Goal: Transaction & Acquisition: Purchase product/service

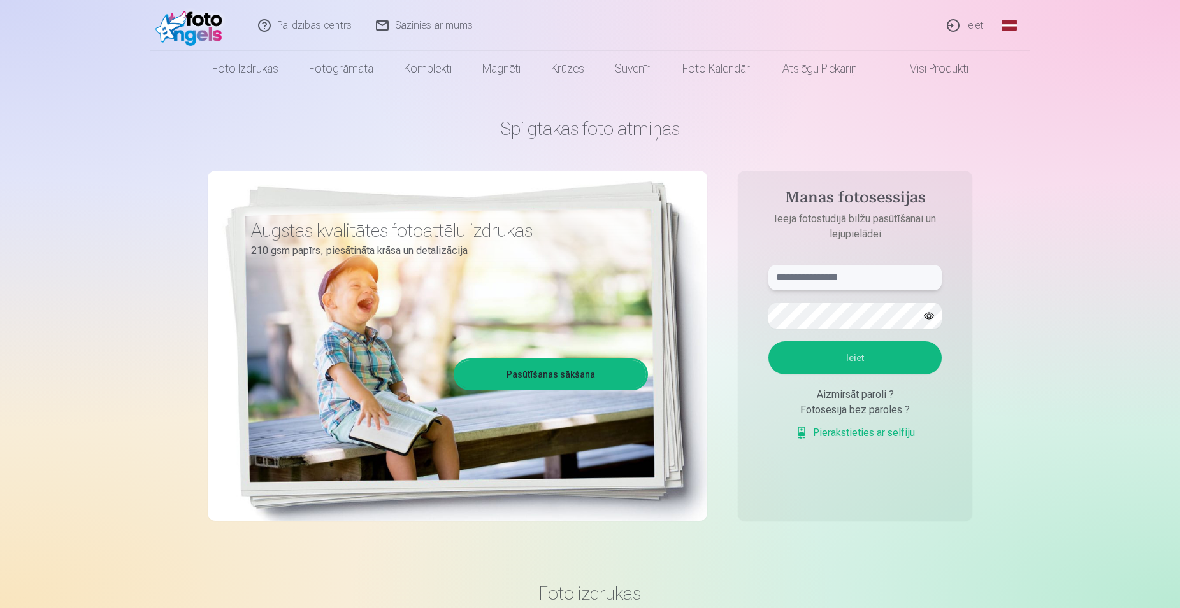
click at [841, 270] on input "text" at bounding box center [854, 277] width 173 height 25
type input "**********"
click at [768, 341] on button "Ieiet" at bounding box center [854, 357] width 173 height 33
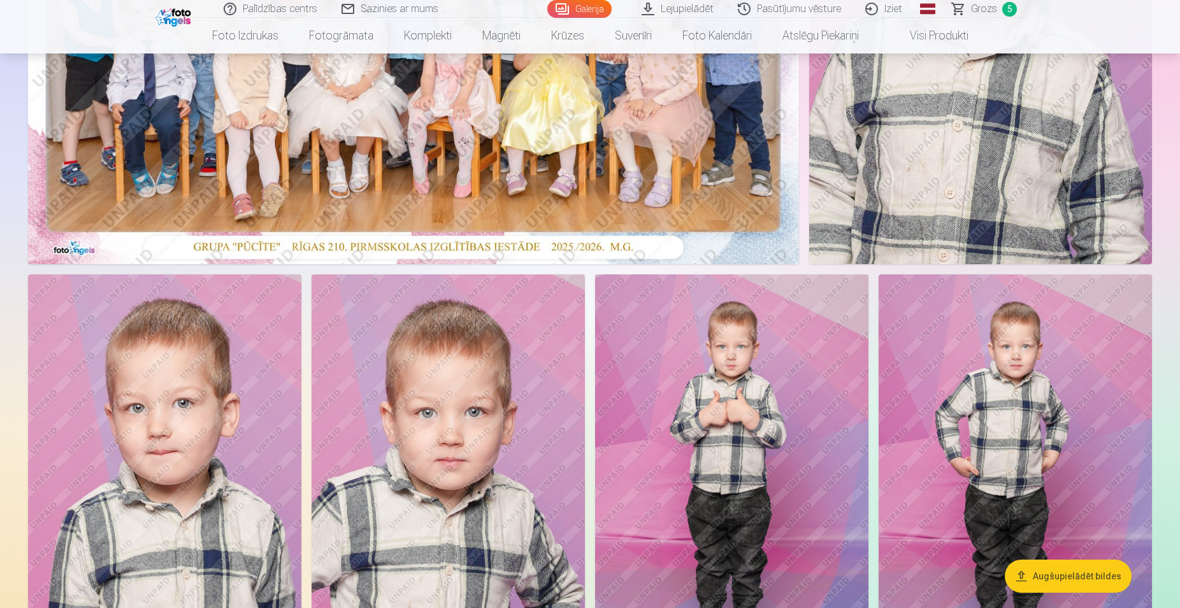
scroll to position [130, 0]
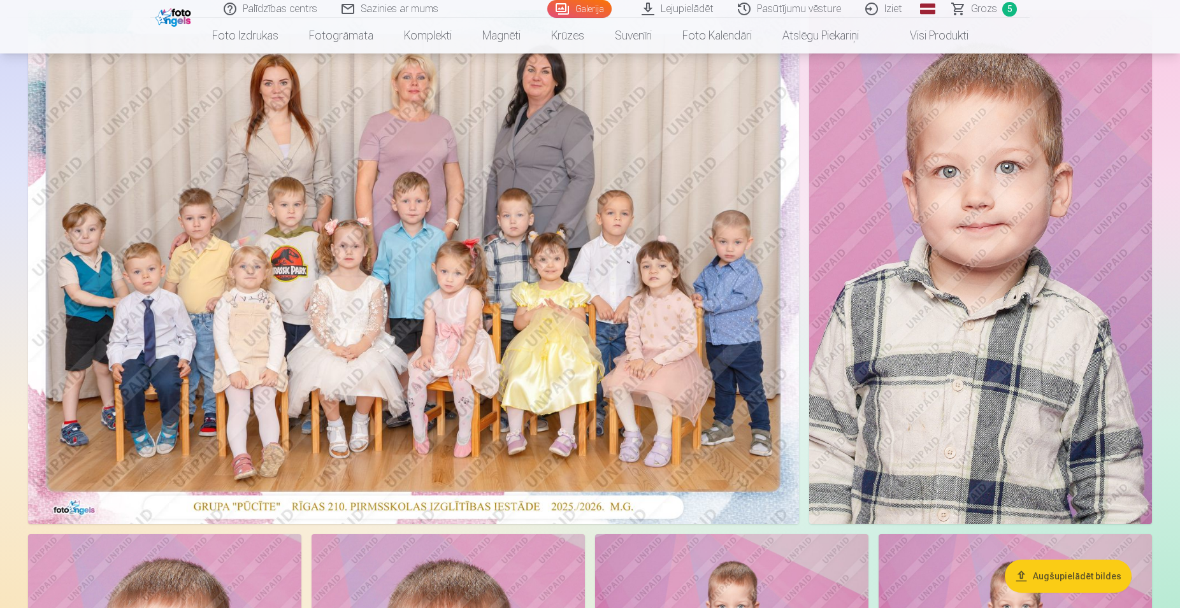
click at [983, 11] on span "Grozs" at bounding box center [984, 8] width 26 height 15
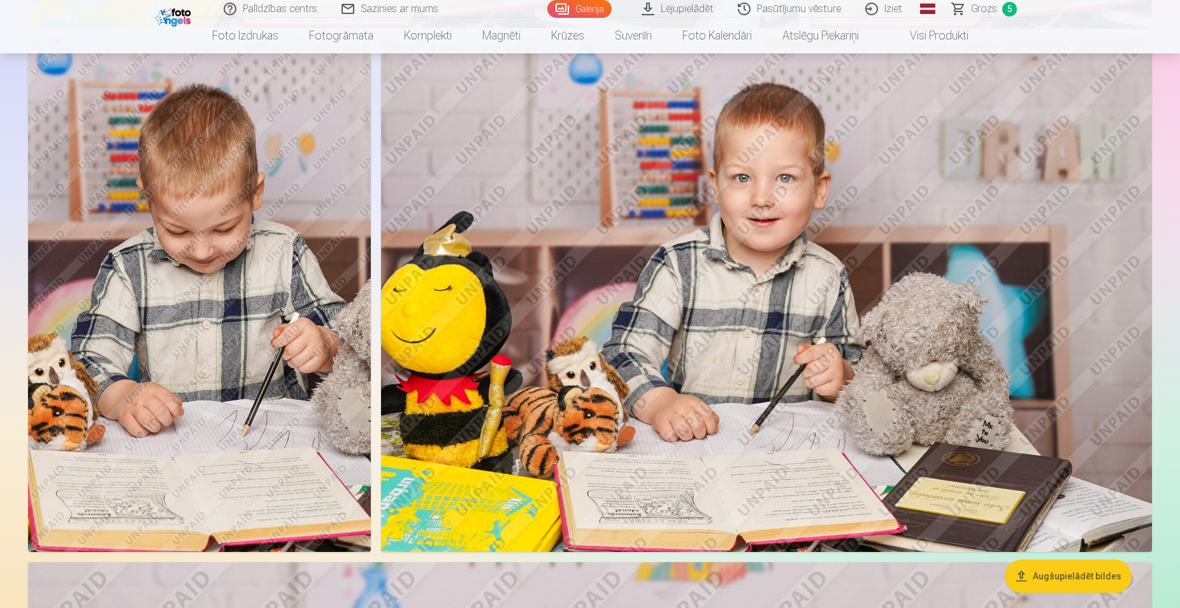
scroll to position [5587, 0]
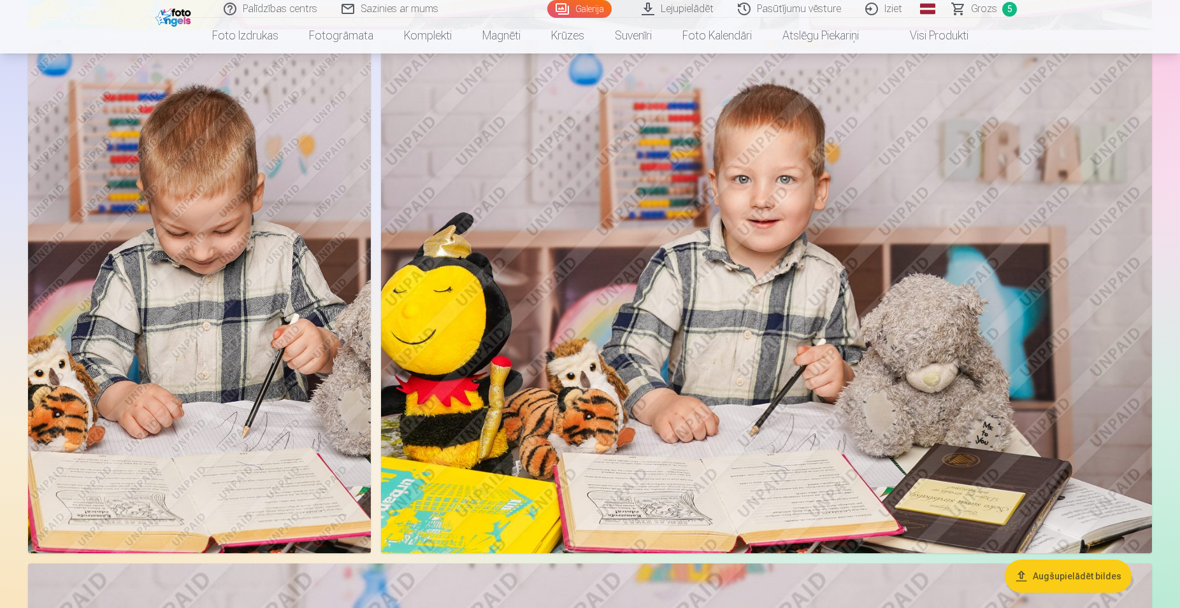
click at [747, 296] on img at bounding box center [766, 297] width 771 height 514
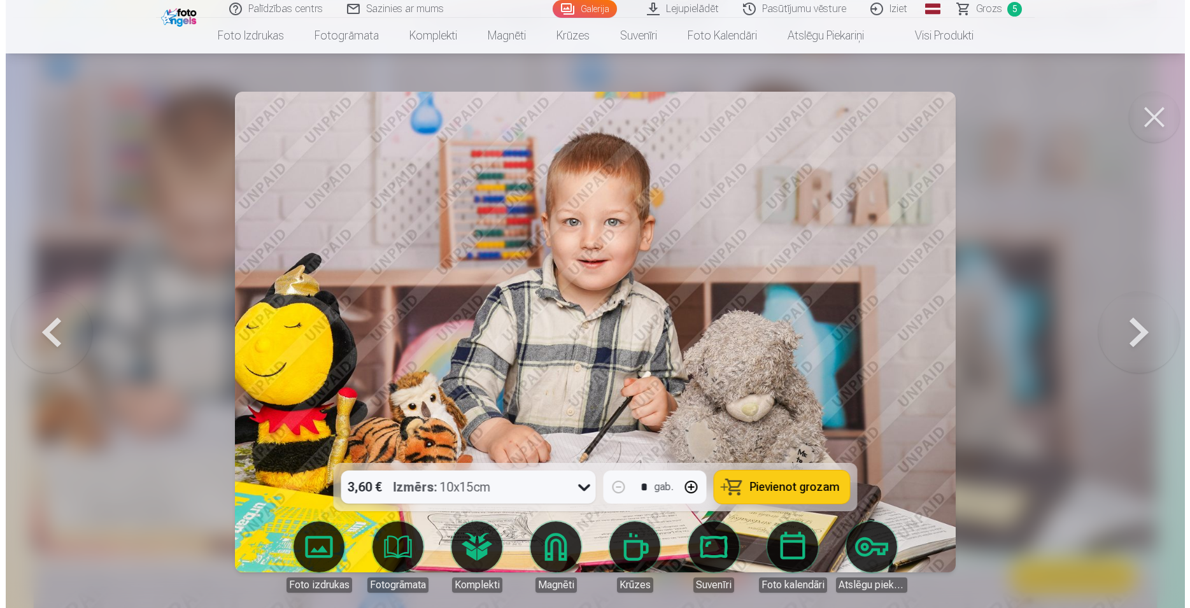
scroll to position [5634, 0]
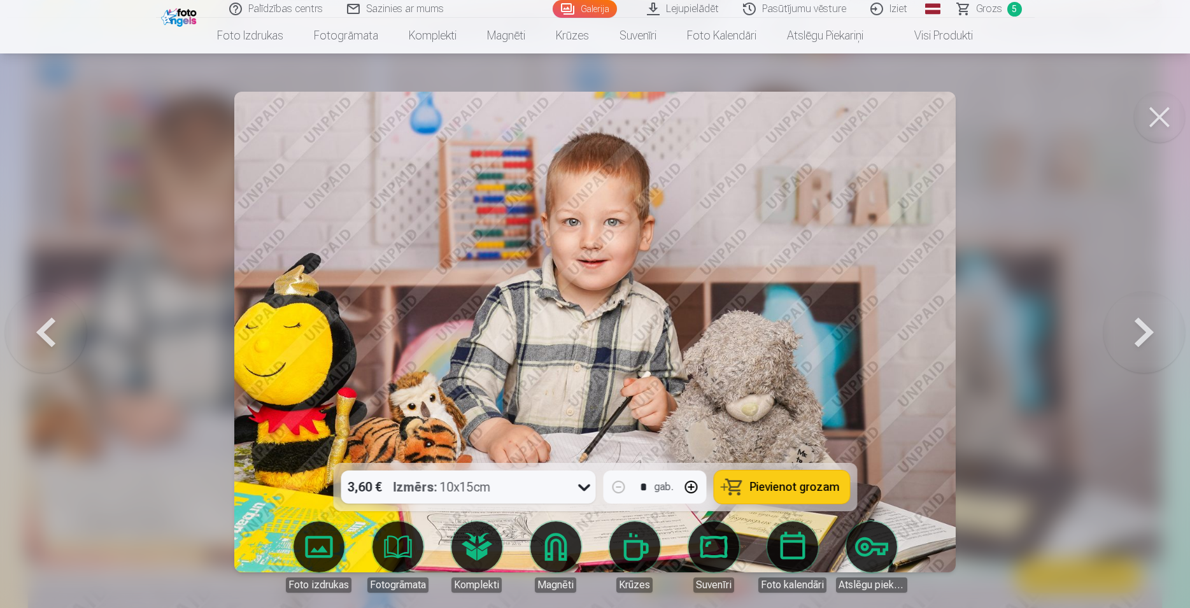
click at [697, 485] on button "button" at bounding box center [691, 487] width 31 height 31
click at [784, 486] on span "Pievienot grozam" at bounding box center [795, 487] width 90 height 11
type input "*"
click at [1166, 115] on button at bounding box center [1159, 117] width 51 height 51
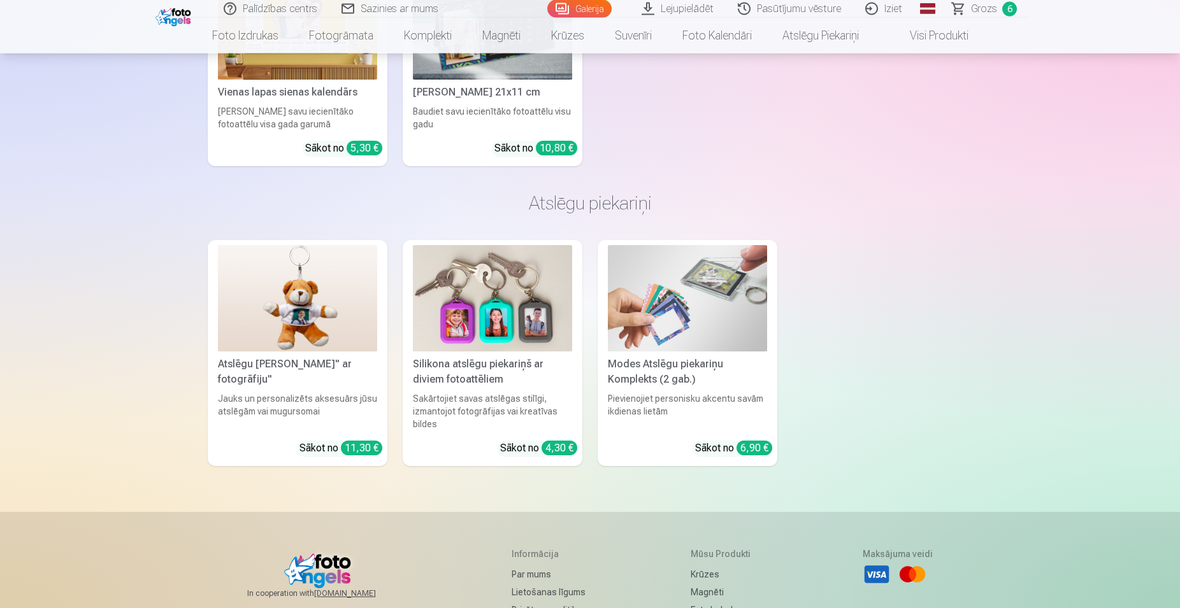
scroll to position [13058, 0]
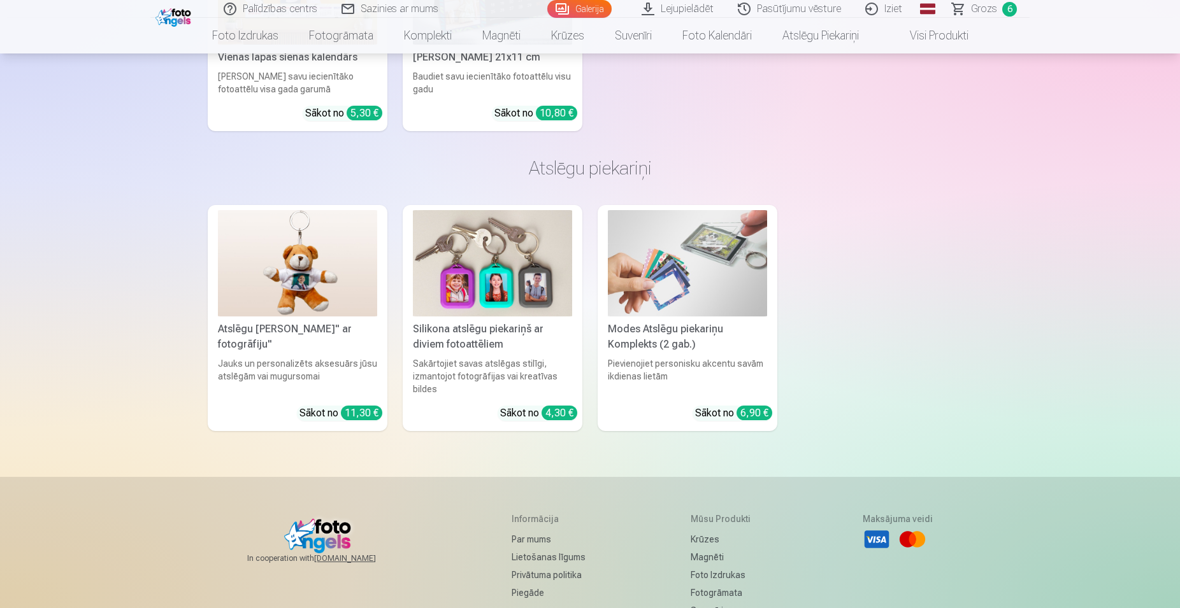
click at [508, 261] on img at bounding box center [492, 263] width 159 height 106
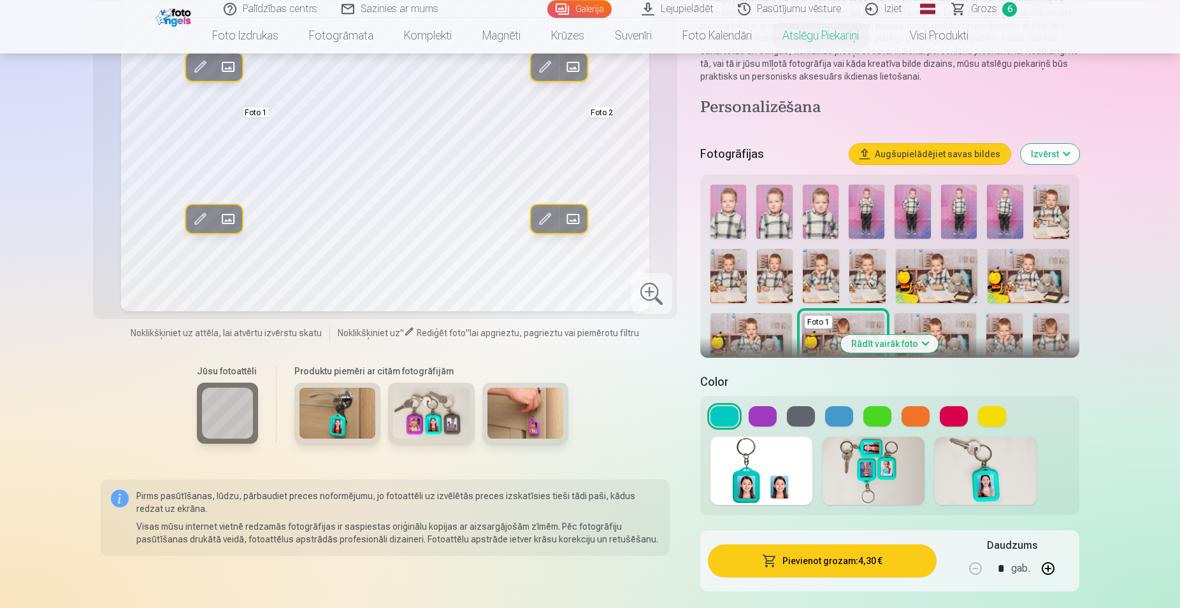
scroll to position [195, 0]
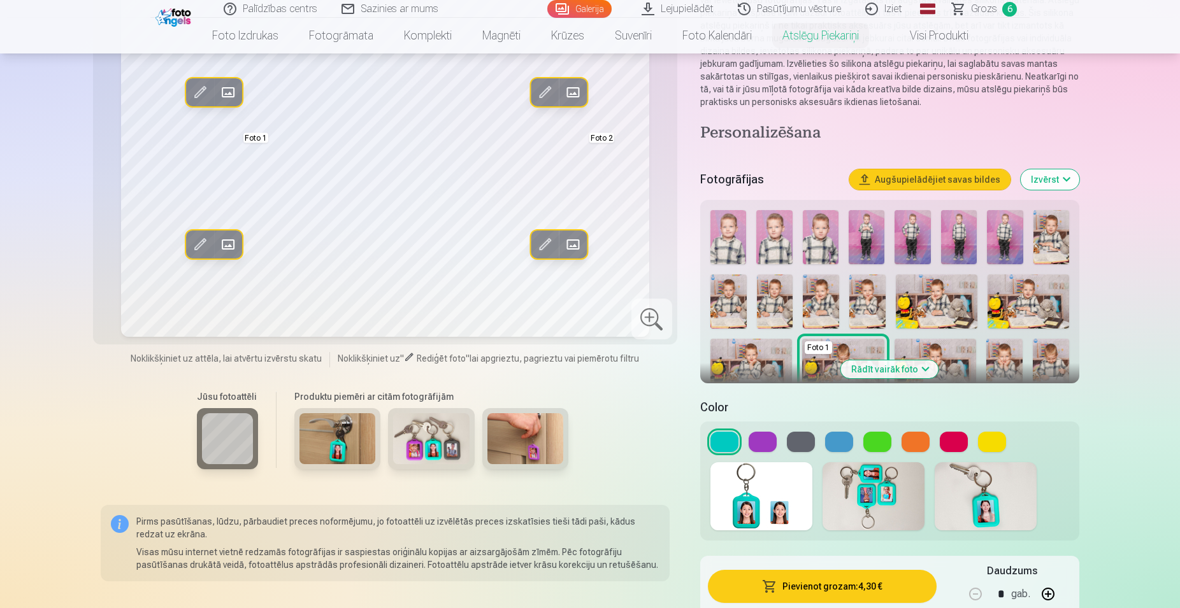
click at [801, 450] on button at bounding box center [801, 442] width 28 height 20
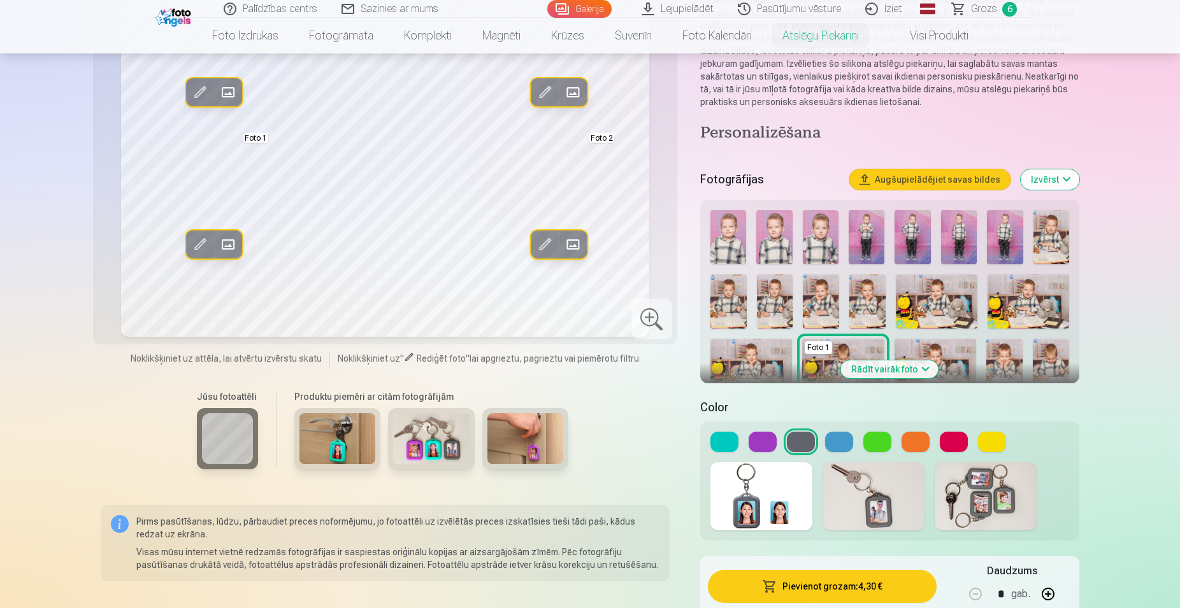
click at [922, 366] on button "Rādīt vairāk foto" at bounding box center [889, 370] width 97 height 18
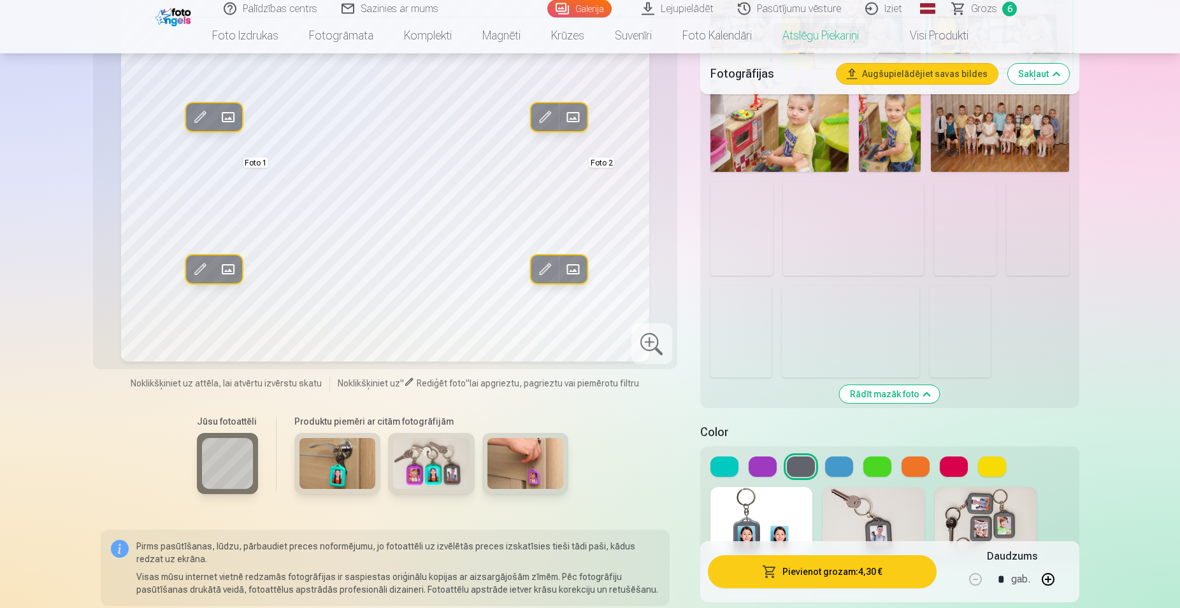
scroll to position [975, 0]
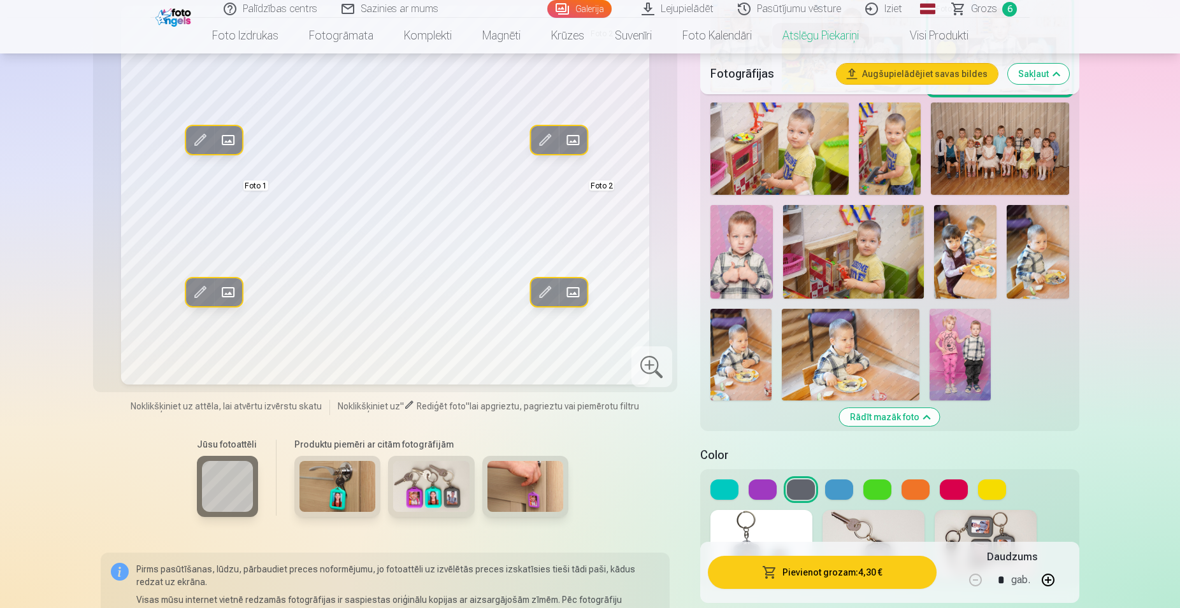
click at [968, 350] on img at bounding box center [959, 355] width 61 height 92
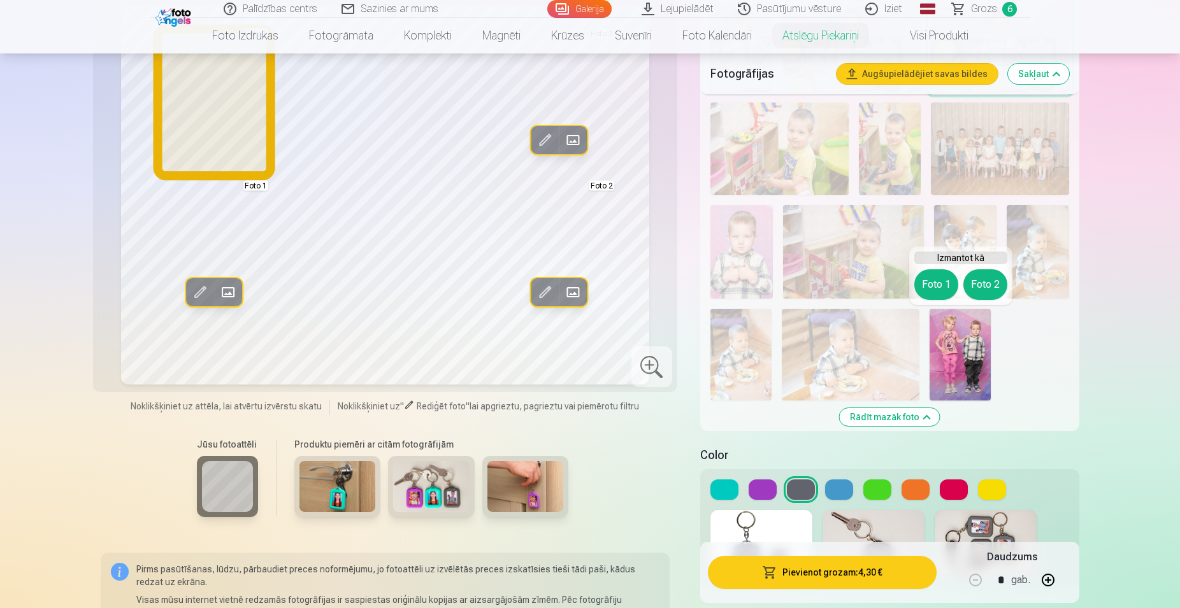
click at [945, 283] on button "Foto 1" at bounding box center [936, 284] width 44 height 31
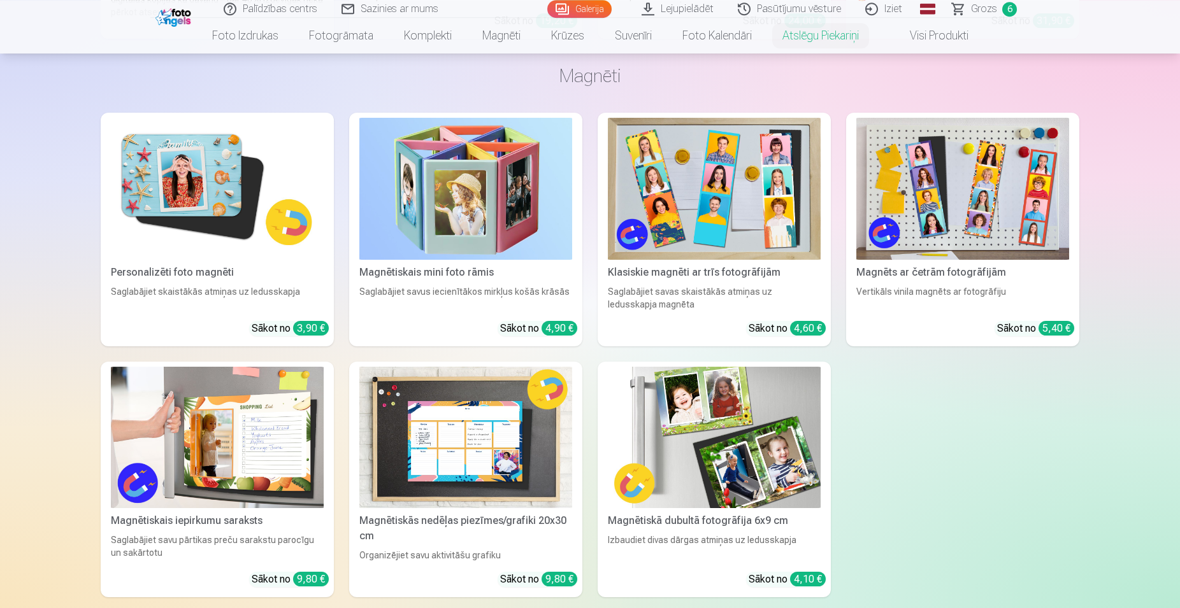
scroll to position [2924, 0]
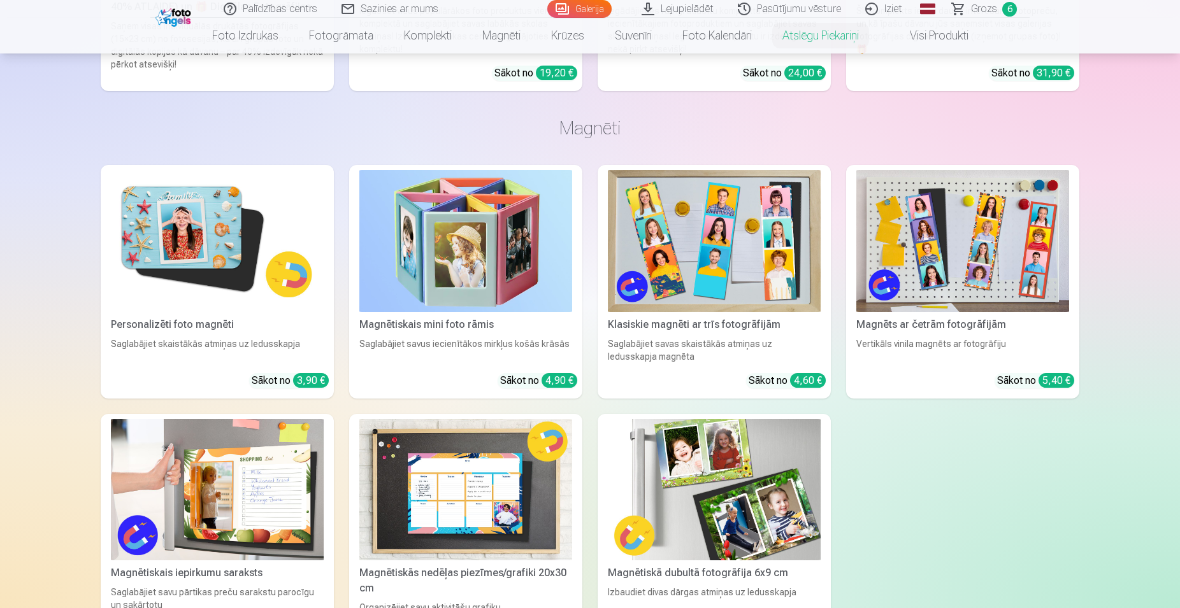
click at [194, 273] on img at bounding box center [217, 241] width 213 height 142
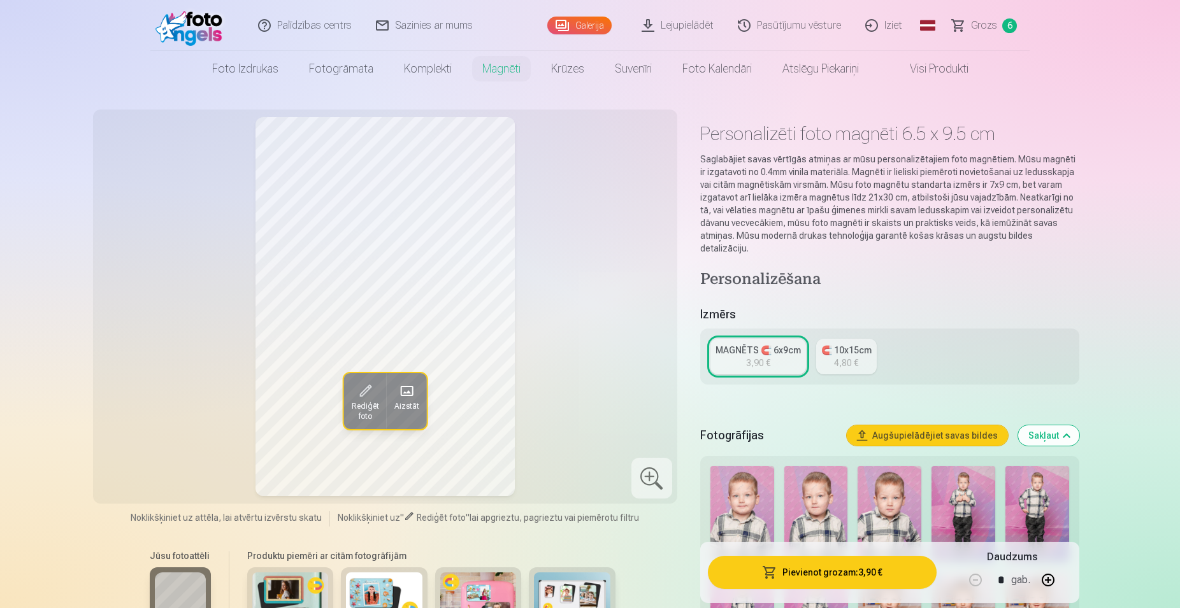
click at [832, 351] on link "🧲 10x15cm 4,80 €" at bounding box center [846, 357] width 61 height 36
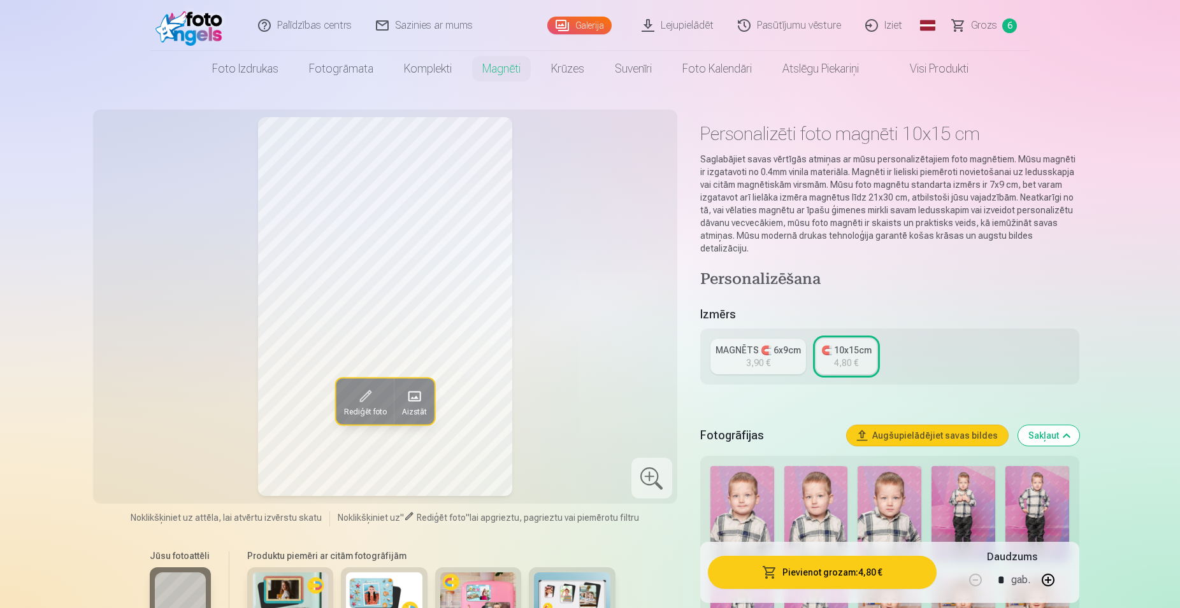
click at [778, 344] on div "MAGNĒTS 🧲 6x9cm" at bounding box center [757, 350] width 85 height 13
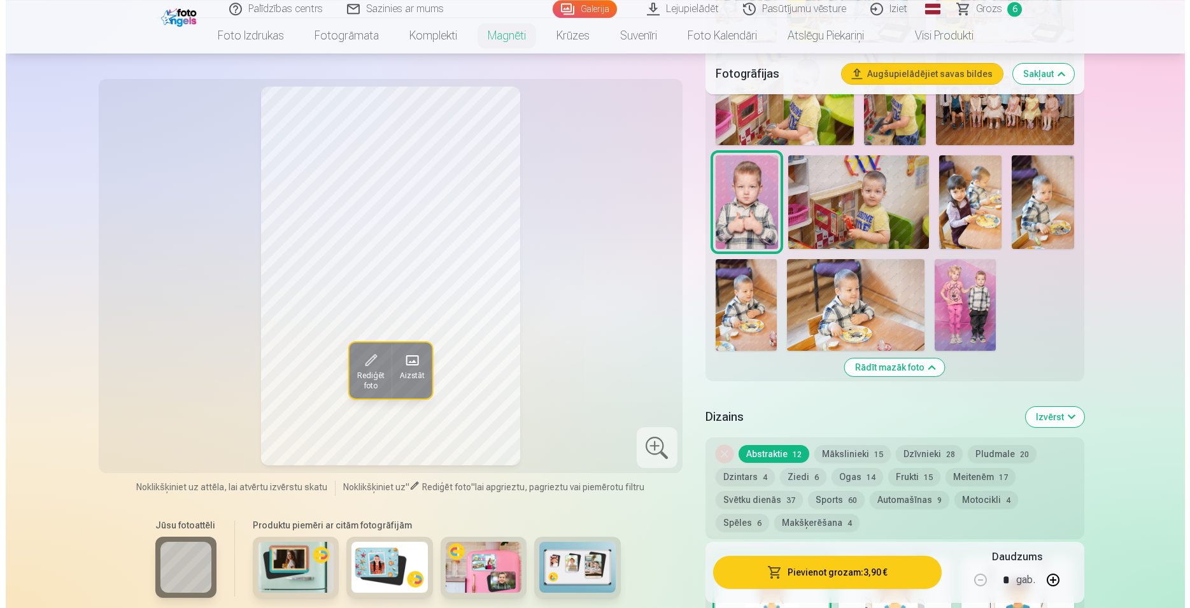
scroll to position [1169, 0]
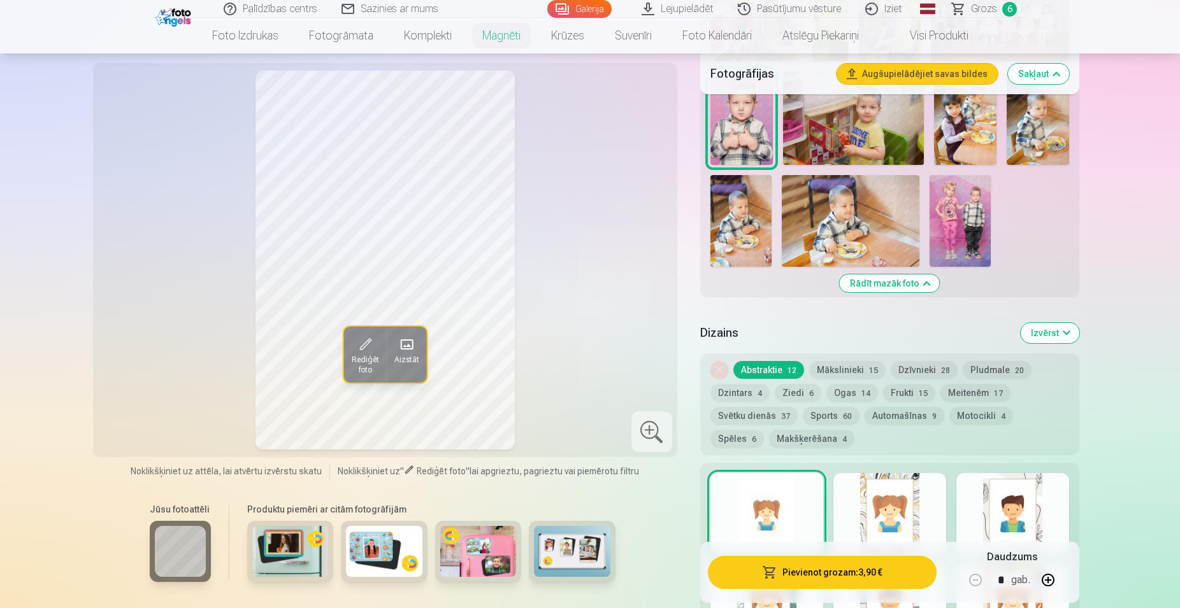
click at [958, 206] on img at bounding box center [959, 221] width 61 height 92
click at [823, 575] on button "Pievienot grozam : 3,90 €" at bounding box center [822, 572] width 229 height 33
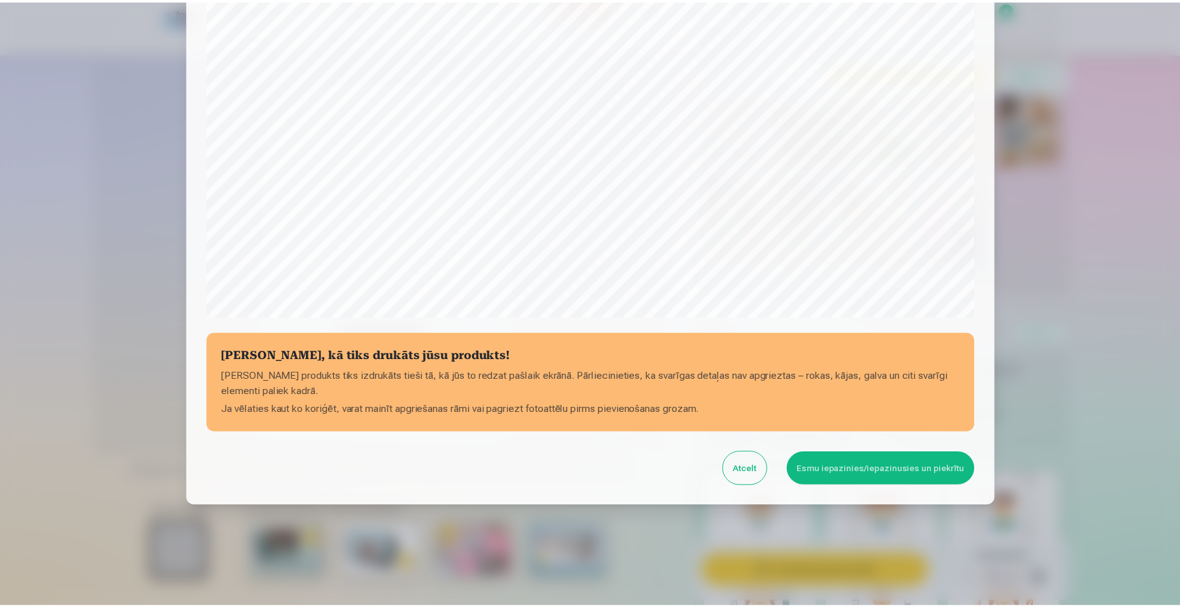
scroll to position [309, 0]
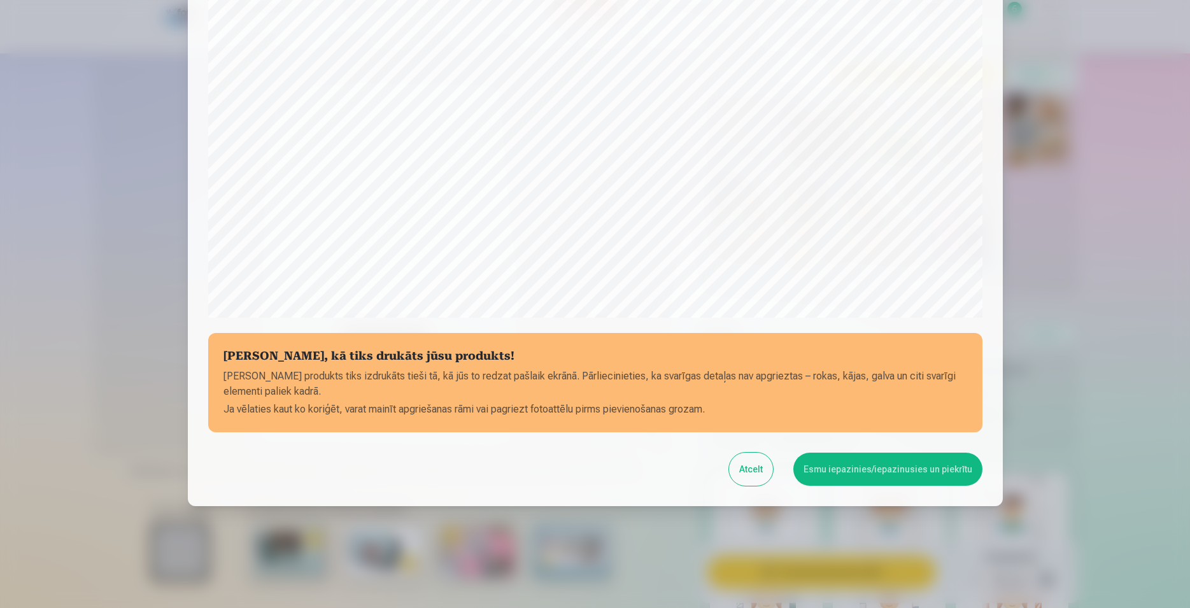
click at [842, 475] on button "Esmu iepazinies/iepazinusies un piekrītu" at bounding box center [888, 469] width 189 height 33
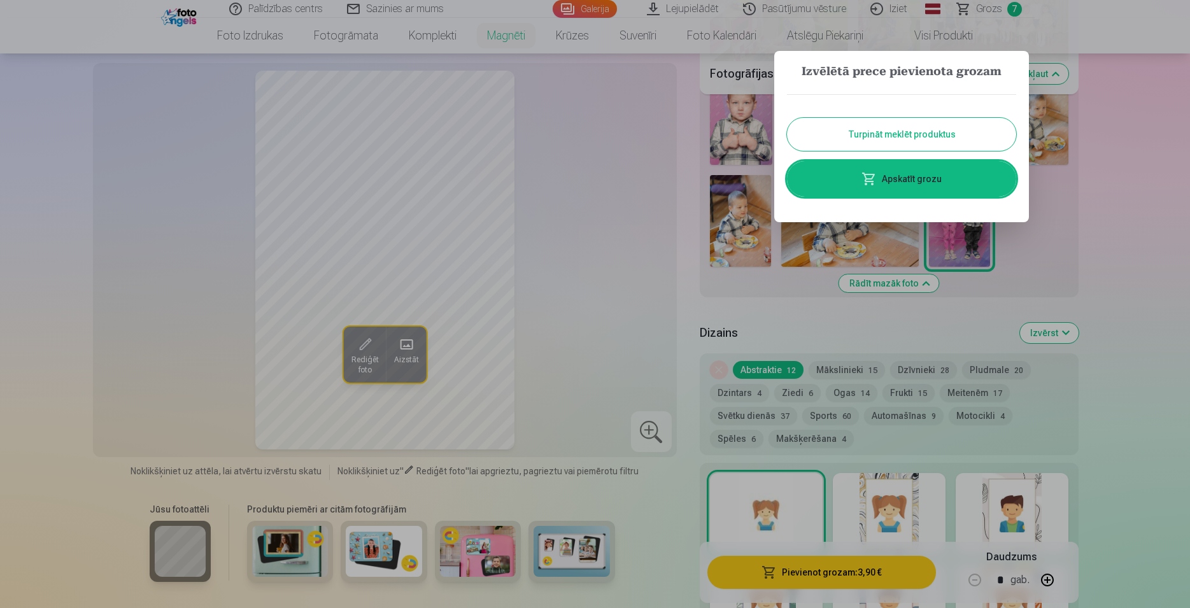
click at [1179, 186] on div at bounding box center [595, 304] width 1190 height 608
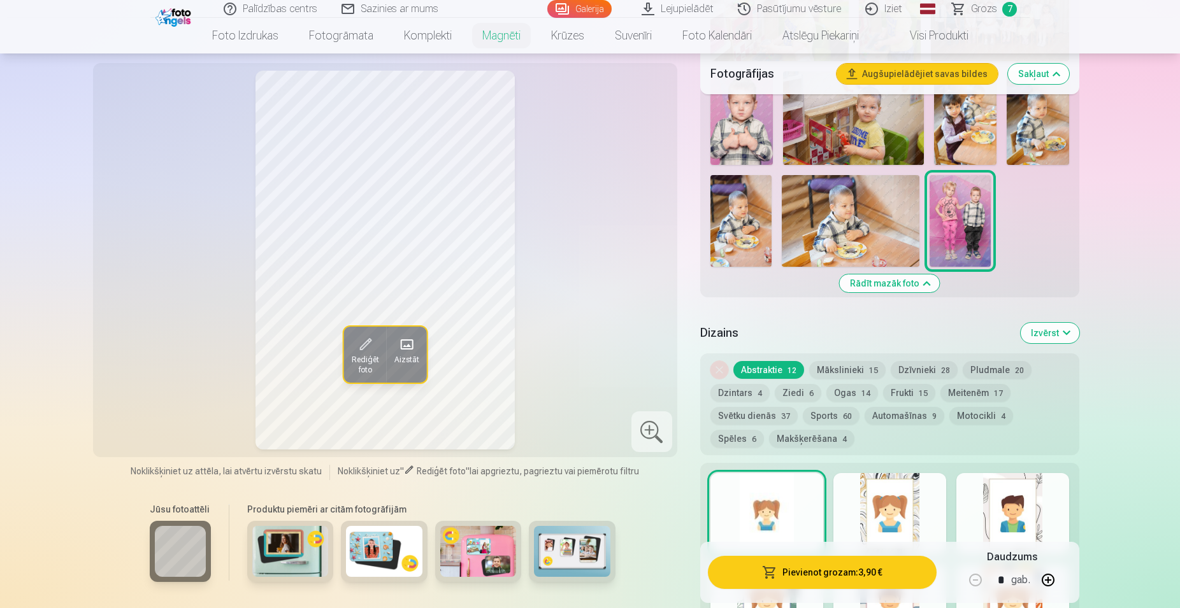
click at [978, 3] on span "Grozs" at bounding box center [984, 8] width 26 height 15
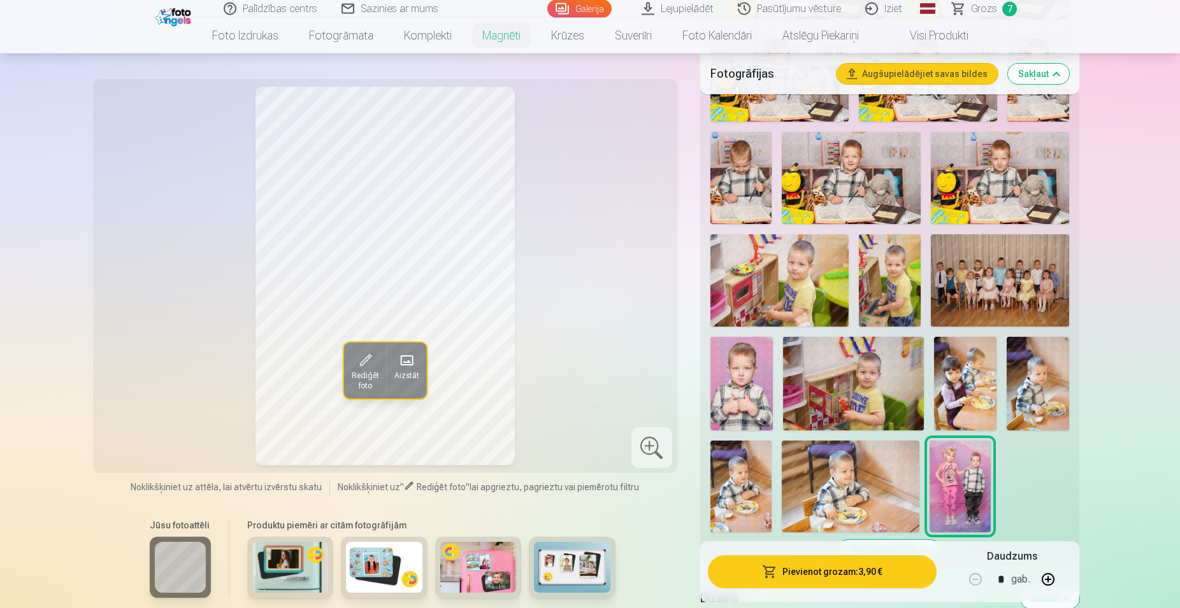
scroll to position [910, 0]
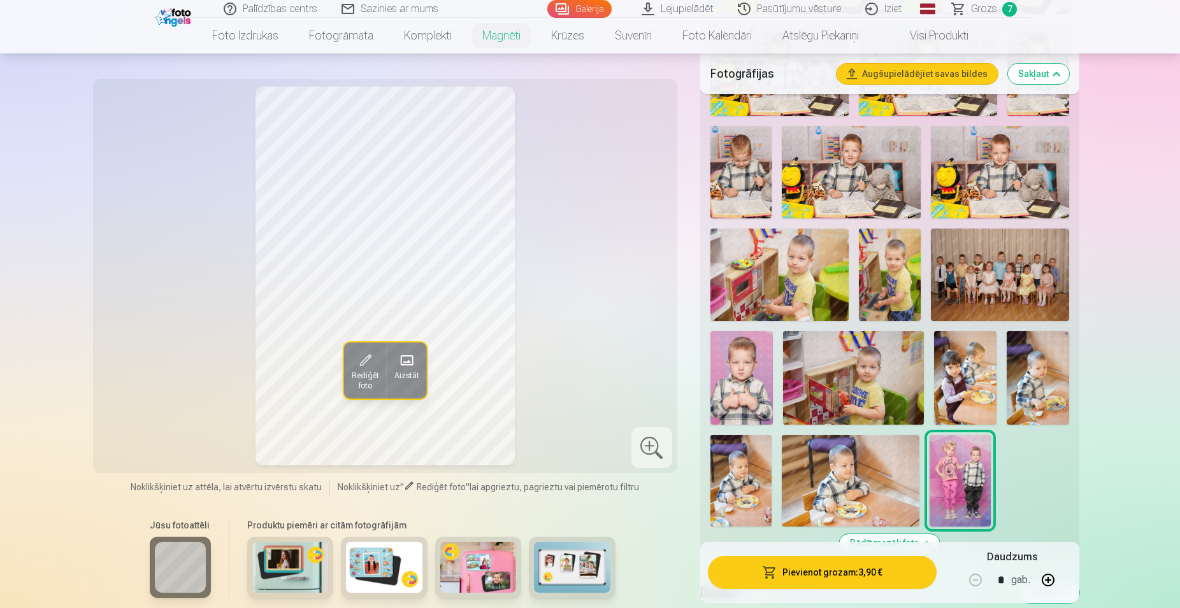
click at [1017, 279] on img at bounding box center [1000, 275] width 138 height 92
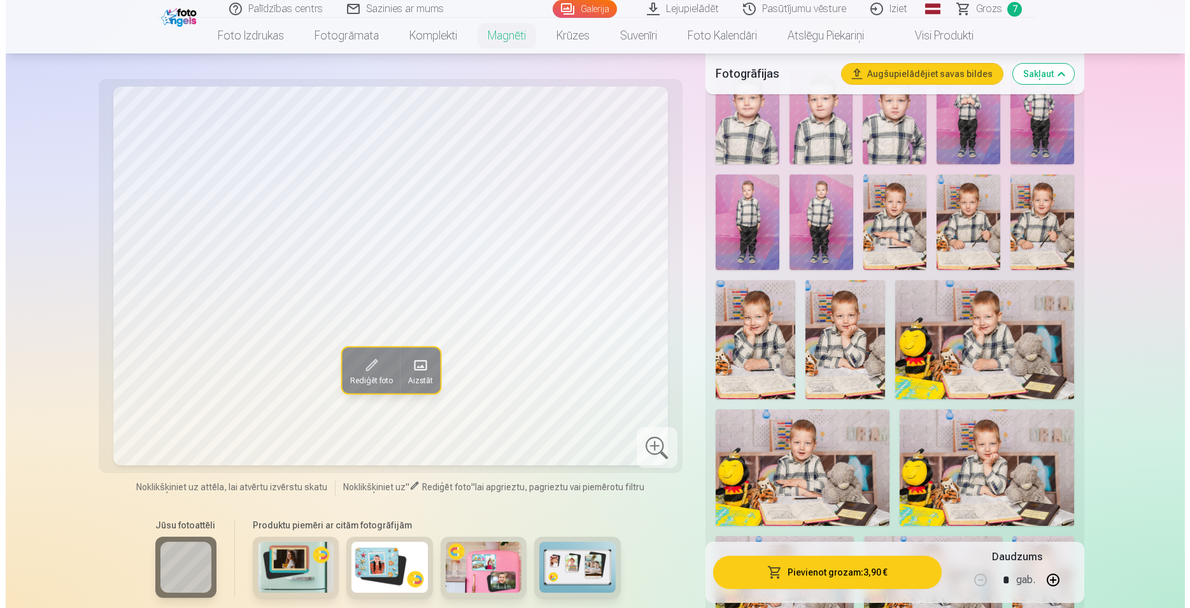
scroll to position [585, 0]
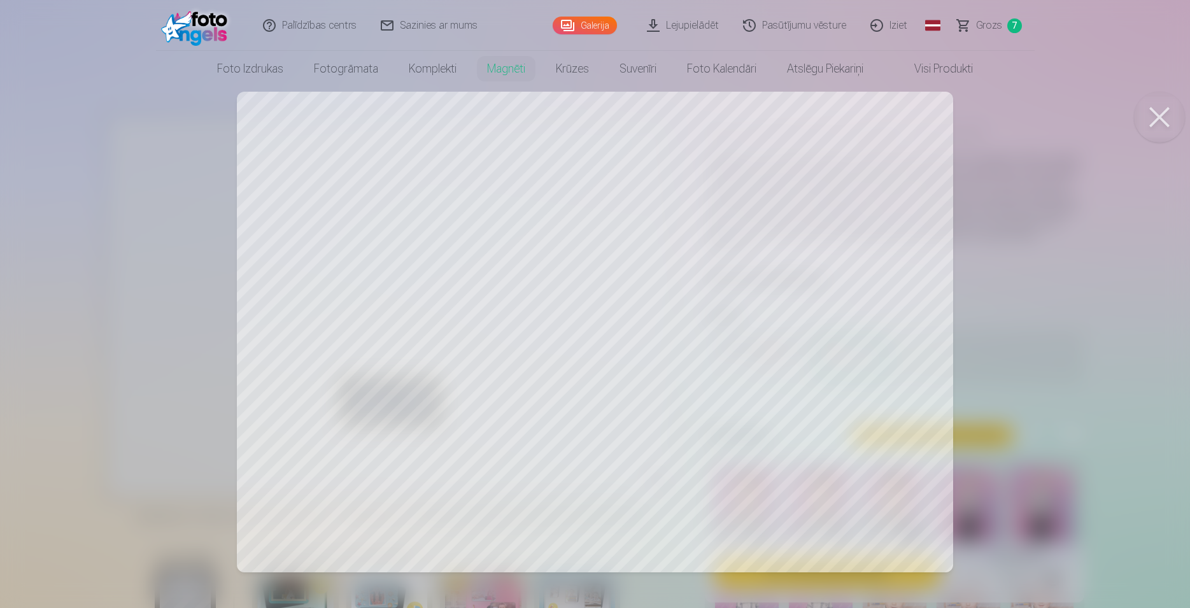
click at [1162, 124] on button at bounding box center [1159, 117] width 51 height 51
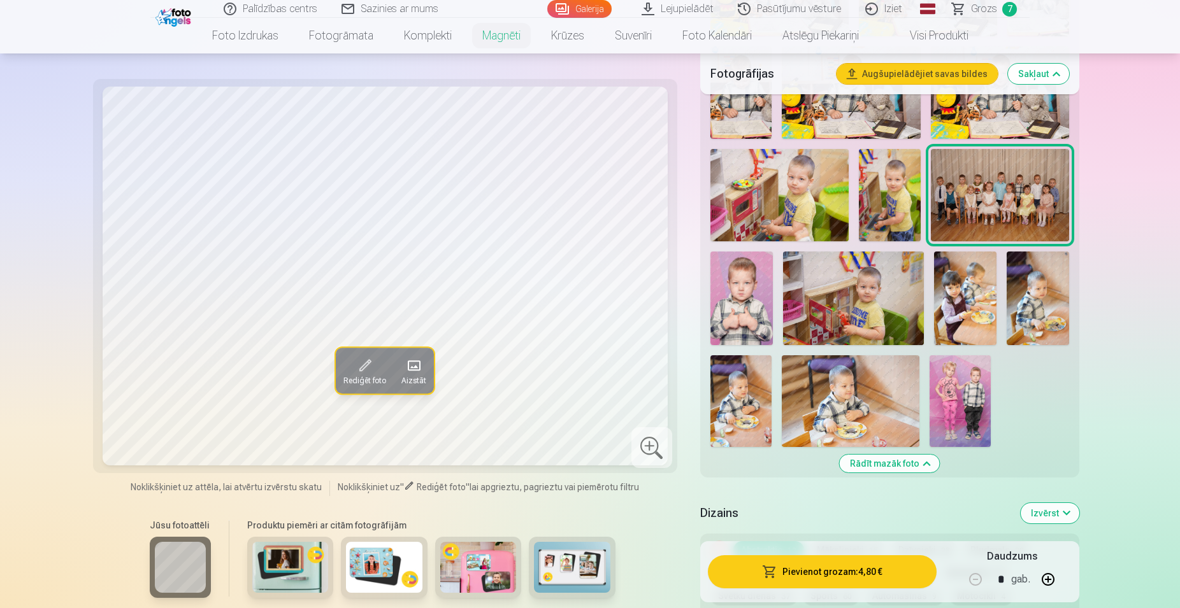
scroll to position [1039, 0]
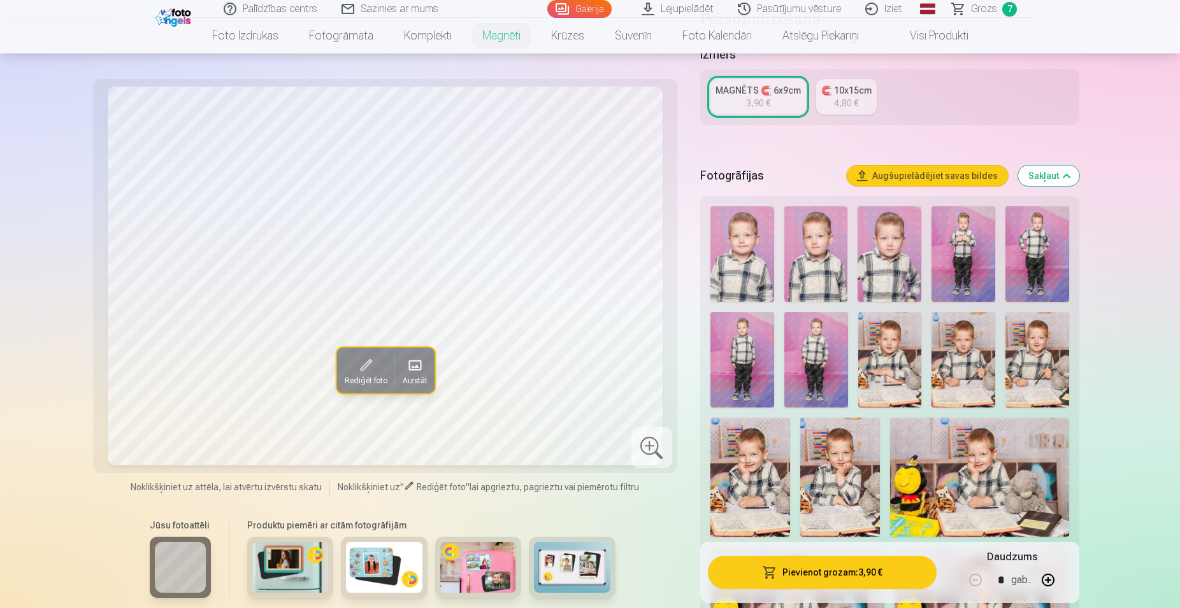
scroll to position [585, 0]
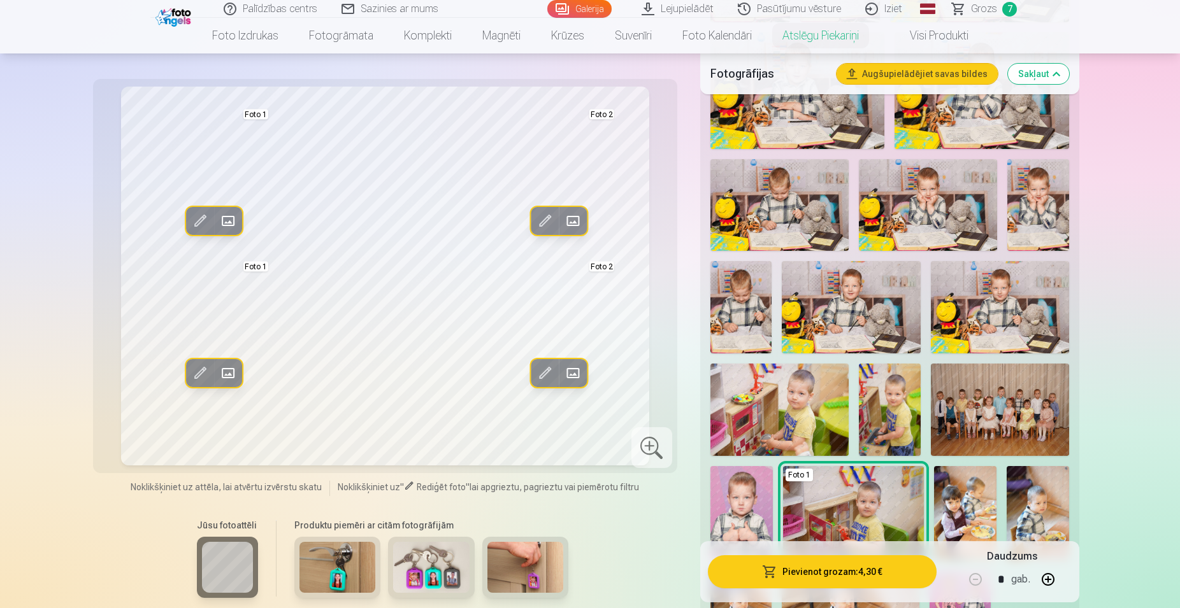
scroll to position [715, 0]
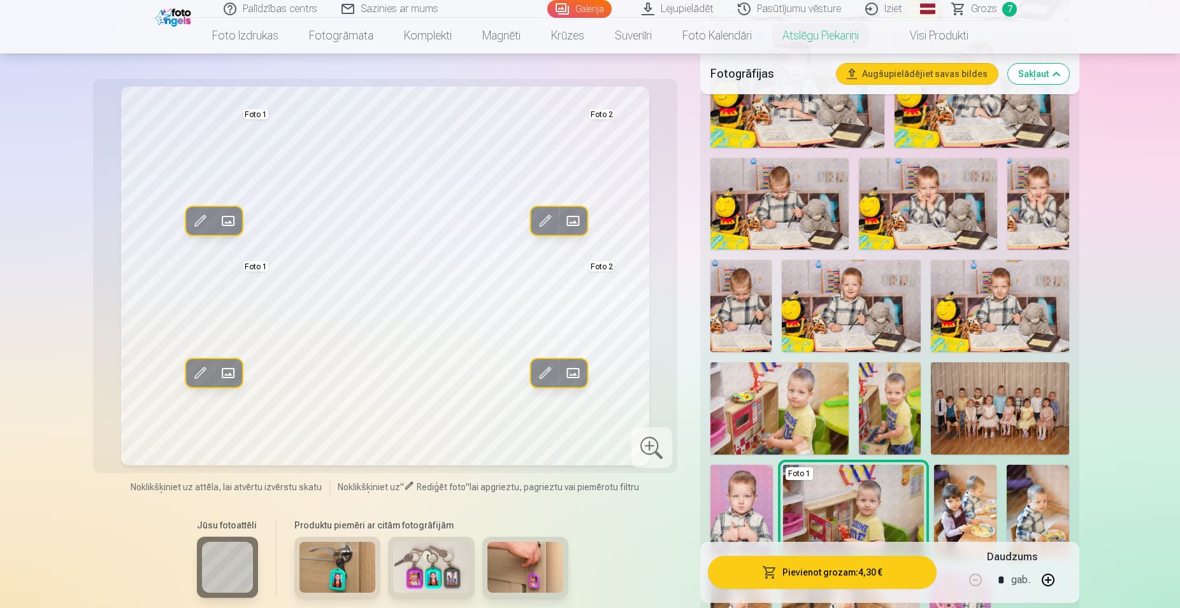
click at [181, 15] on img at bounding box center [174, 16] width 39 height 22
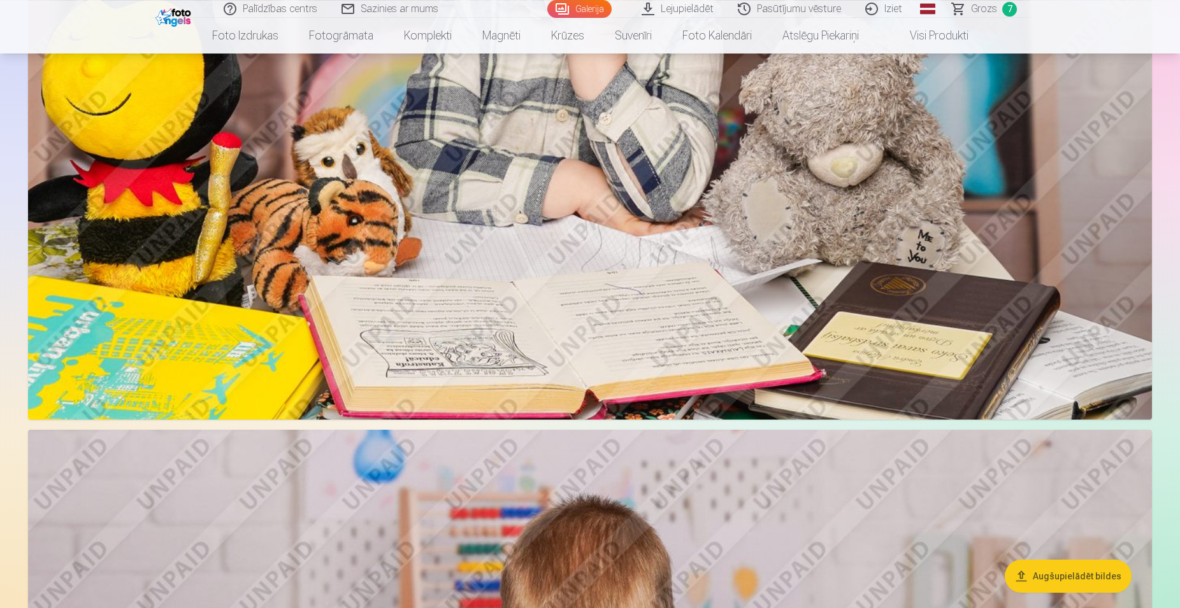
scroll to position [3963, 0]
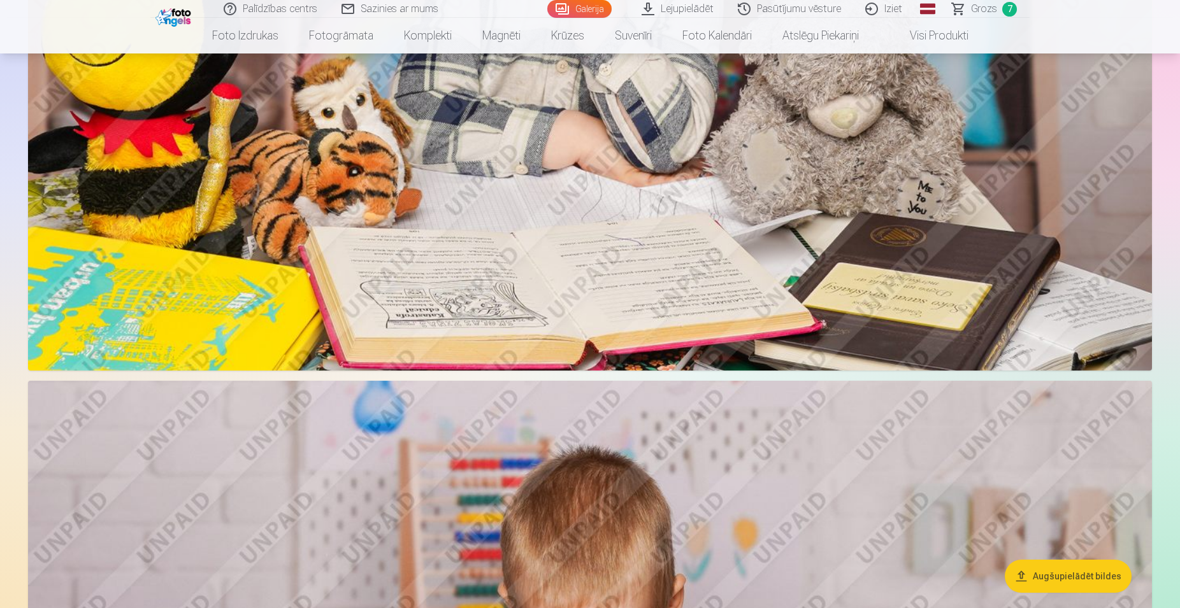
click at [180, 10] on img at bounding box center [174, 16] width 39 height 22
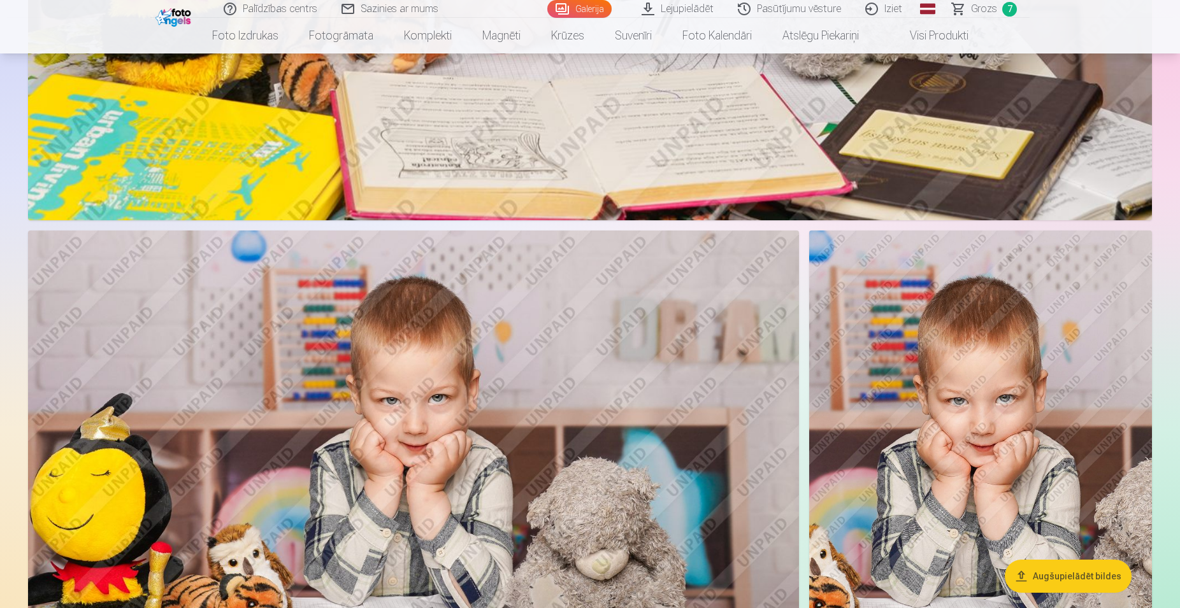
scroll to position [5327, 0]
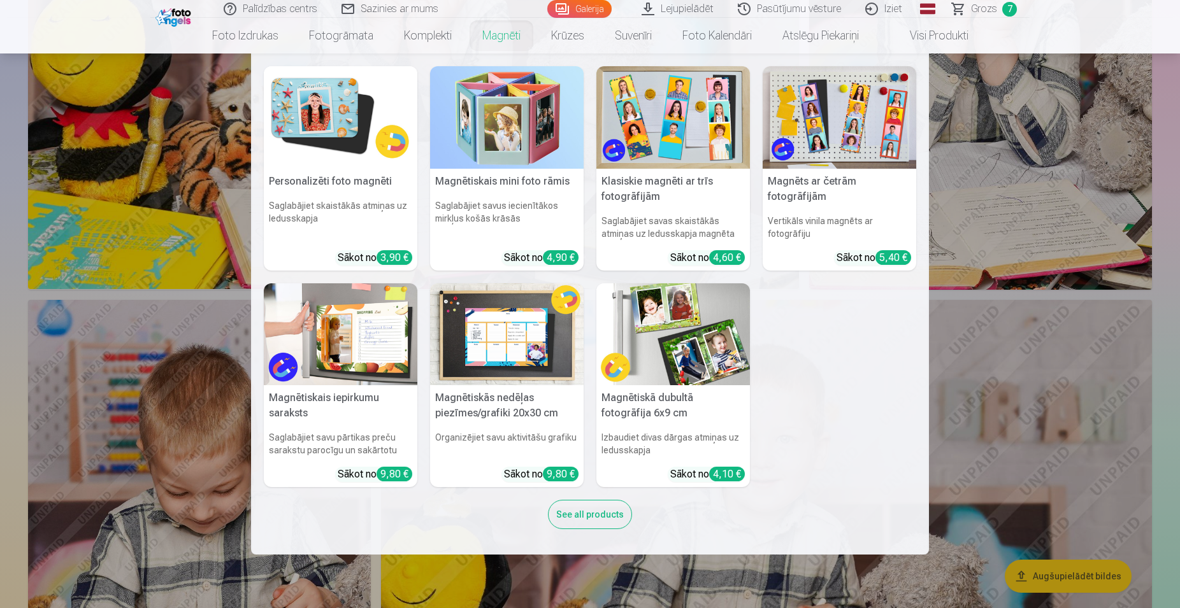
click at [329, 168] on img at bounding box center [341, 117] width 154 height 103
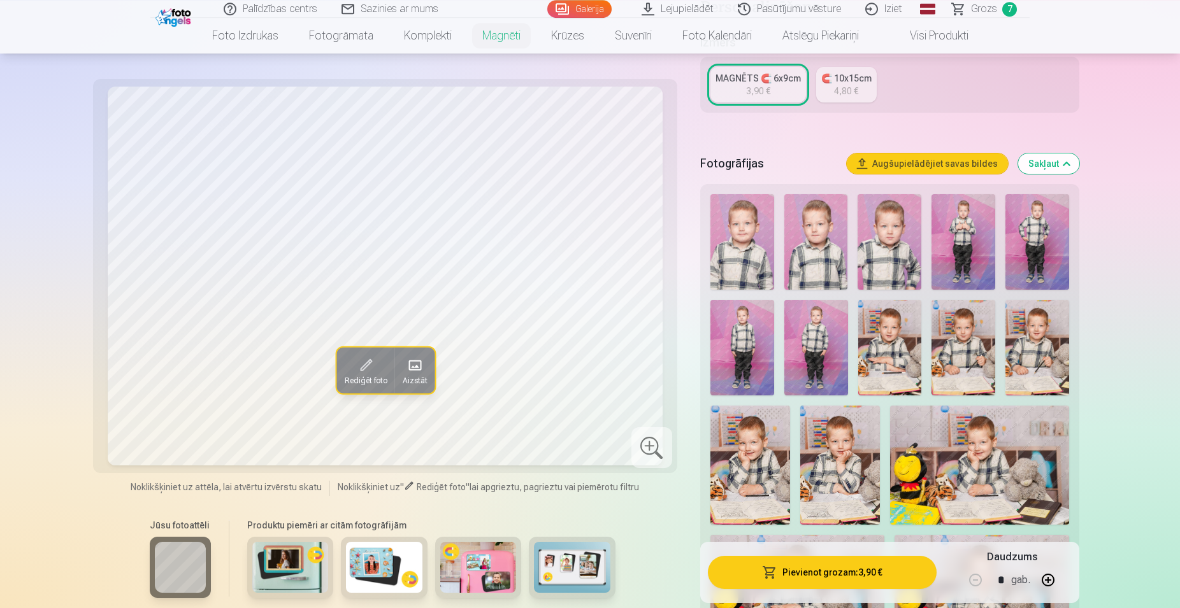
scroll to position [260, 0]
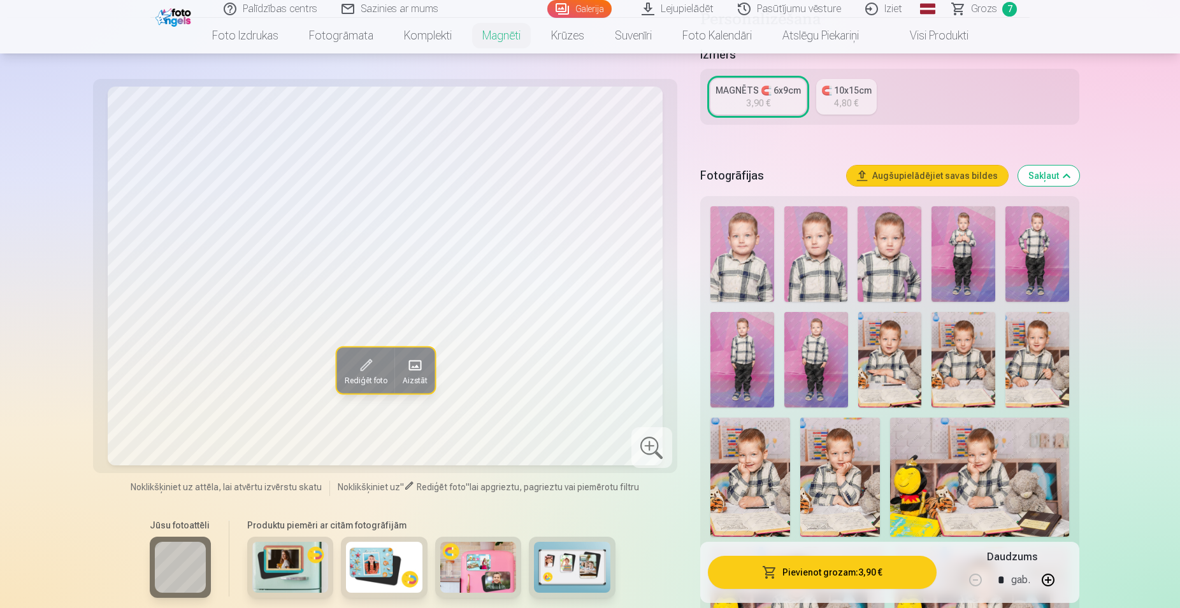
click at [964, 237] on img at bounding box center [963, 254] width 64 height 96
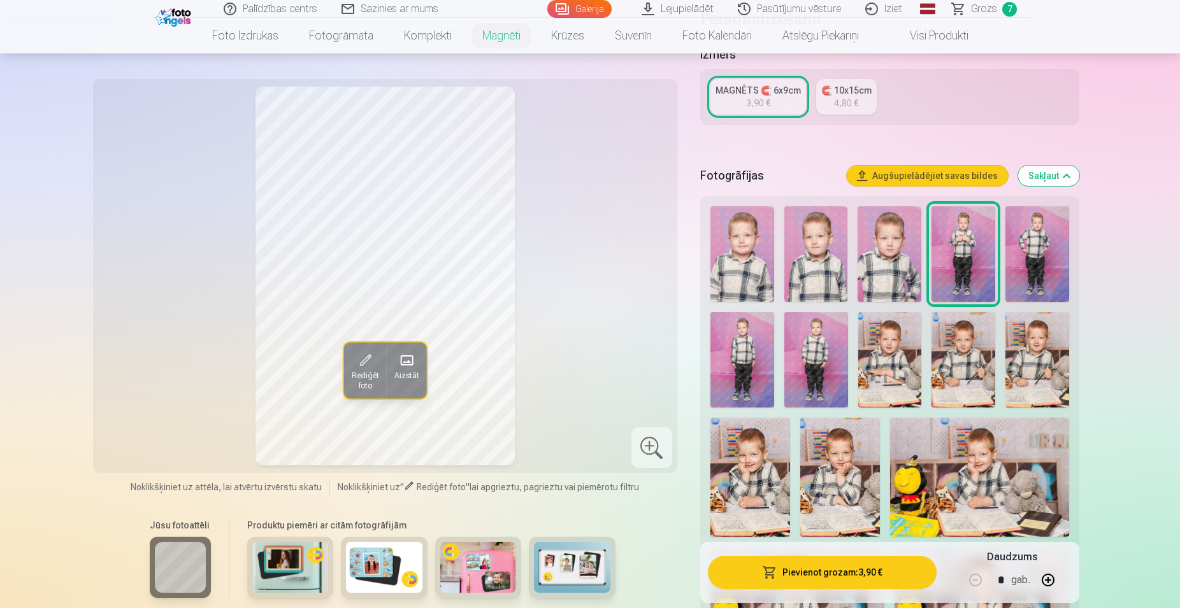
click at [971, 459] on img at bounding box center [979, 477] width 179 height 119
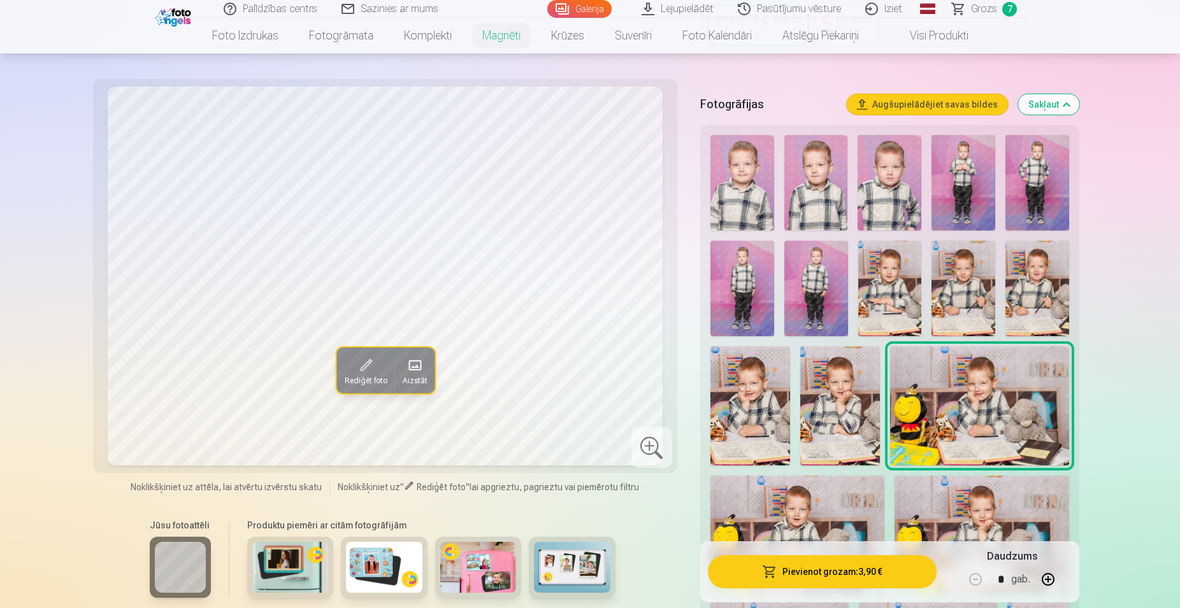
scroll to position [325, 0]
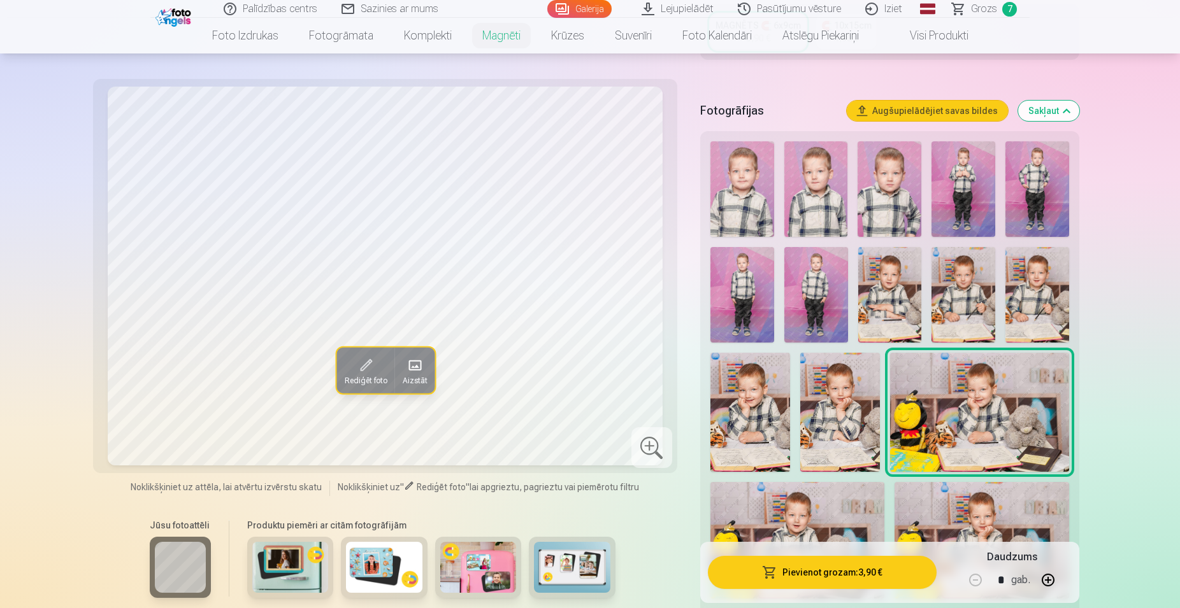
click at [876, 298] on img at bounding box center [890, 295] width 64 height 96
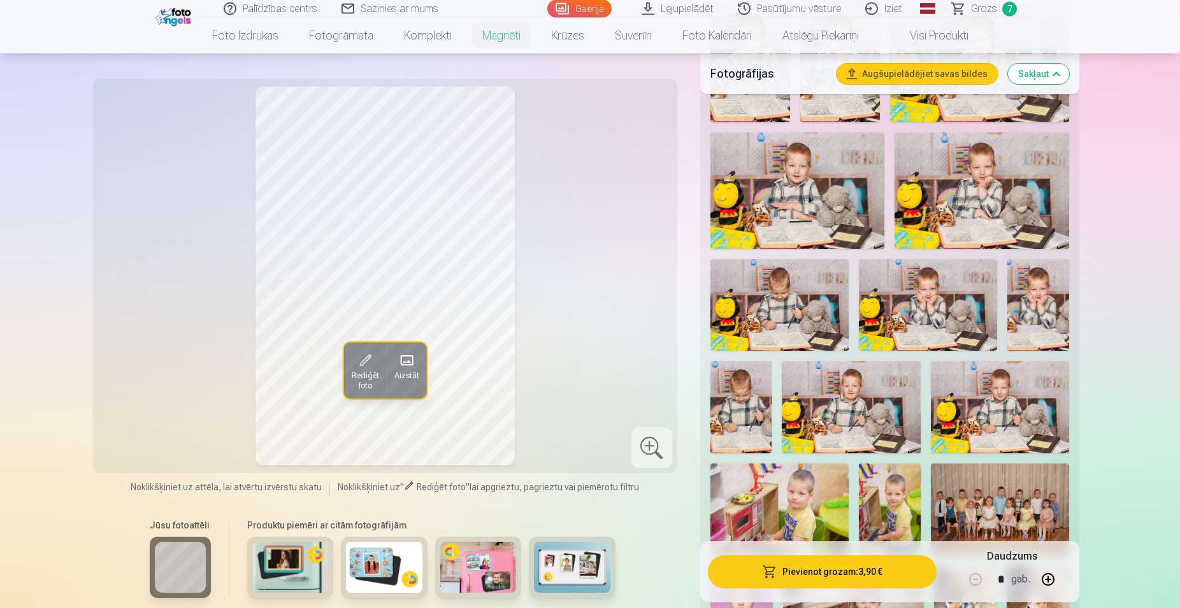
scroll to position [715, 0]
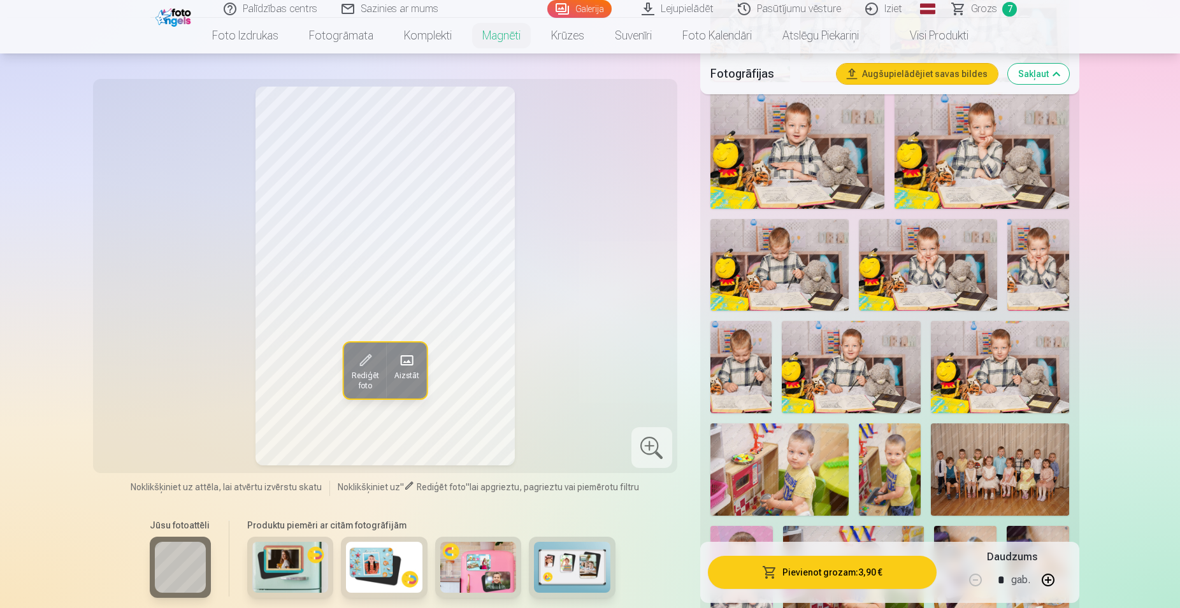
click at [1011, 350] on img at bounding box center [1000, 367] width 138 height 92
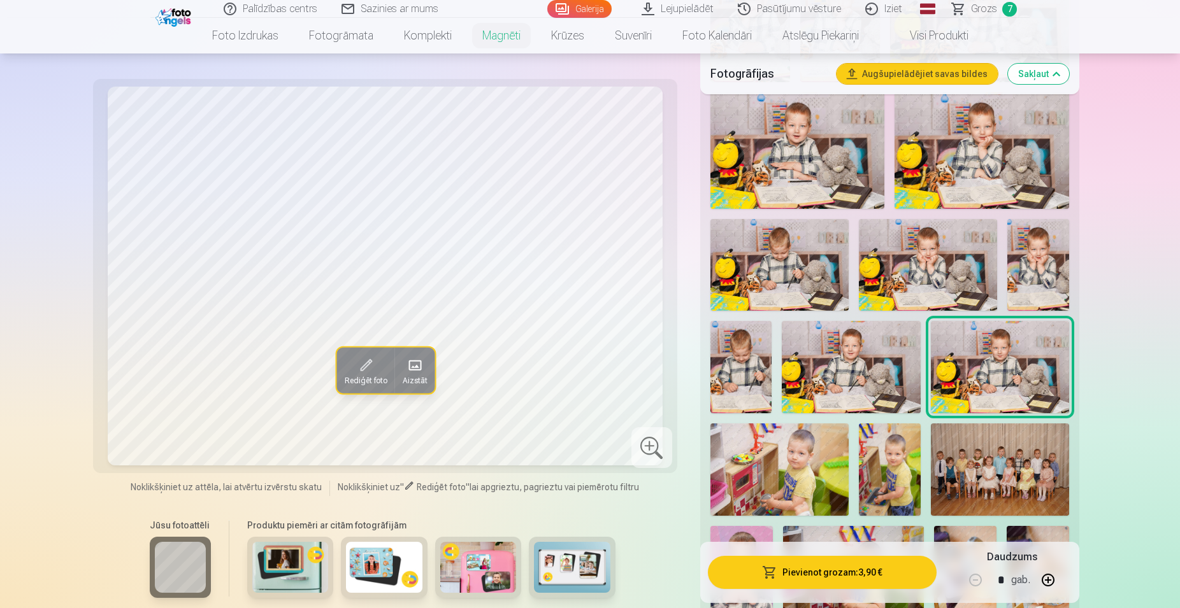
click at [978, 5] on span "Grozs" at bounding box center [984, 8] width 26 height 15
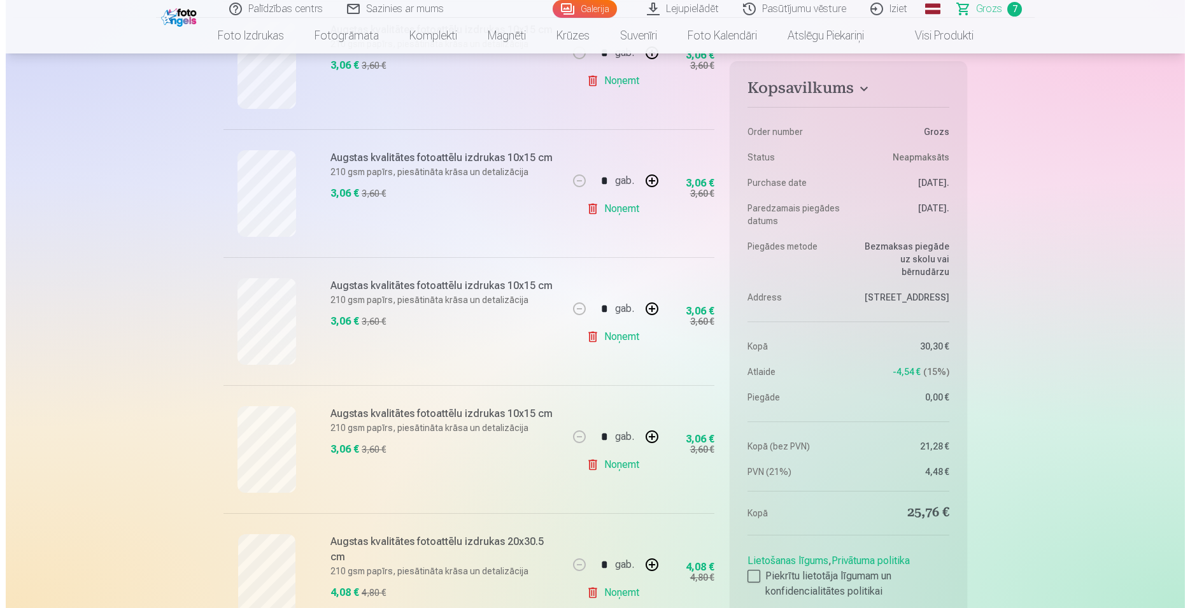
scroll to position [585, 0]
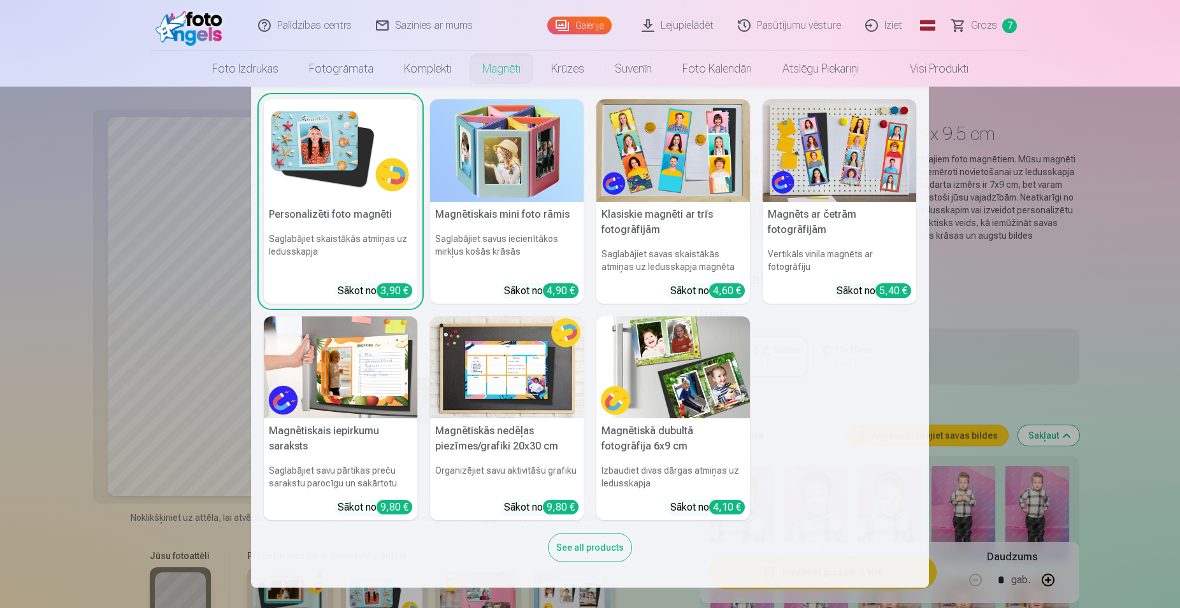
click at [500, 72] on link "Magnēti" at bounding box center [501, 69] width 69 height 36
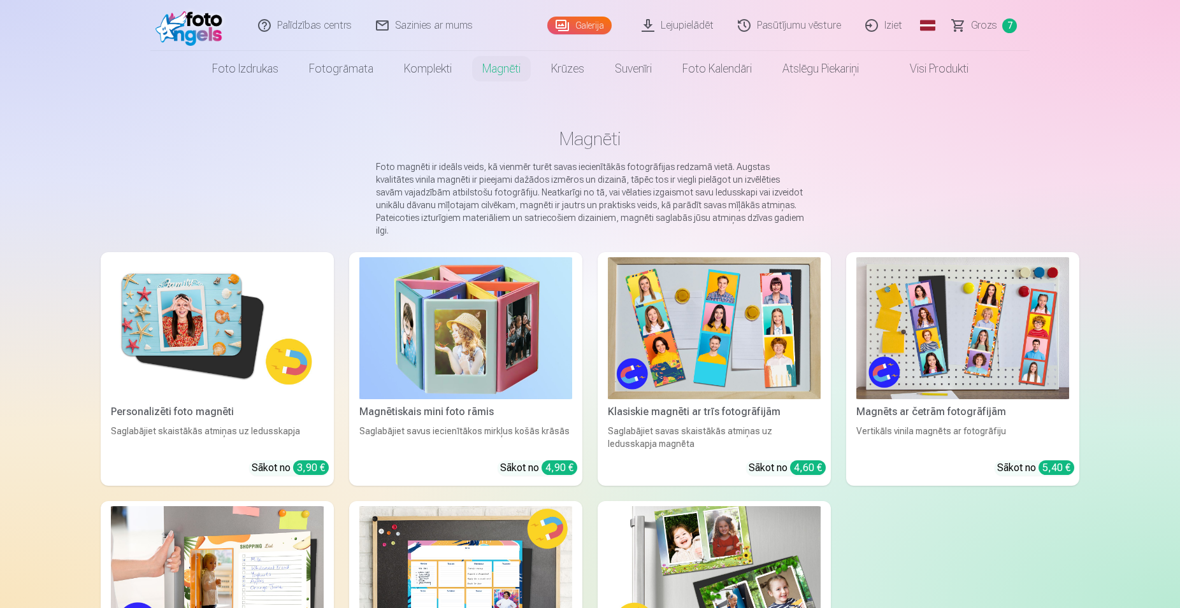
click at [248, 360] on img at bounding box center [217, 328] width 213 height 142
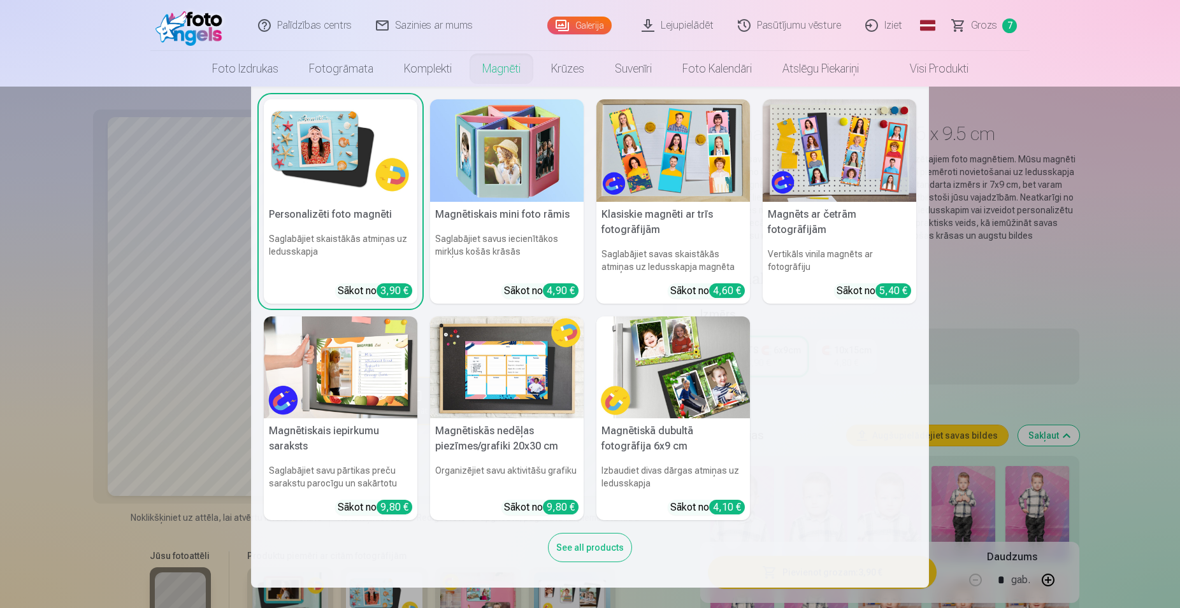
click at [509, 66] on link "Magnēti" at bounding box center [501, 69] width 69 height 36
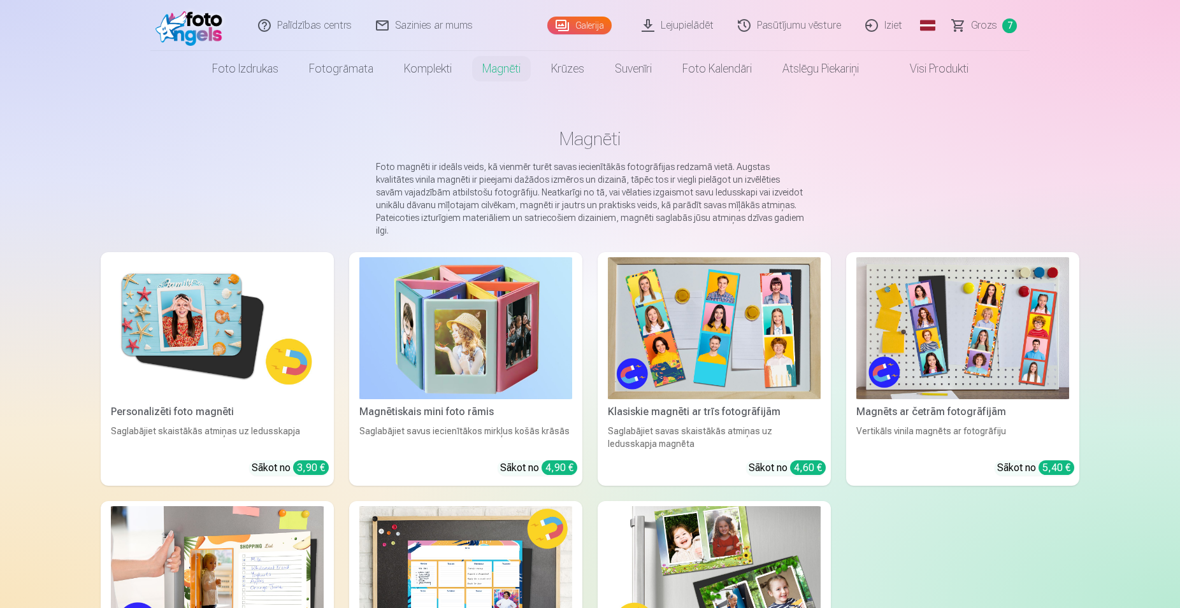
click at [509, 66] on link "Magnēti" at bounding box center [501, 69] width 69 height 36
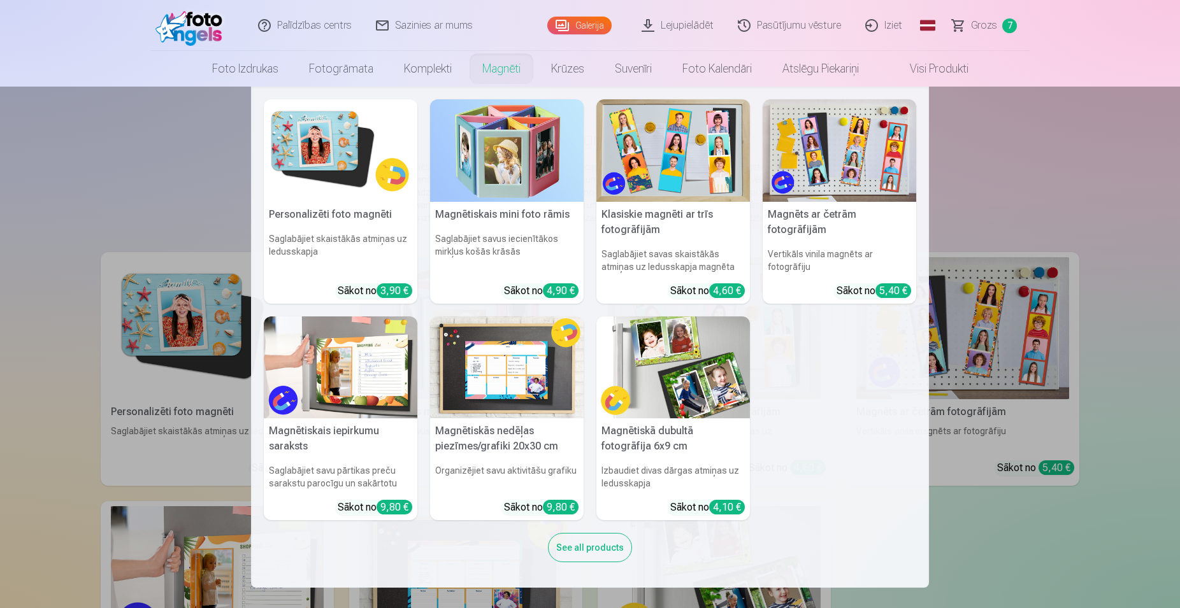
click at [366, 135] on img at bounding box center [341, 150] width 154 height 103
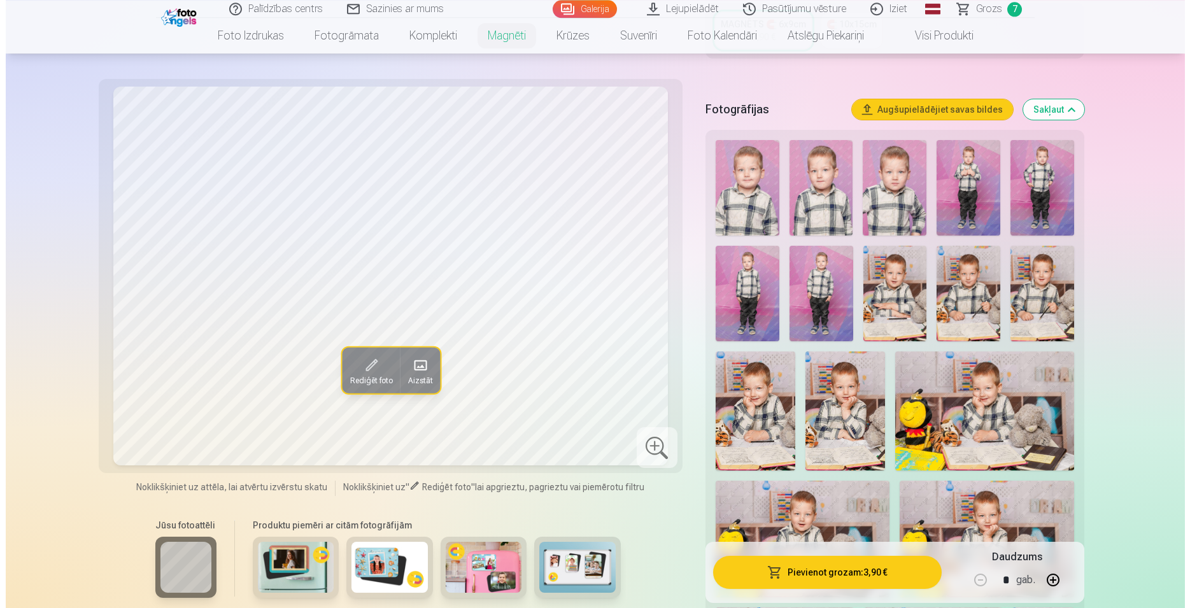
scroll to position [390, 0]
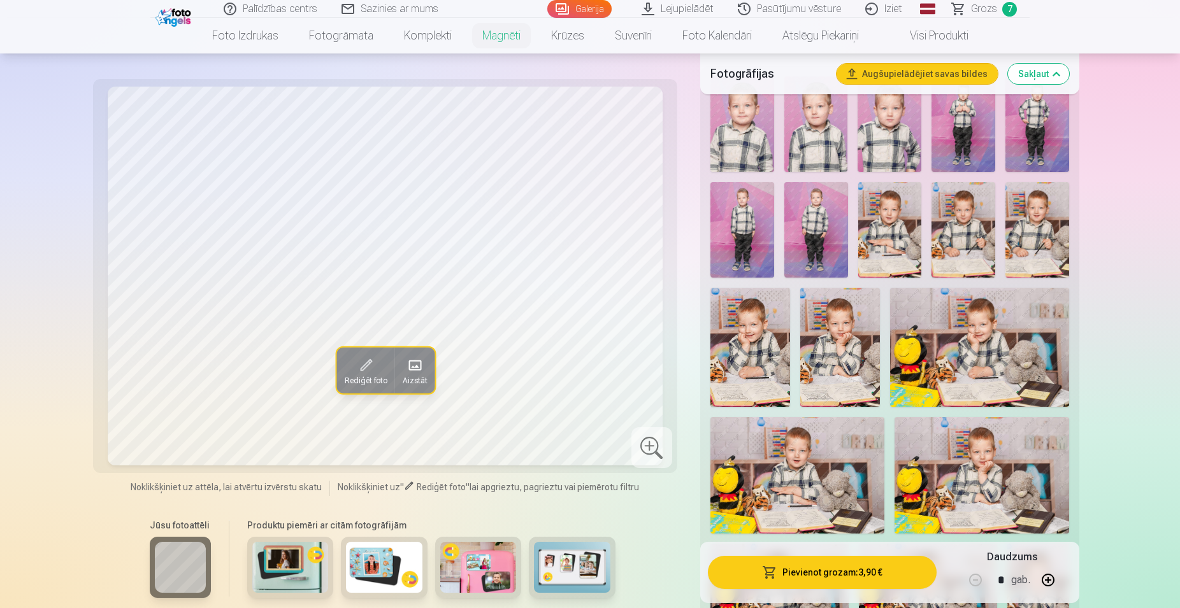
click at [1042, 210] on img at bounding box center [1037, 230] width 64 height 96
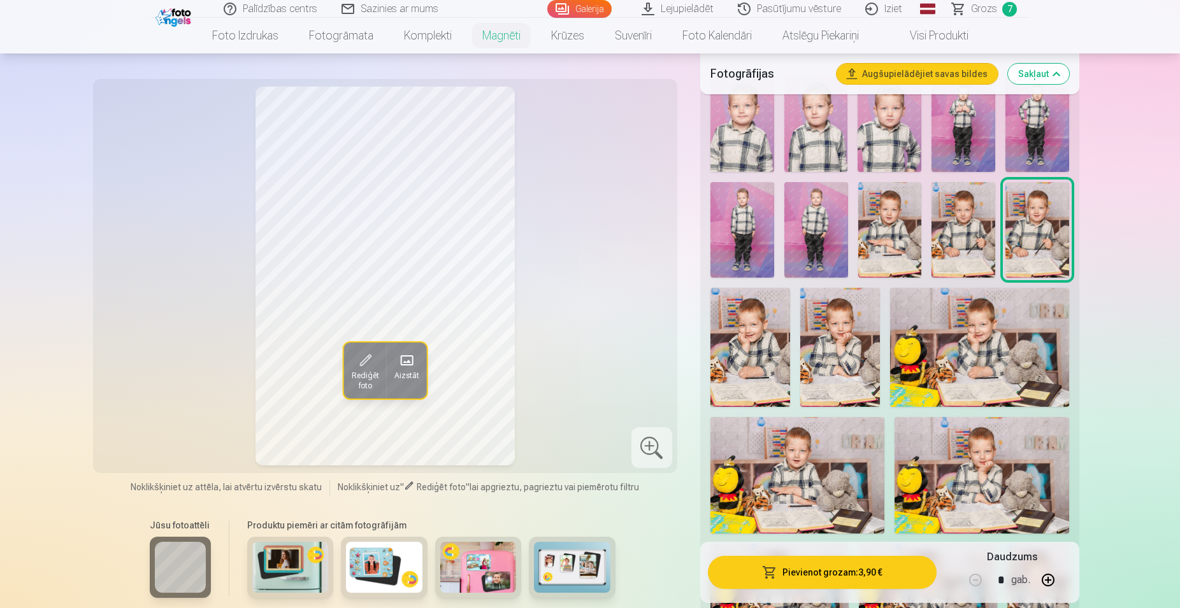
click at [860, 565] on button "Pievienot grozam : 3,90 €" at bounding box center [822, 572] width 229 height 33
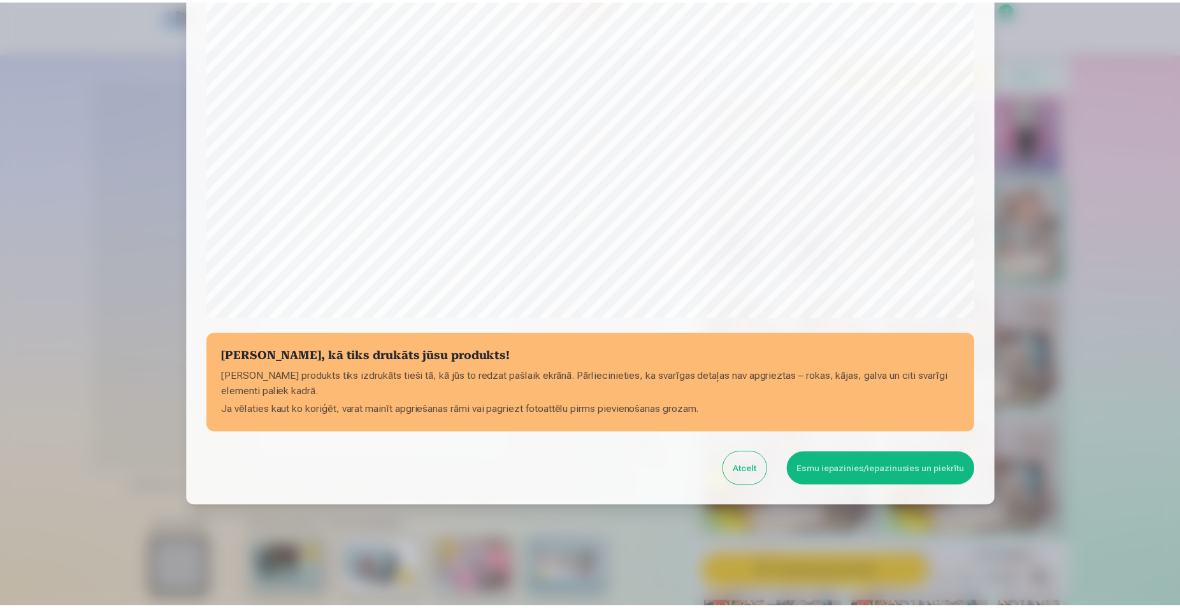
scroll to position [309, 0]
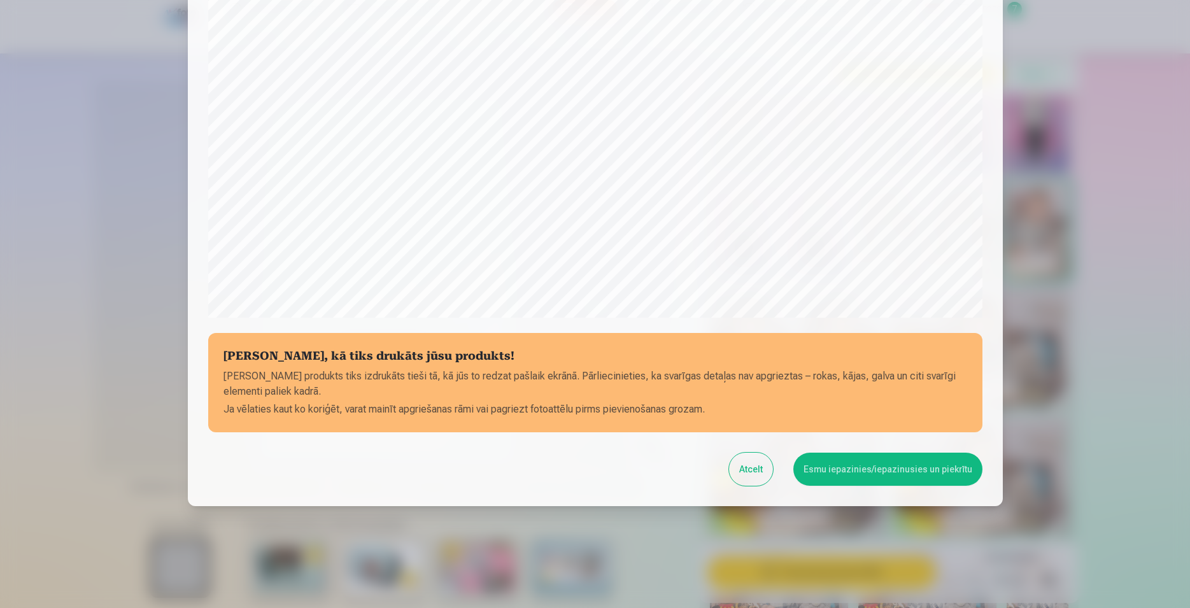
click at [915, 466] on button "Esmu iepazinies/iepazinusies un piekrītu" at bounding box center [888, 469] width 189 height 33
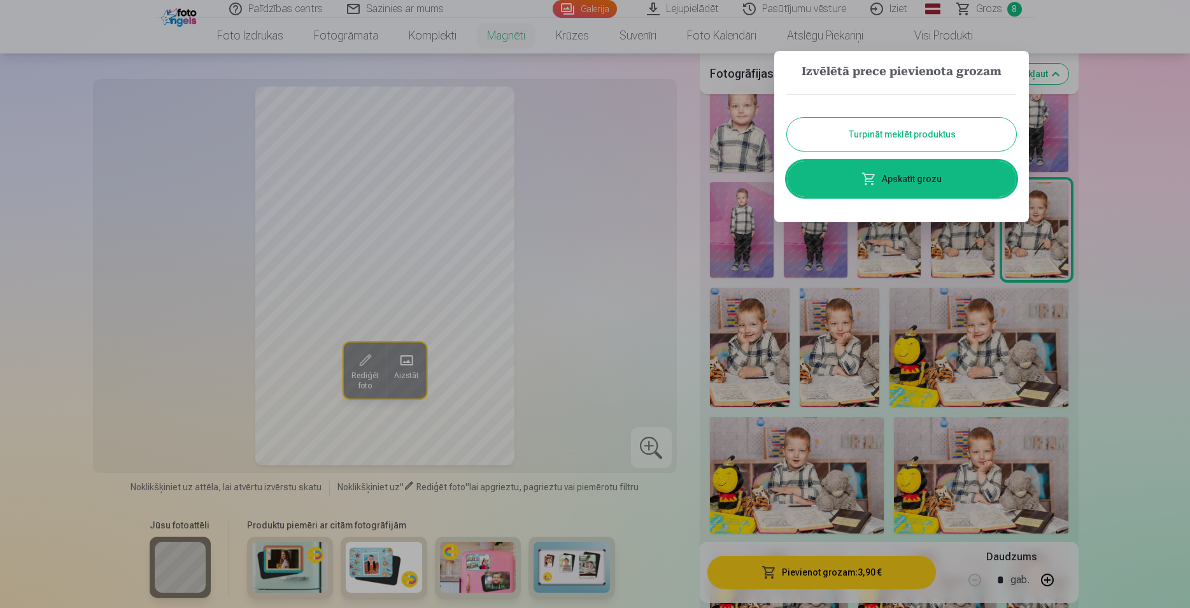
click at [997, 11] on div at bounding box center [595, 304] width 1190 height 608
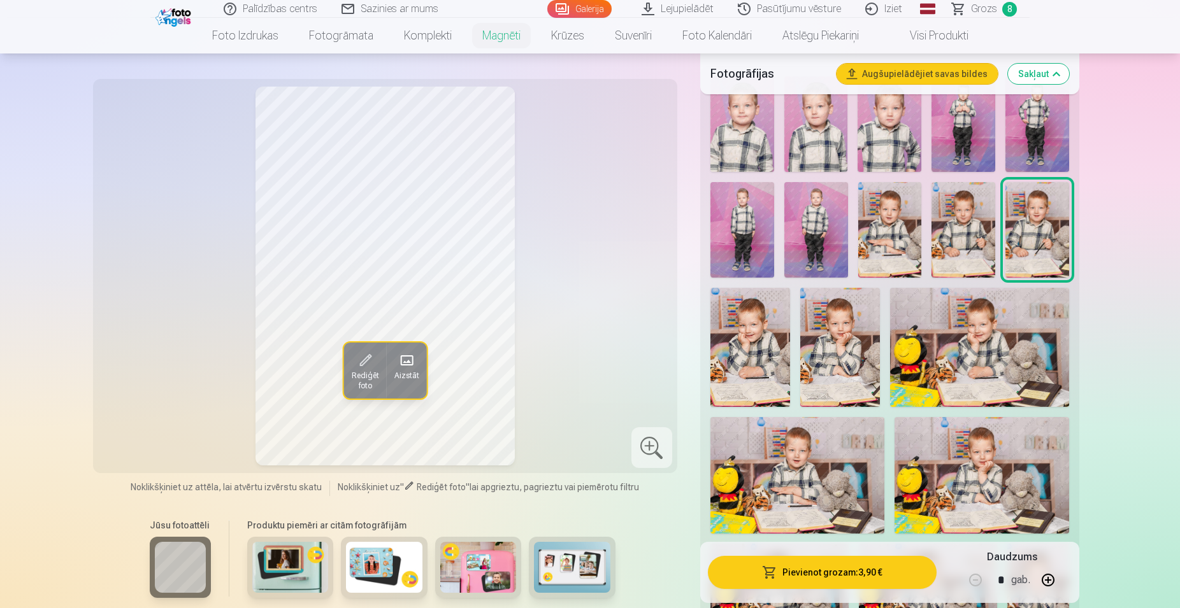
click at [974, 7] on span "Grozs" at bounding box center [984, 8] width 26 height 15
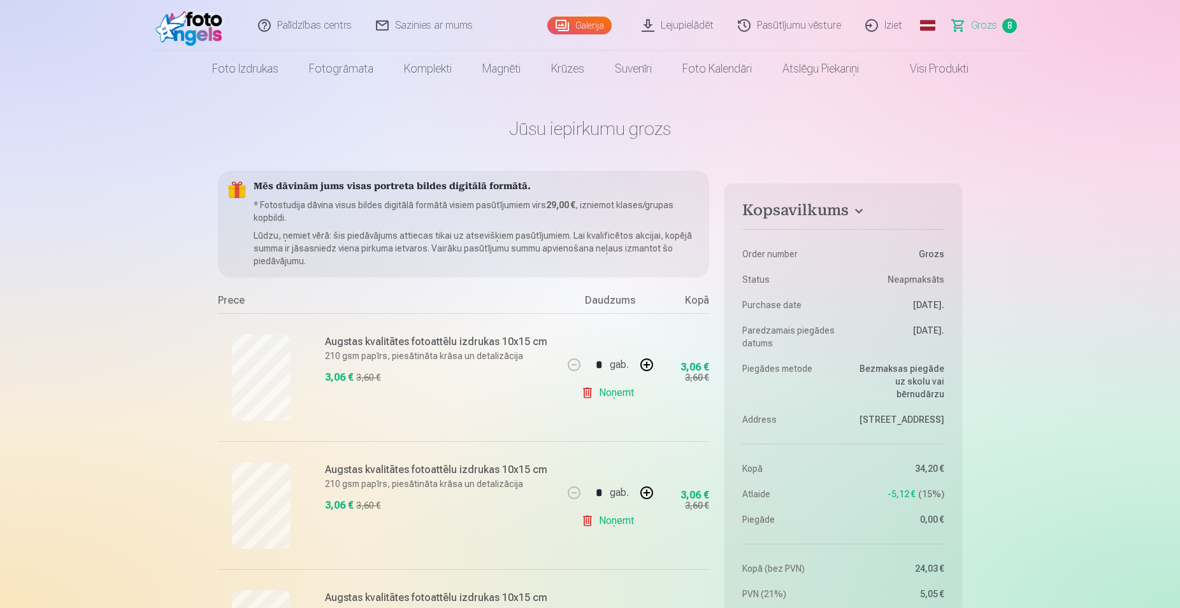
scroll to position [195, 0]
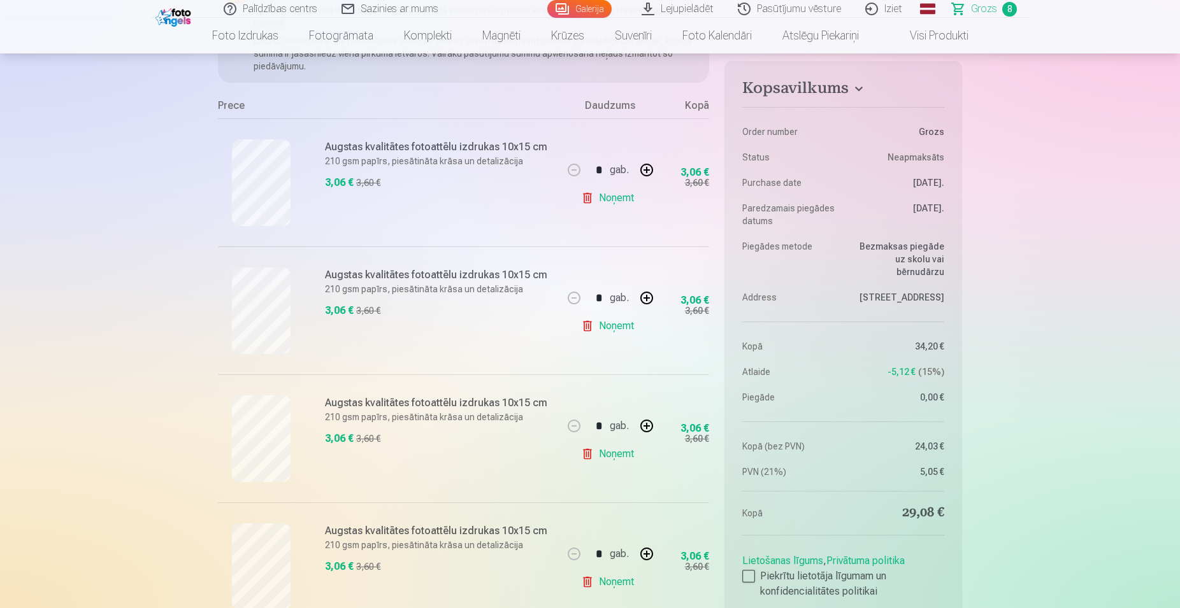
click at [978, 10] on span "Grozs" at bounding box center [984, 8] width 26 height 15
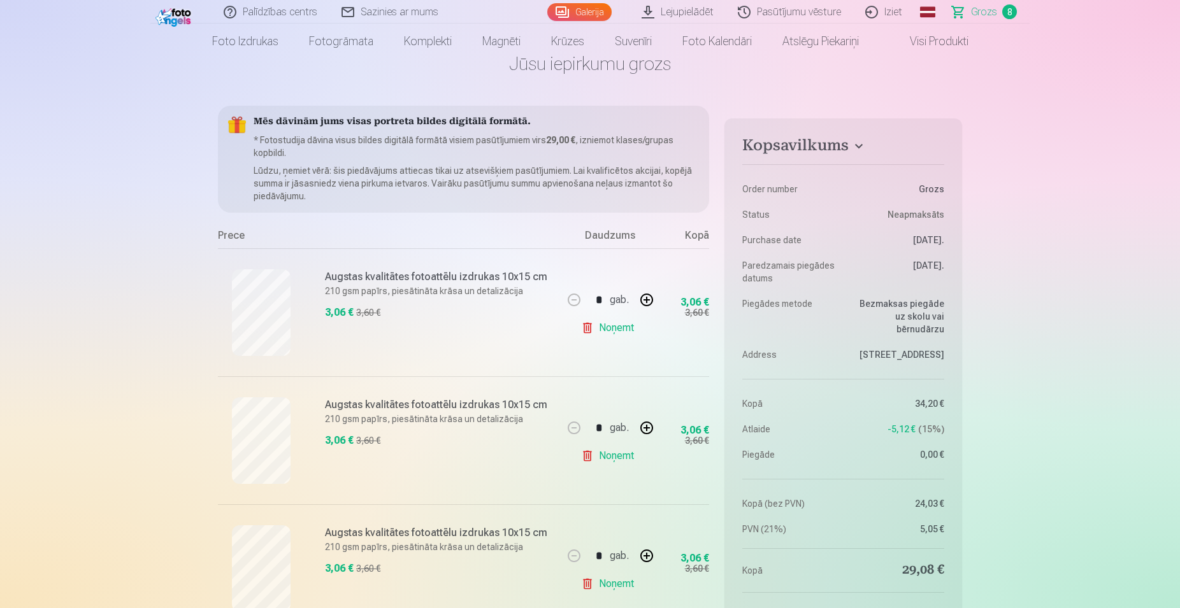
scroll to position [0, 0]
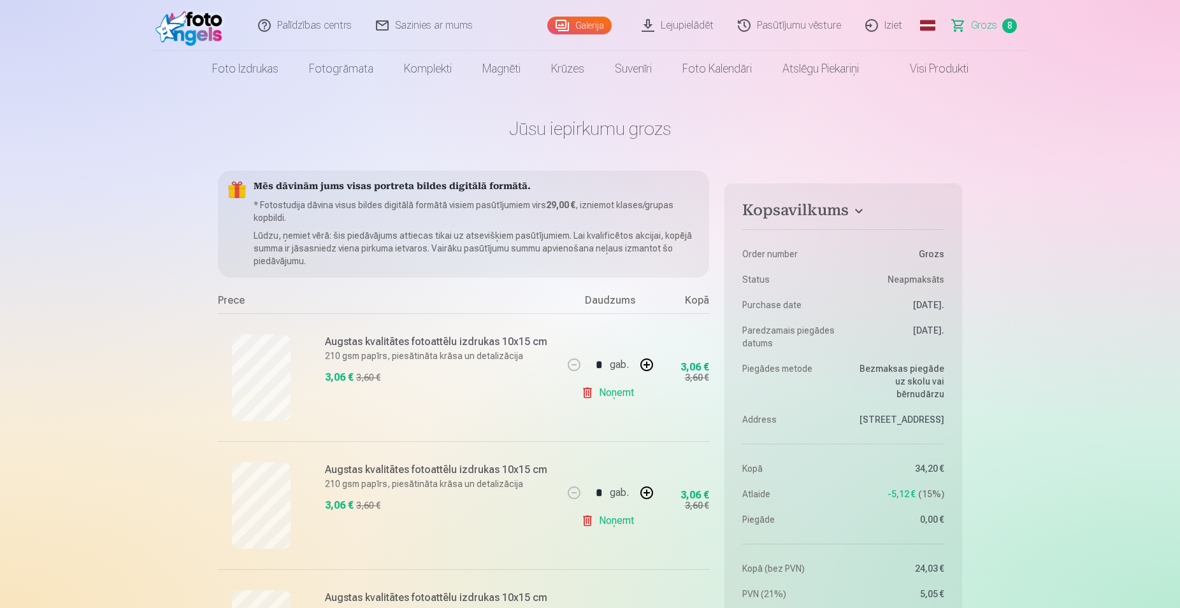
click at [181, 24] on img at bounding box center [191, 25] width 73 height 41
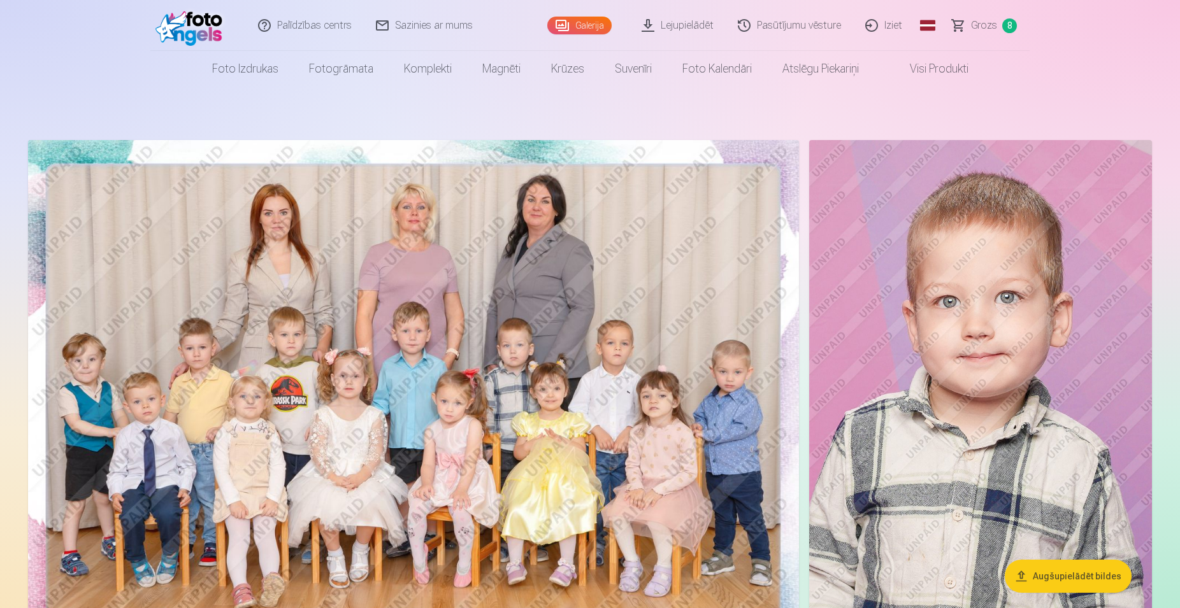
click at [992, 24] on span "Grozs" at bounding box center [984, 25] width 26 height 15
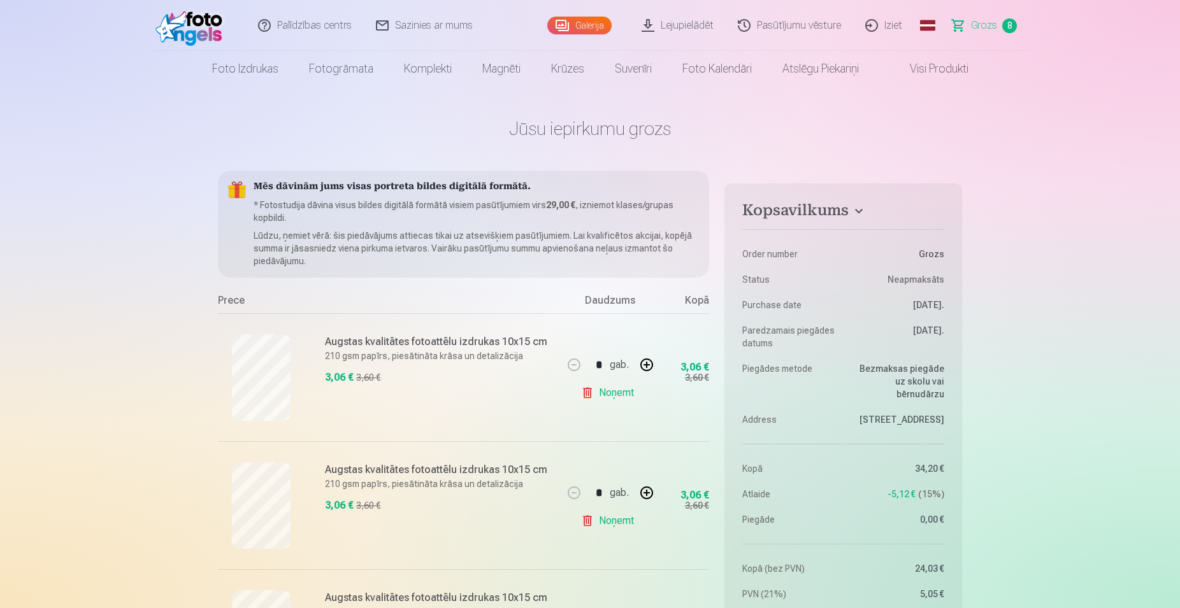
click at [185, 26] on img at bounding box center [191, 25] width 73 height 41
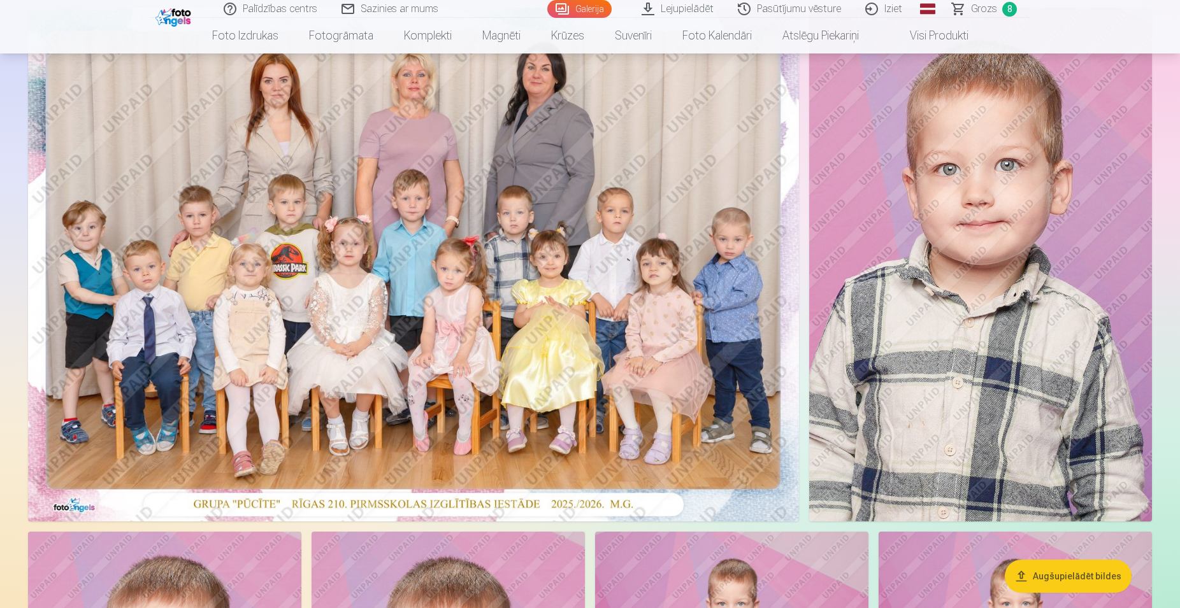
scroll to position [130, 0]
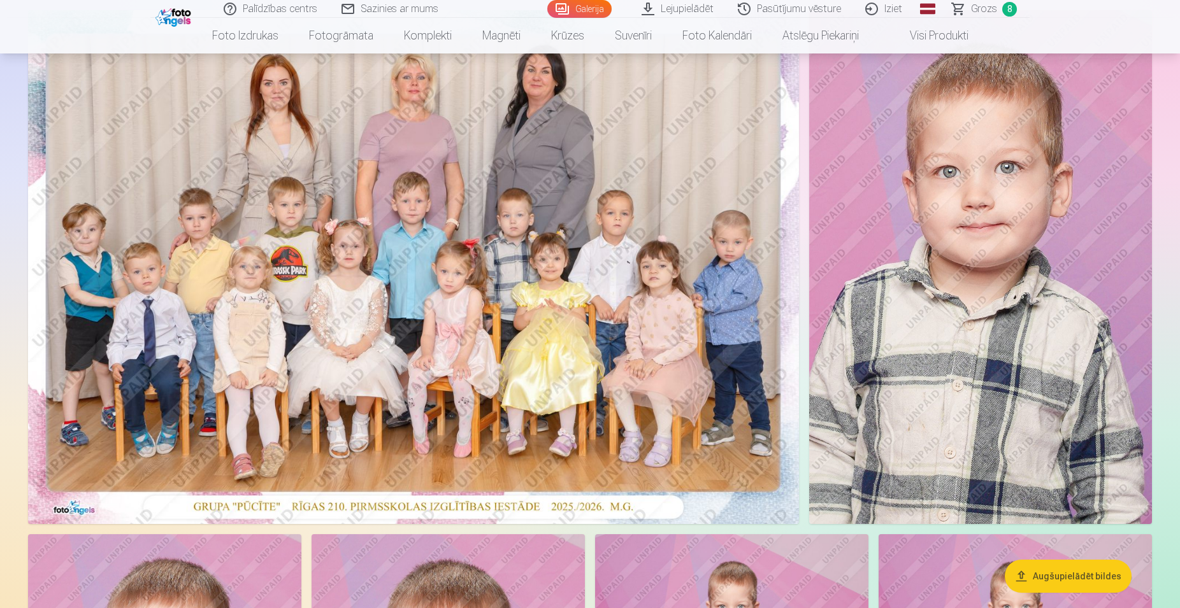
click at [503, 241] on img at bounding box center [413, 267] width 771 height 514
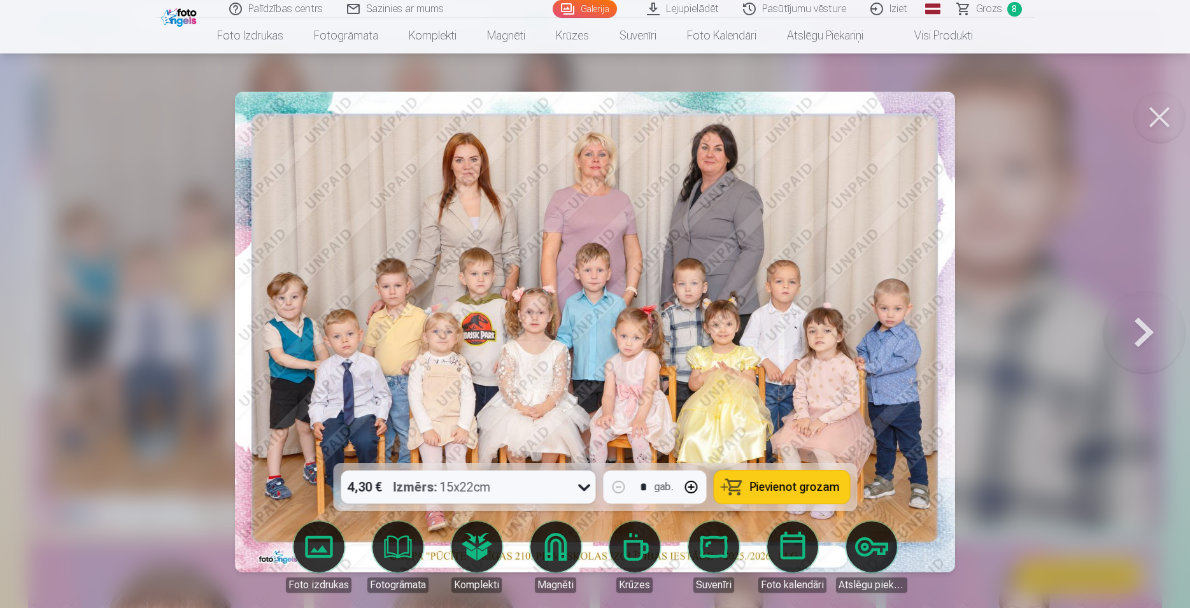
click at [1177, 114] on button at bounding box center [1159, 117] width 51 height 51
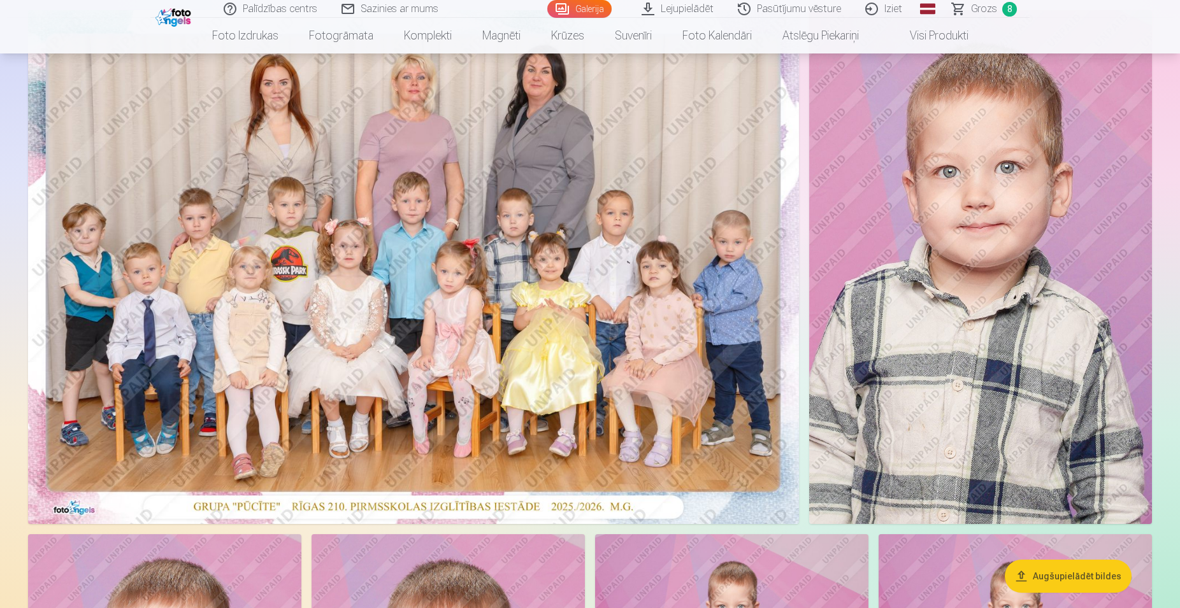
click at [906, 245] on img at bounding box center [980, 267] width 343 height 514
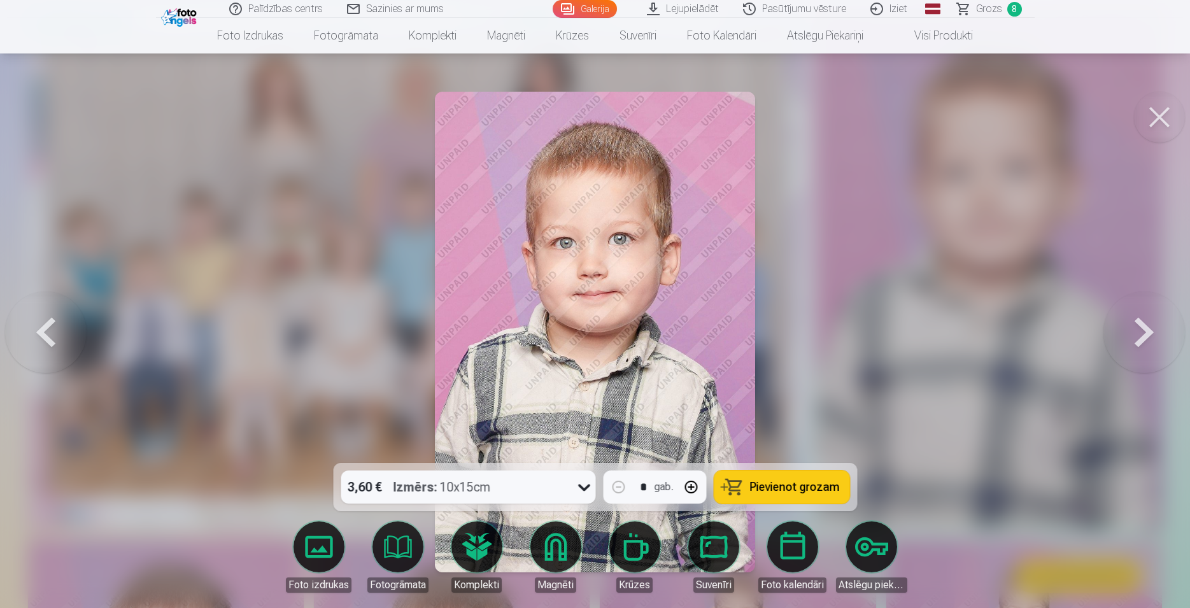
click at [1161, 126] on button at bounding box center [1159, 117] width 51 height 51
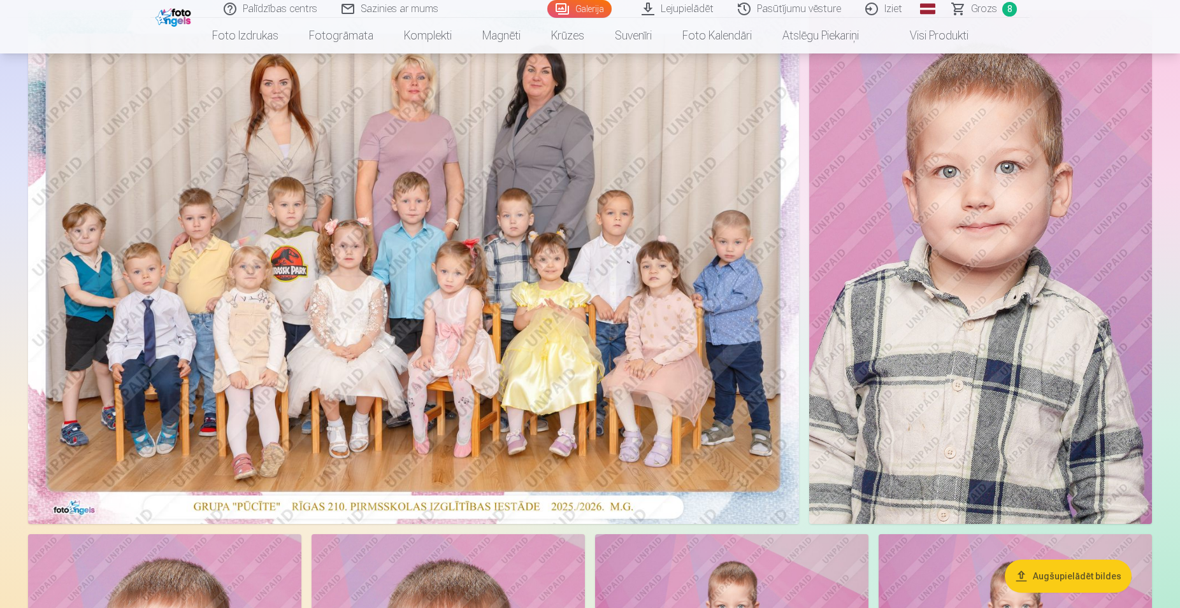
click at [364, 310] on img at bounding box center [413, 267] width 771 height 514
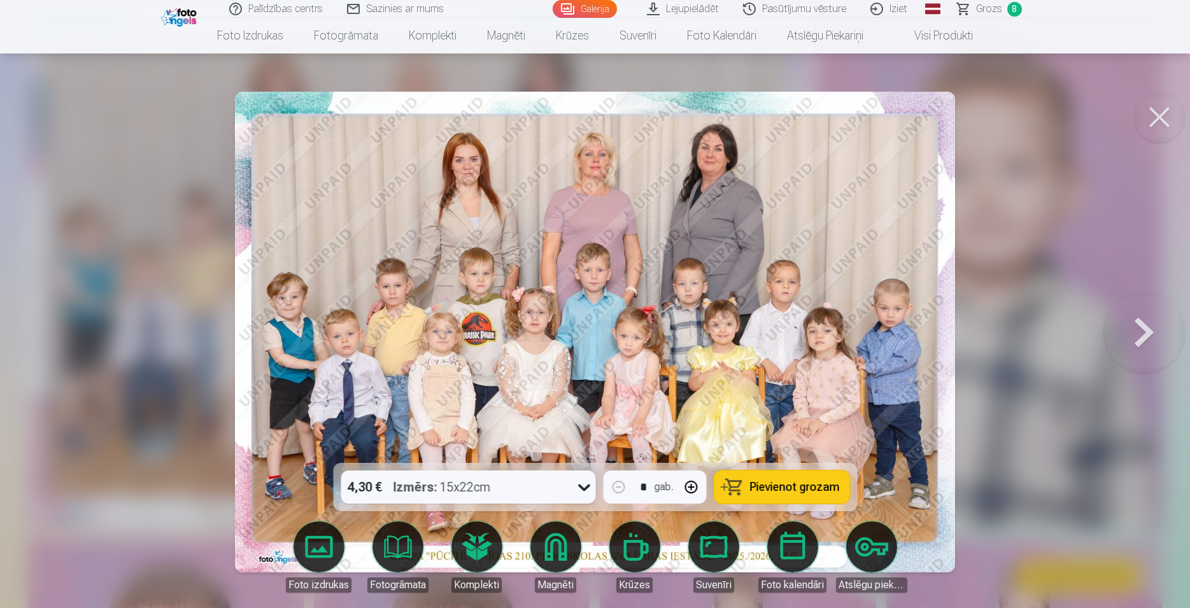
click at [585, 482] on icon at bounding box center [584, 487] width 20 height 20
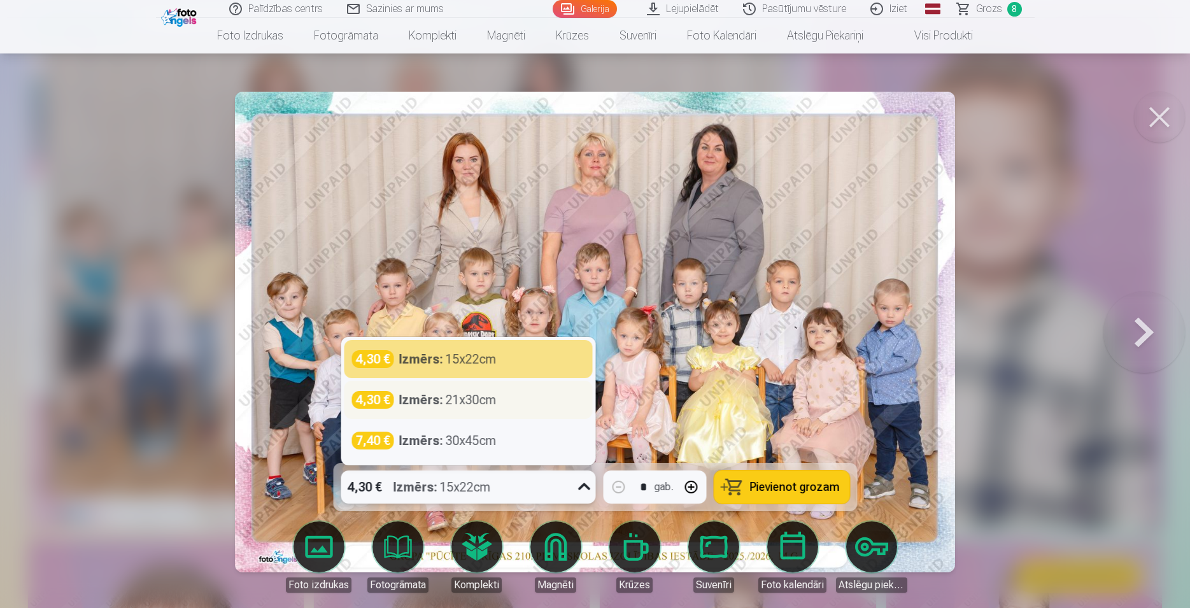
click at [445, 406] on div "Izmērs : 21x30cm" at bounding box center [447, 400] width 97 height 18
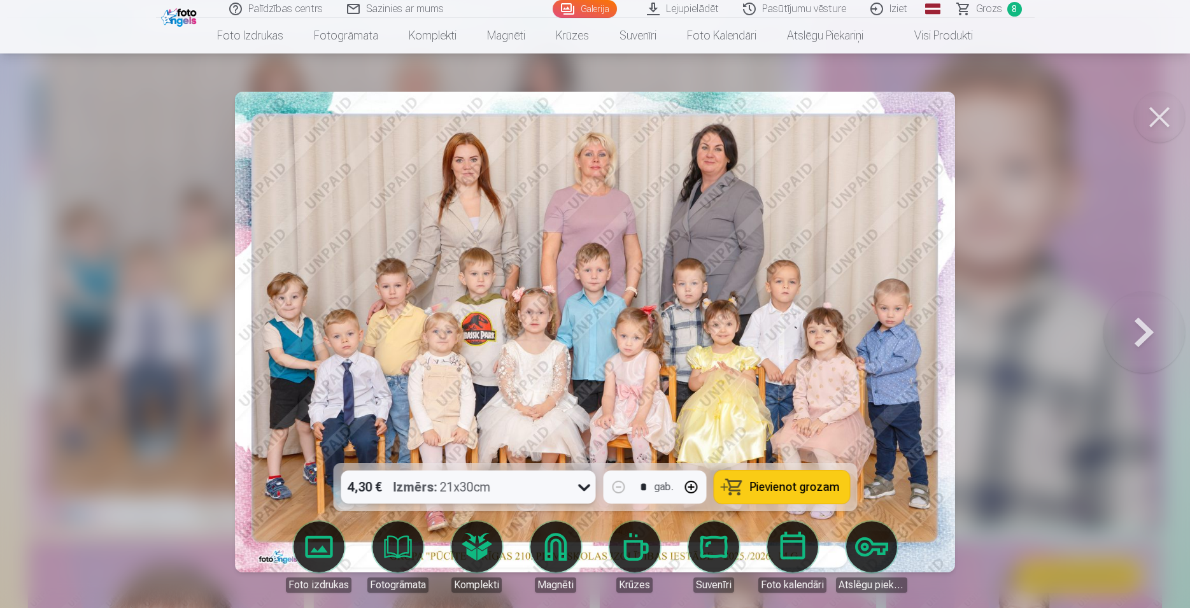
click at [768, 483] on span "Pievienot grozam" at bounding box center [795, 487] width 90 height 11
click at [1164, 117] on button at bounding box center [1159, 117] width 51 height 51
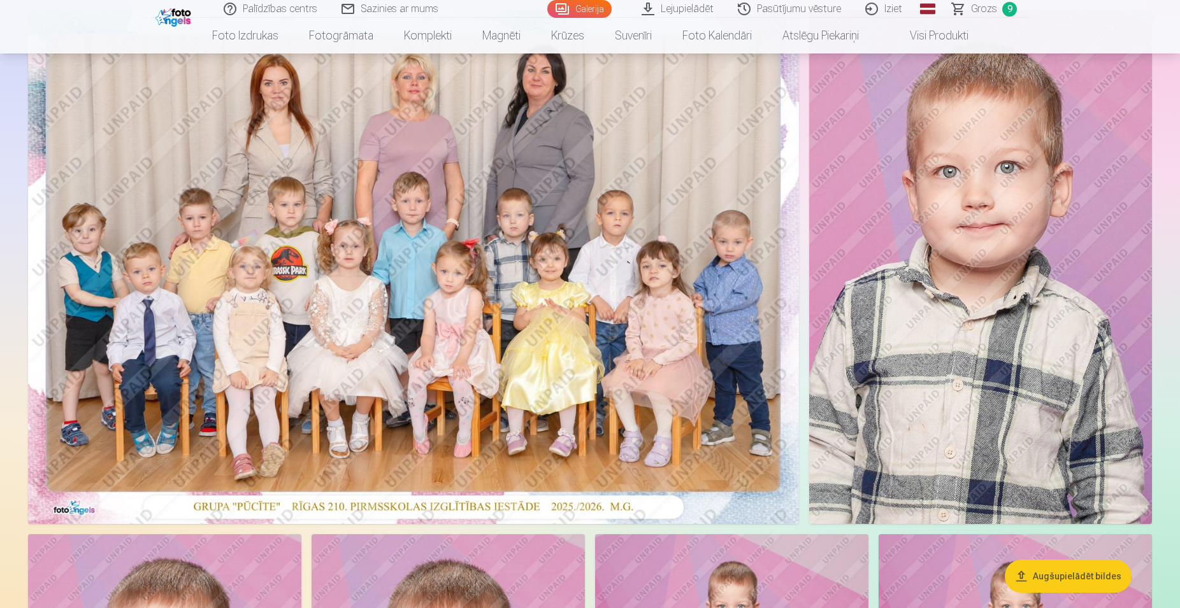
click at [983, 11] on span "Grozs" at bounding box center [984, 8] width 26 height 15
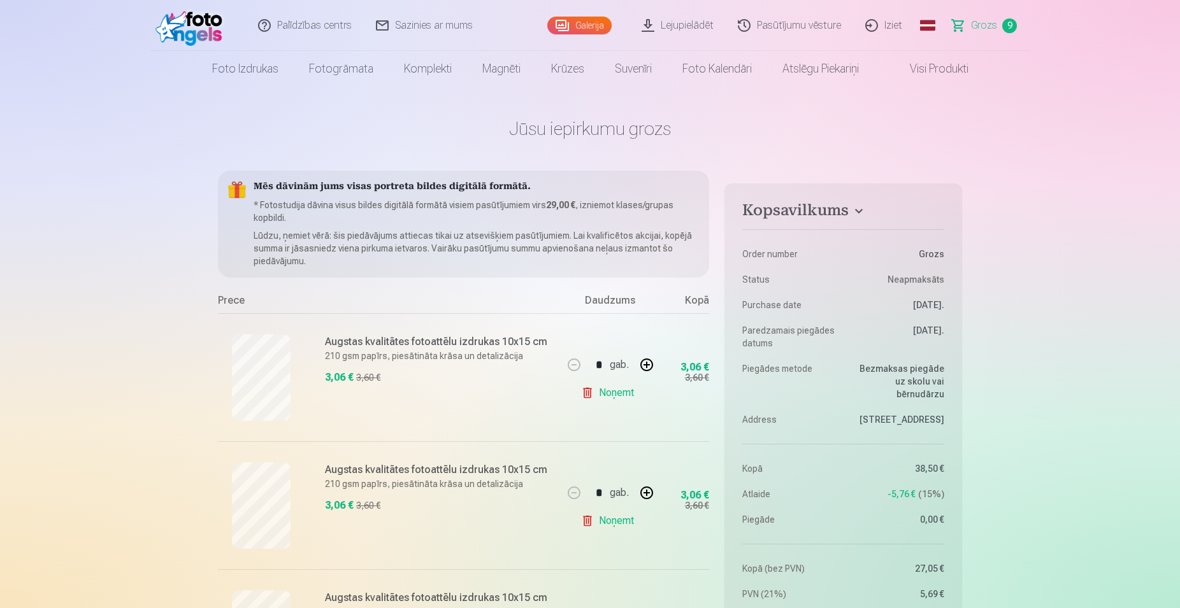
click at [986, 27] on span "Grozs" at bounding box center [984, 25] width 26 height 15
click at [191, 21] on img at bounding box center [191, 25] width 73 height 41
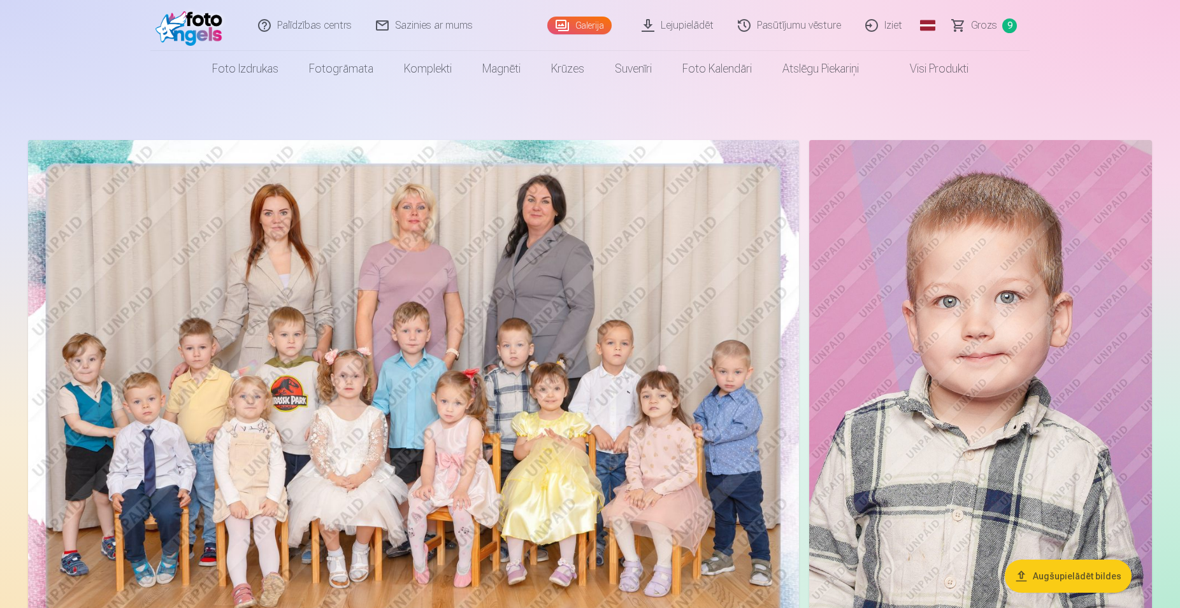
click at [1002, 264] on img at bounding box center [980, 397] width 343 height 514
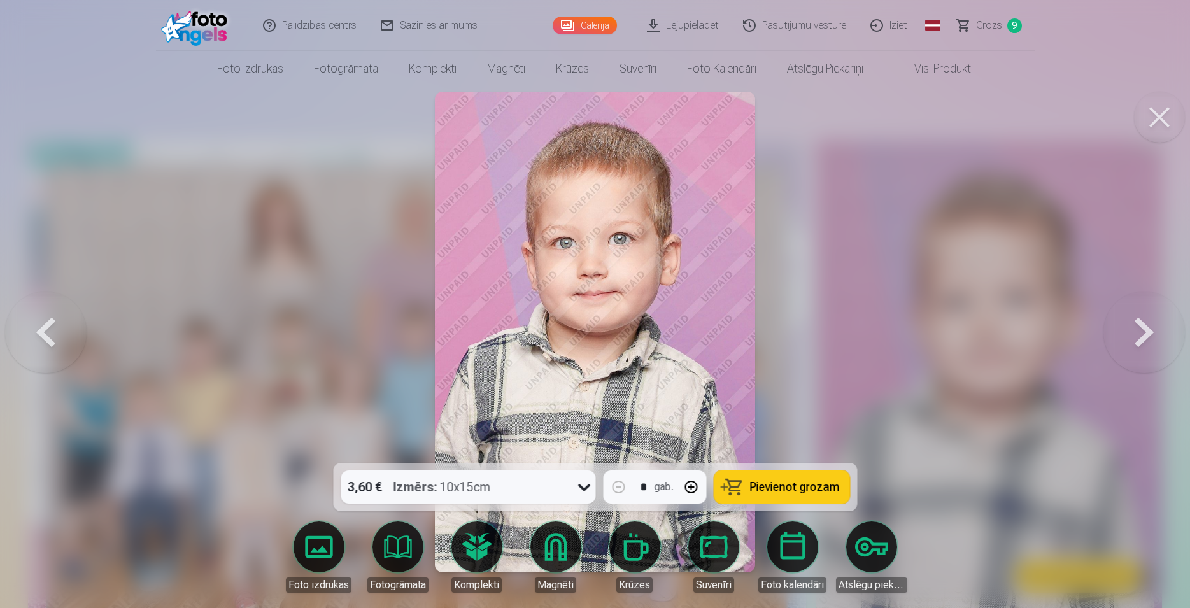
click at [582, 485] on icon at bounding box center [584, 487] width 20 height 20
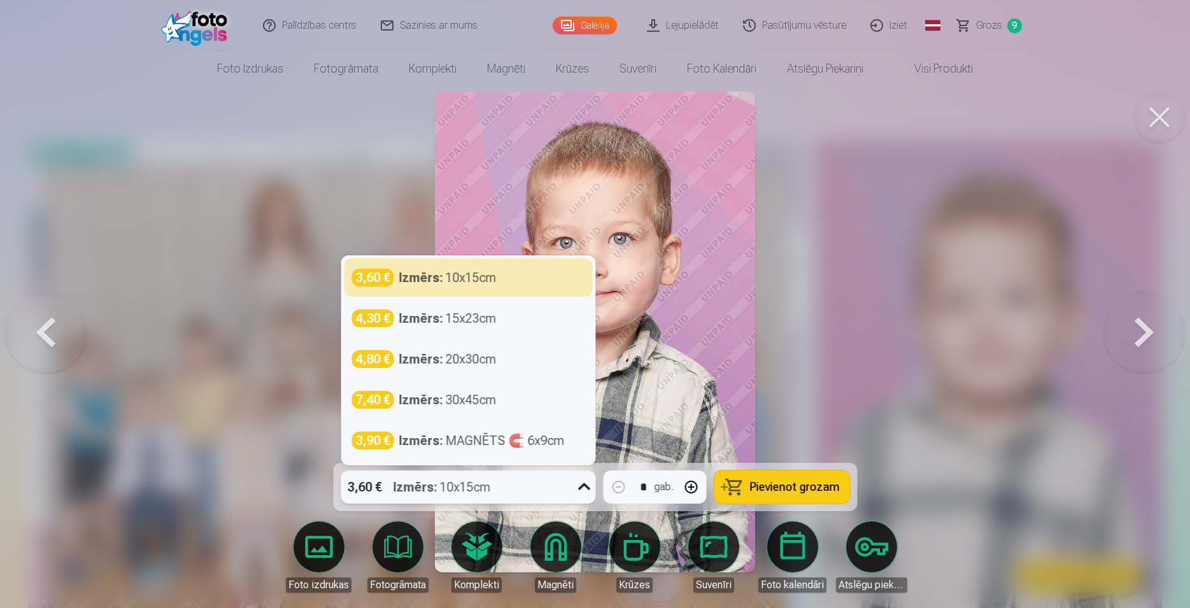
click at [582, 485] on icon at bounding box center [584, 487] width 20 height 20
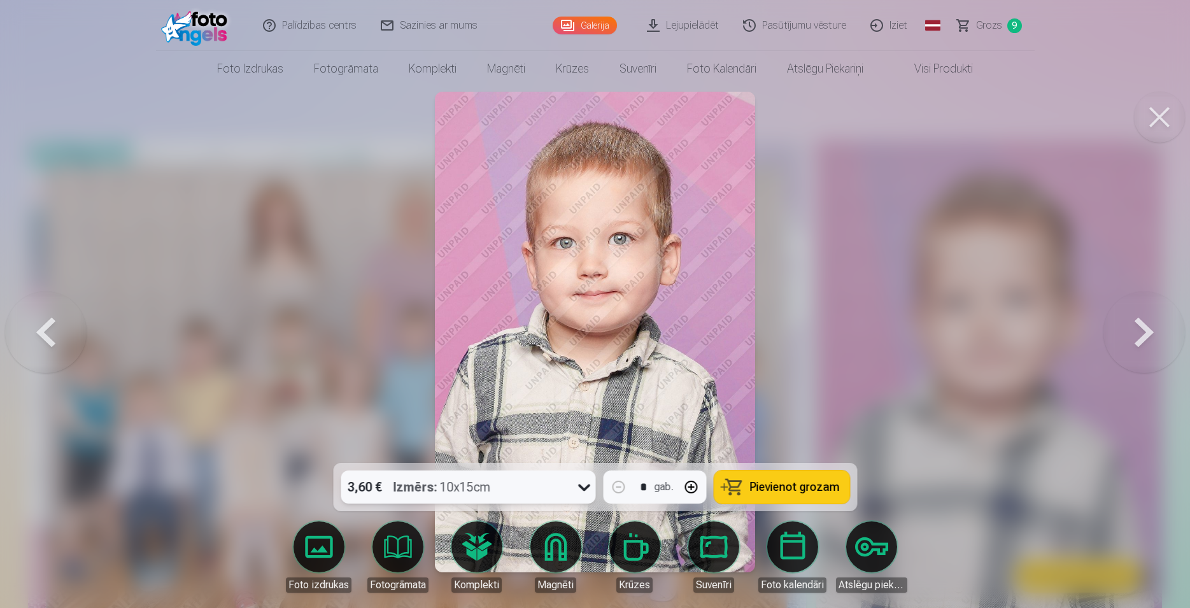
click at [1168, 128] on button at bounding box center [1159, 117] width 51 height 51
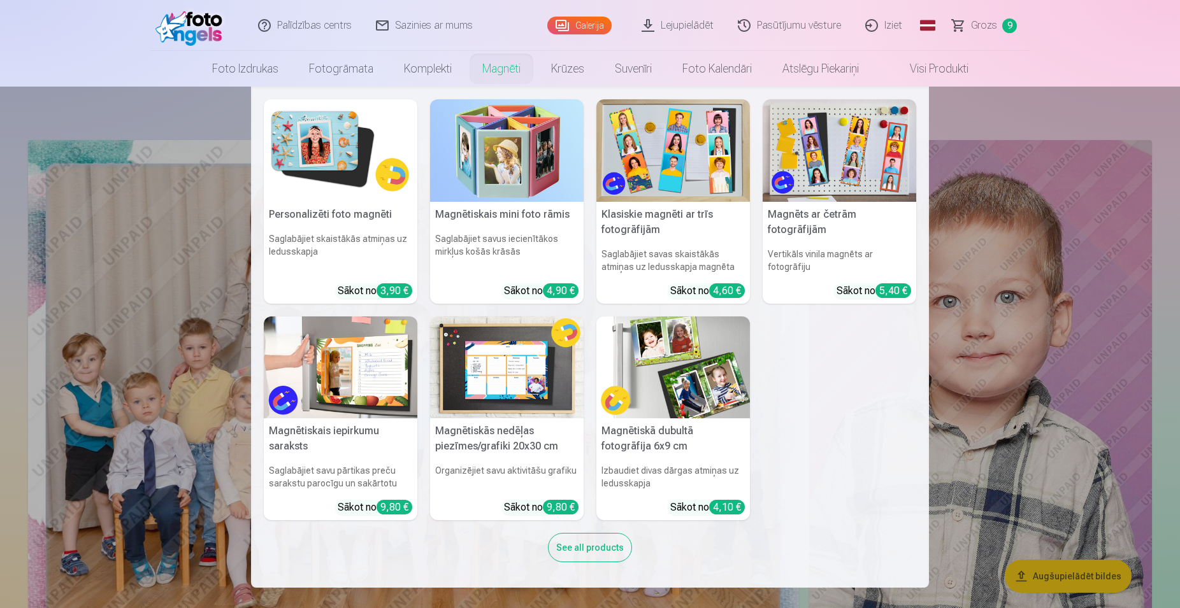
click at [340, 166] on img at bounding box center [341, 150] width 154 height 103
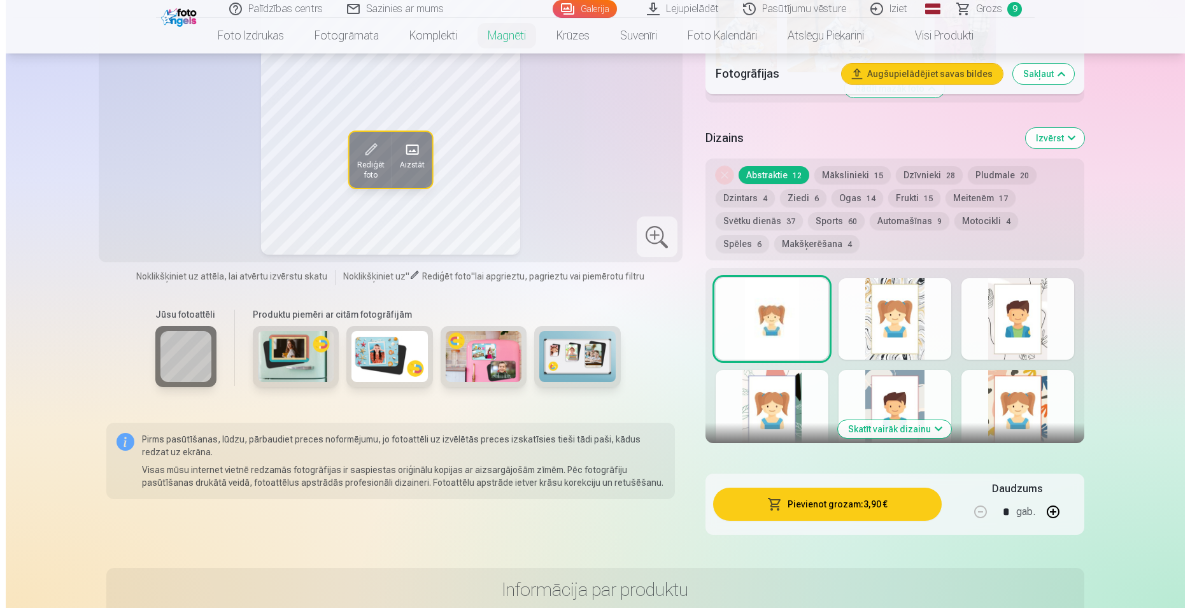
scroll to position [1104, 0]
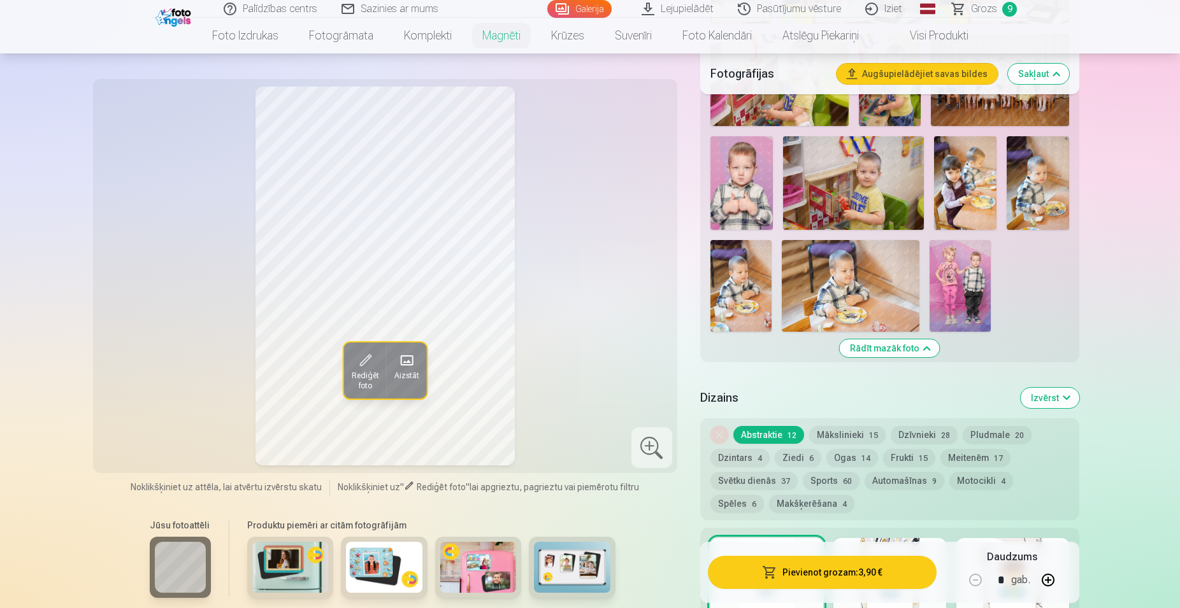
click at [960, 264] on img at bounding box center [959, 286] width 61 height 92
click at [819, 578] on button "Pievienot grozam : 3,90 €" at bounding box center [822, 572] width 229 height 33
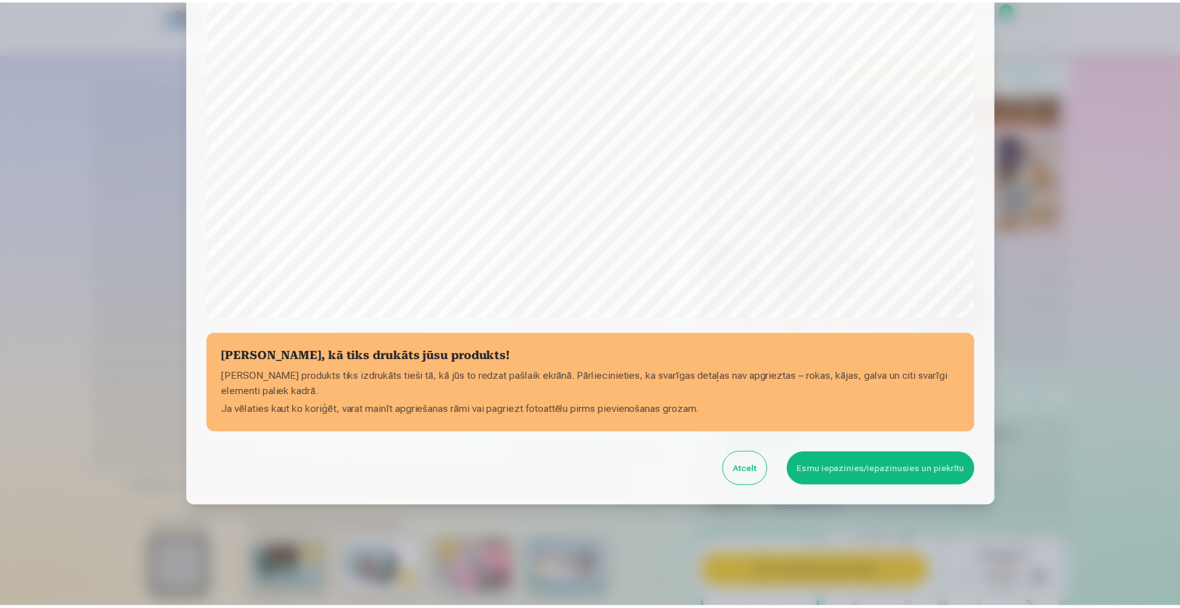
scroll to position [309, 0]
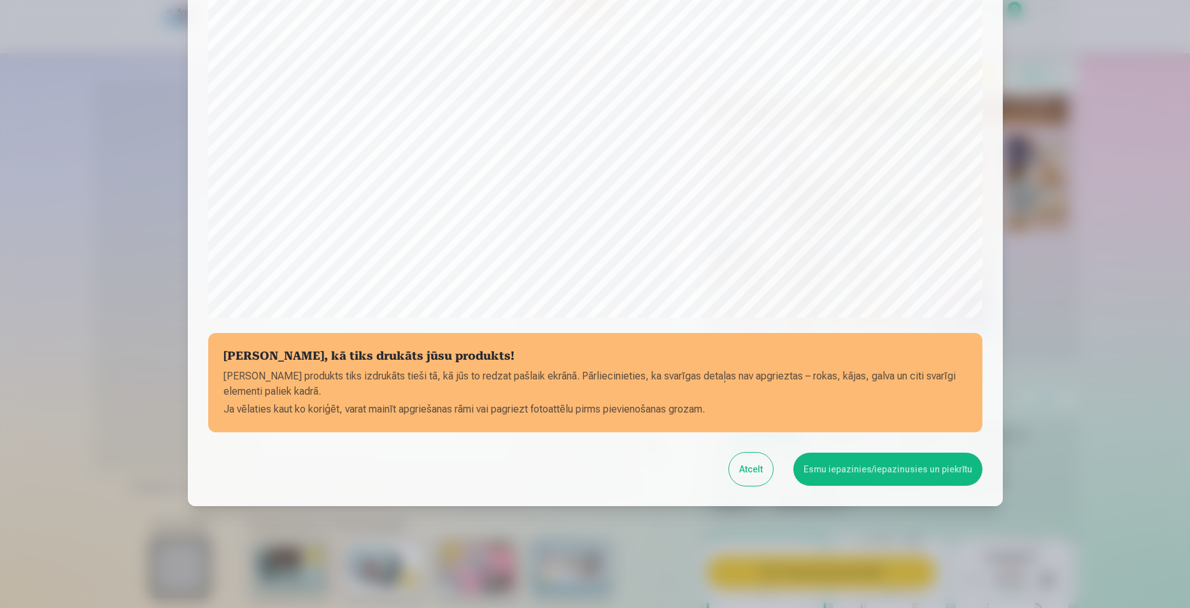
click at [883, 466] on button "Esmu iepazinies/iepazinusies un piekrītu" at bounding box center [888, 469] width 189 height 33
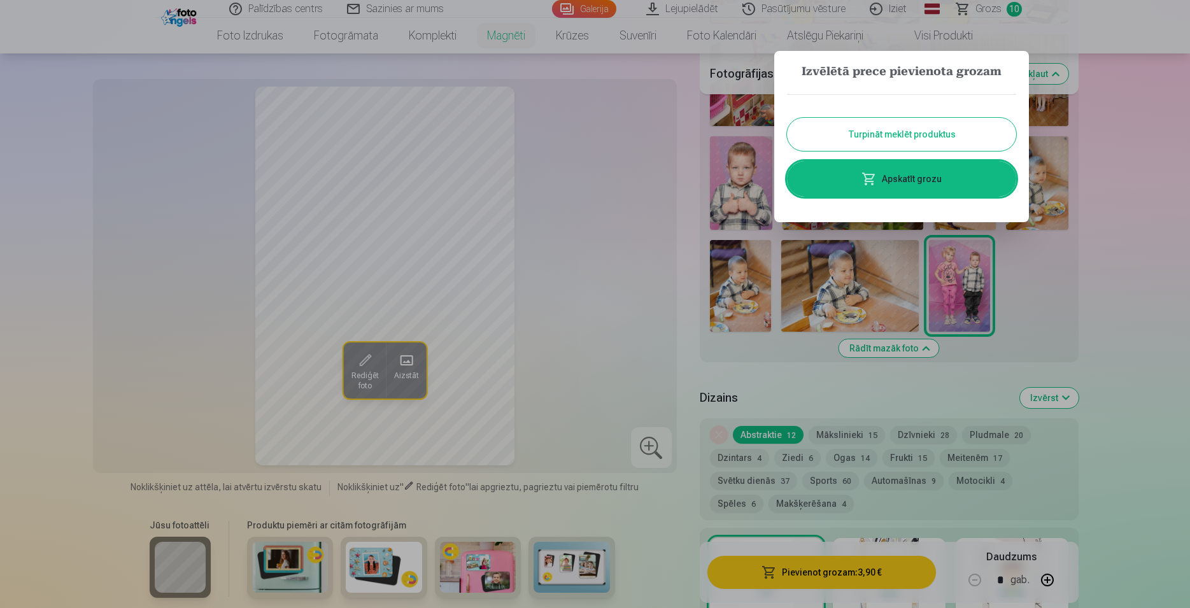
click at [1131, 178] on div at bounding box center [595, 304] width 1190 height 608
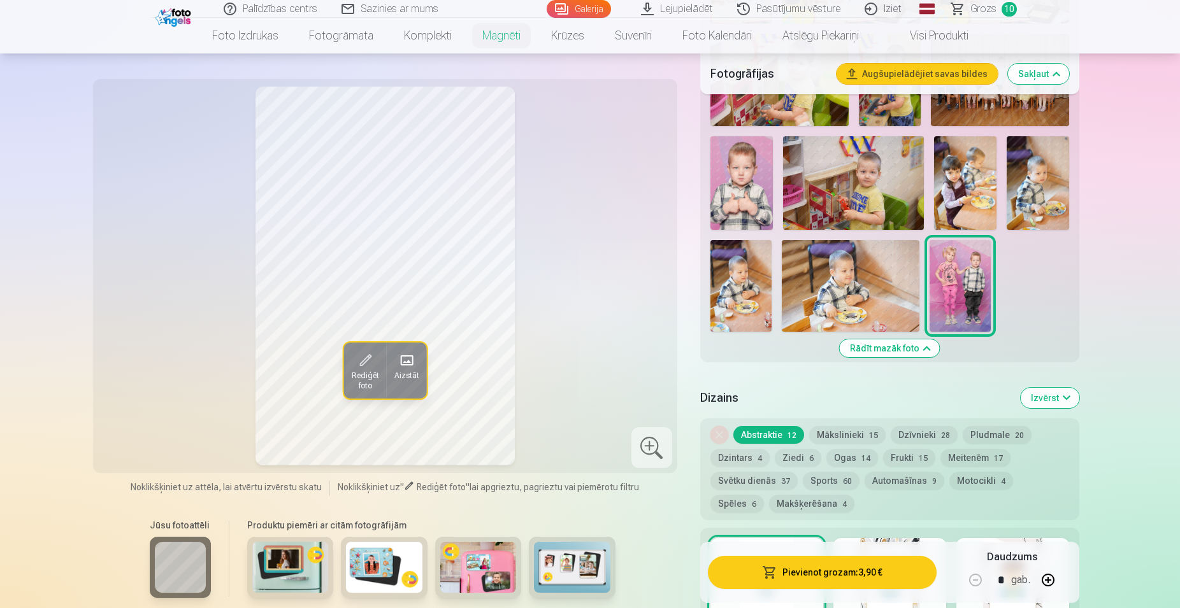
click at [987, 10] on span "Grozs" at bounding box center [983, 8] width 26 height 15
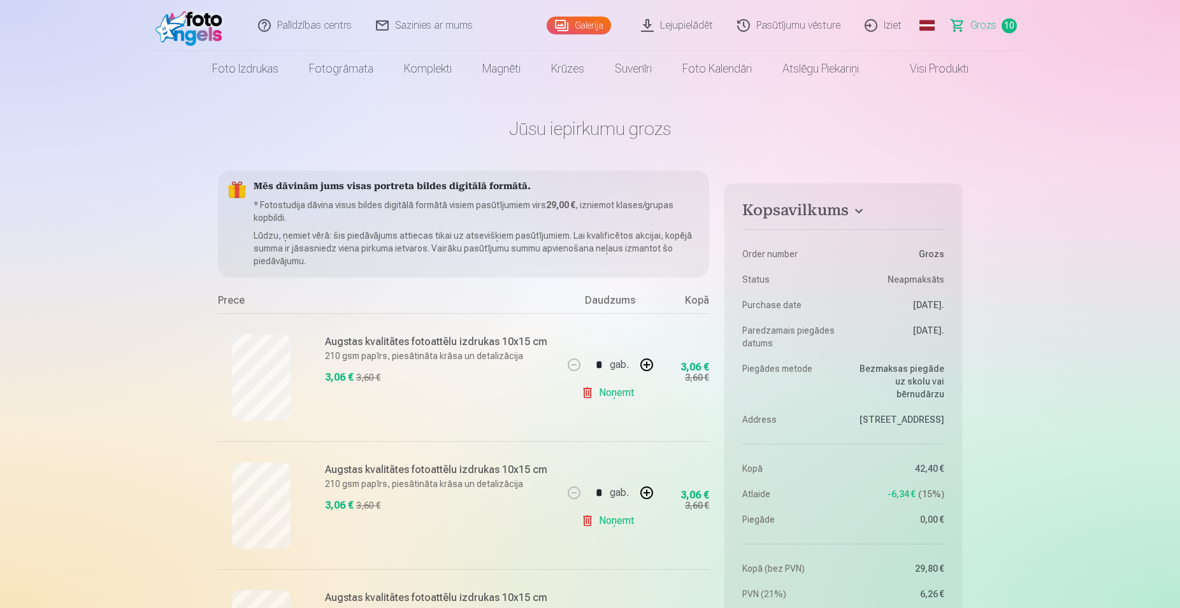
scroll to position [260, 0]
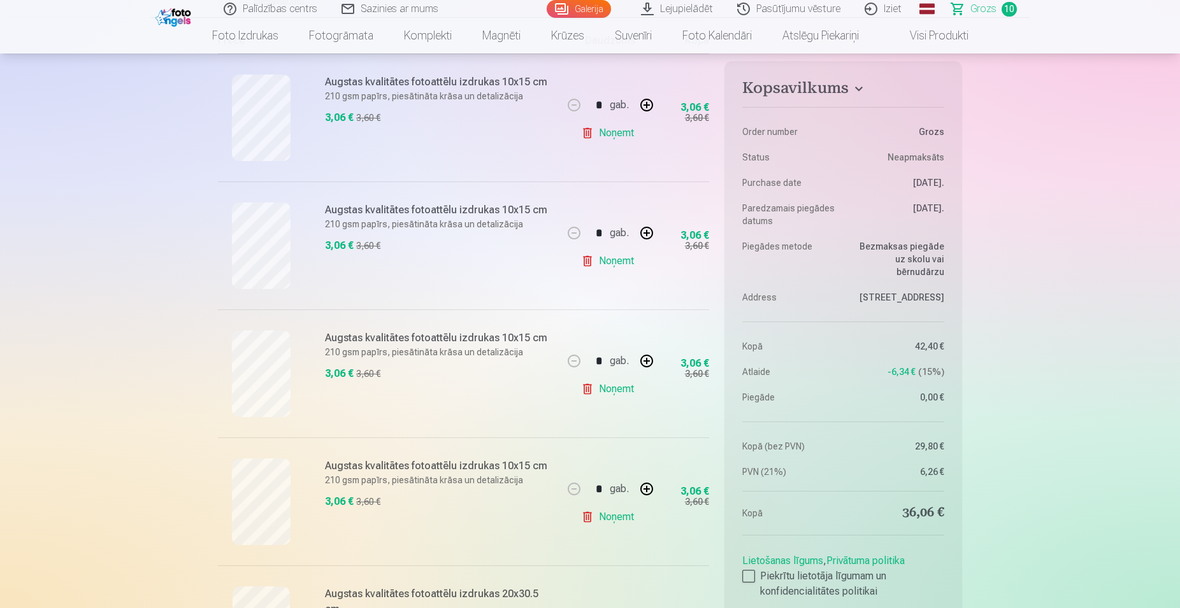
click at [999, 7] on link "Grozs 10" at bounding box center [984, 9] width 90 height 18
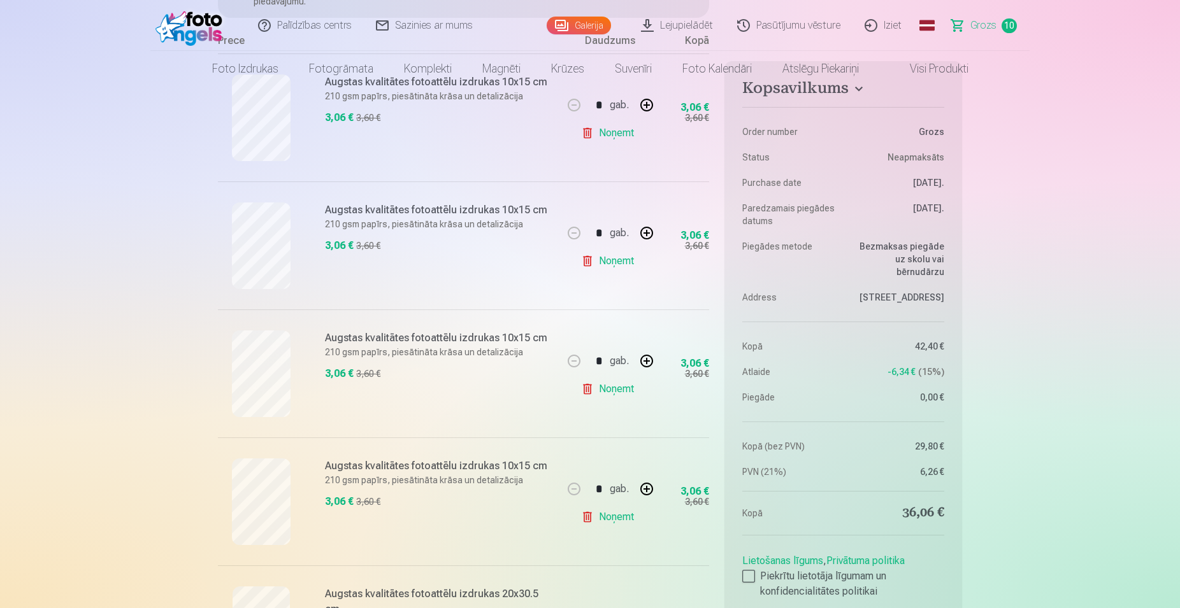
scroll to position [0, 0]
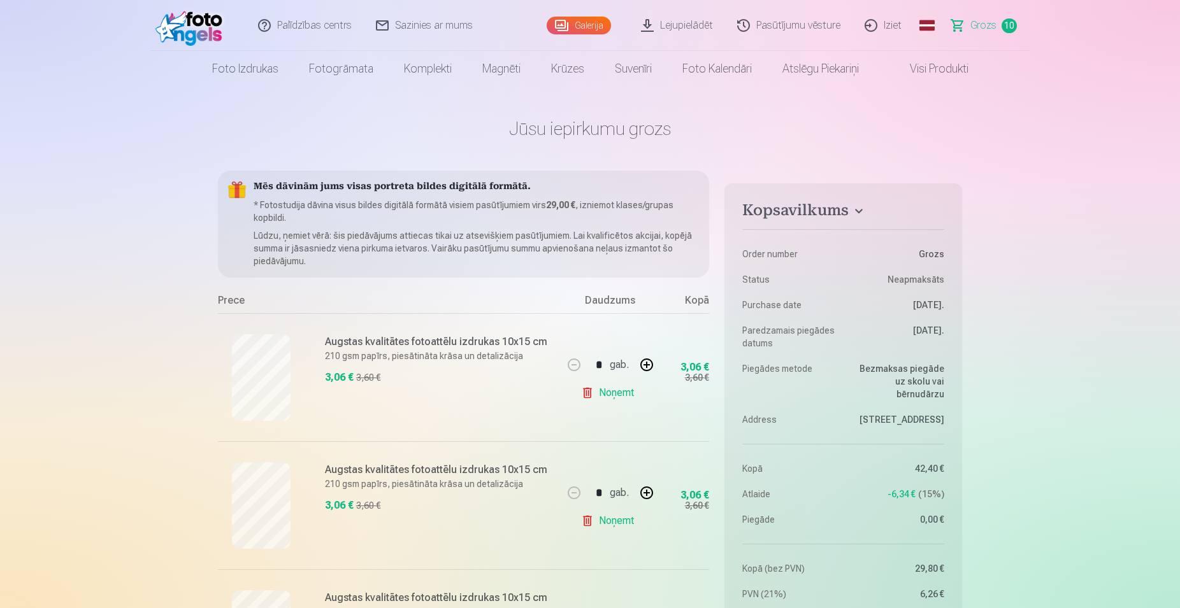
click at [198, 26] on img at bounding box center [191, 25] width 73 height 41
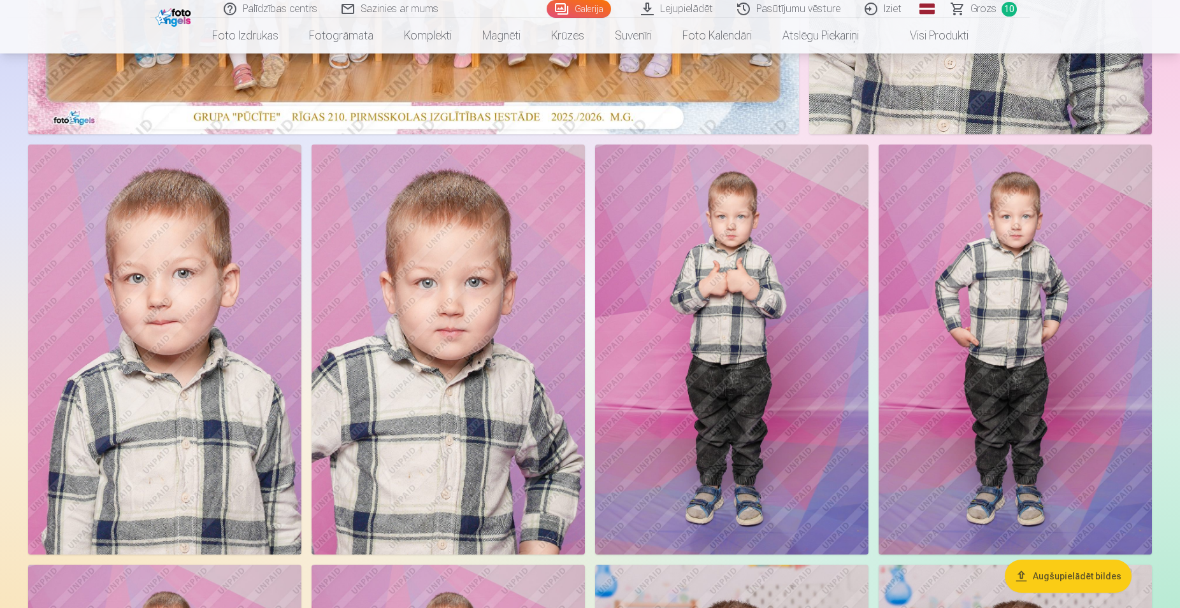
scroll to position [130, 0]
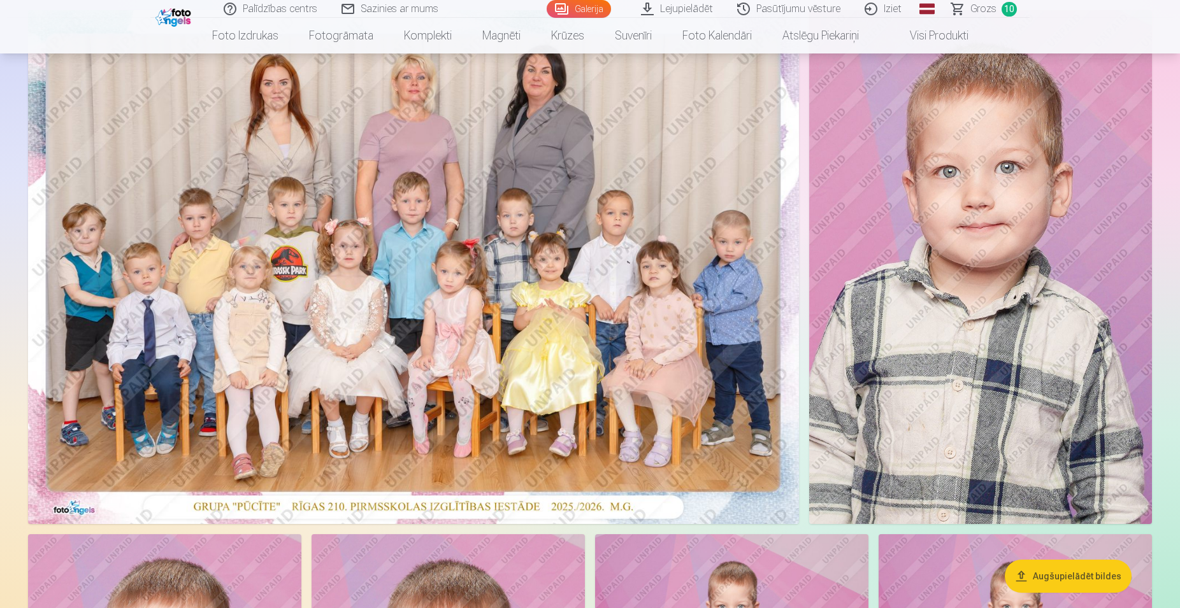
click at [980, 10] on span "Grozs" at bounding box center [983, 8] width 26 height 15
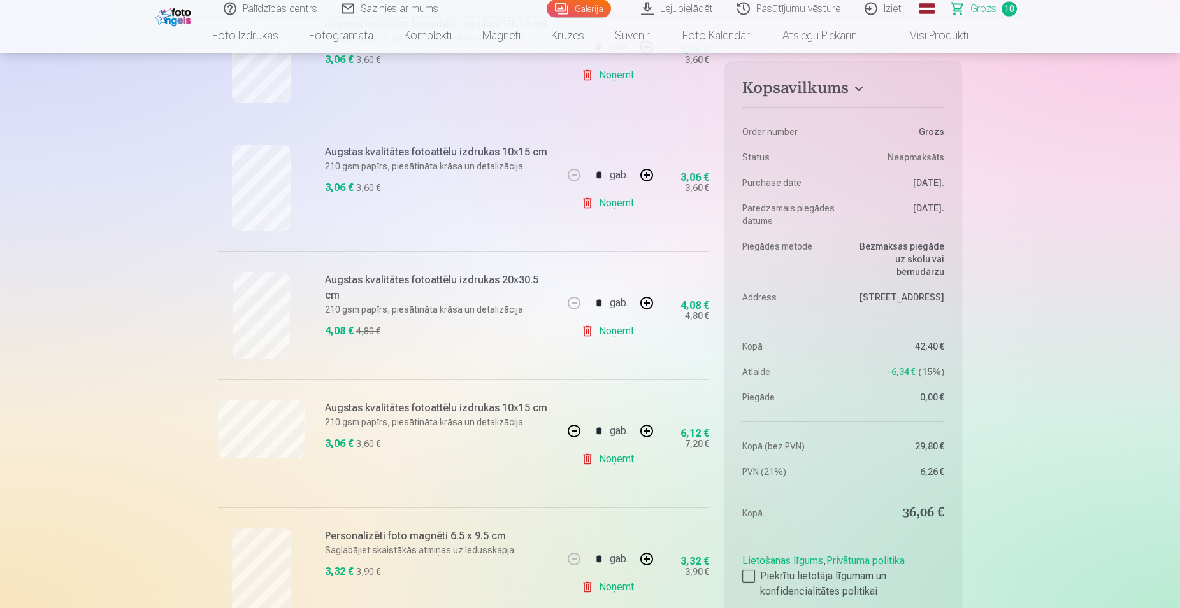
scroll to position [585, 0]
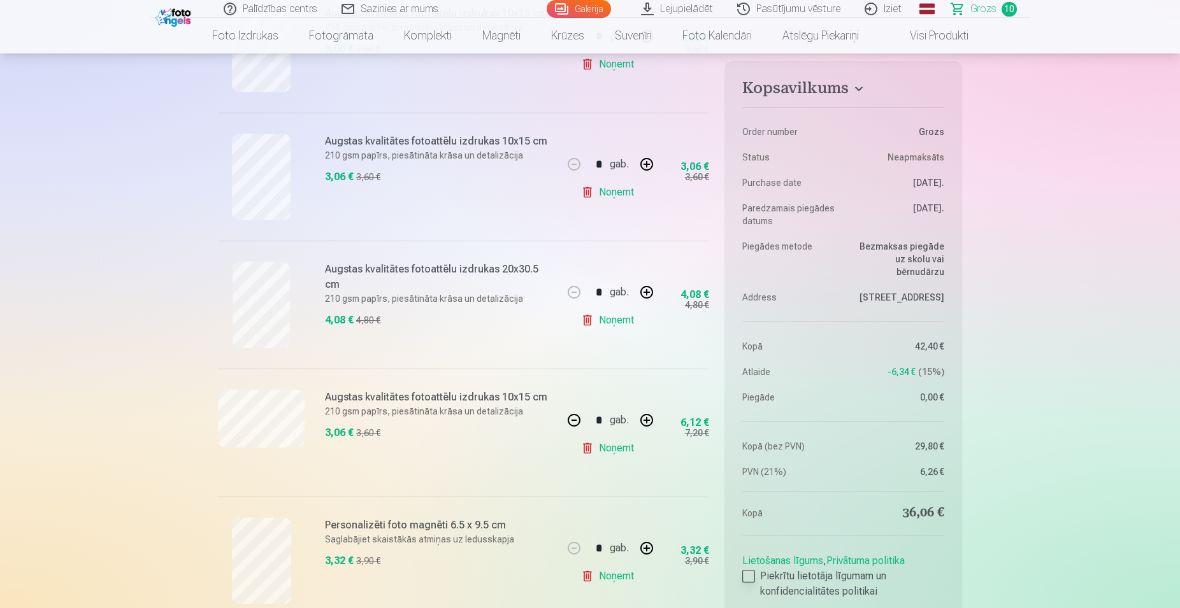
click at [746, 570] on div at bounding box center [748, 576] width 13 height 13
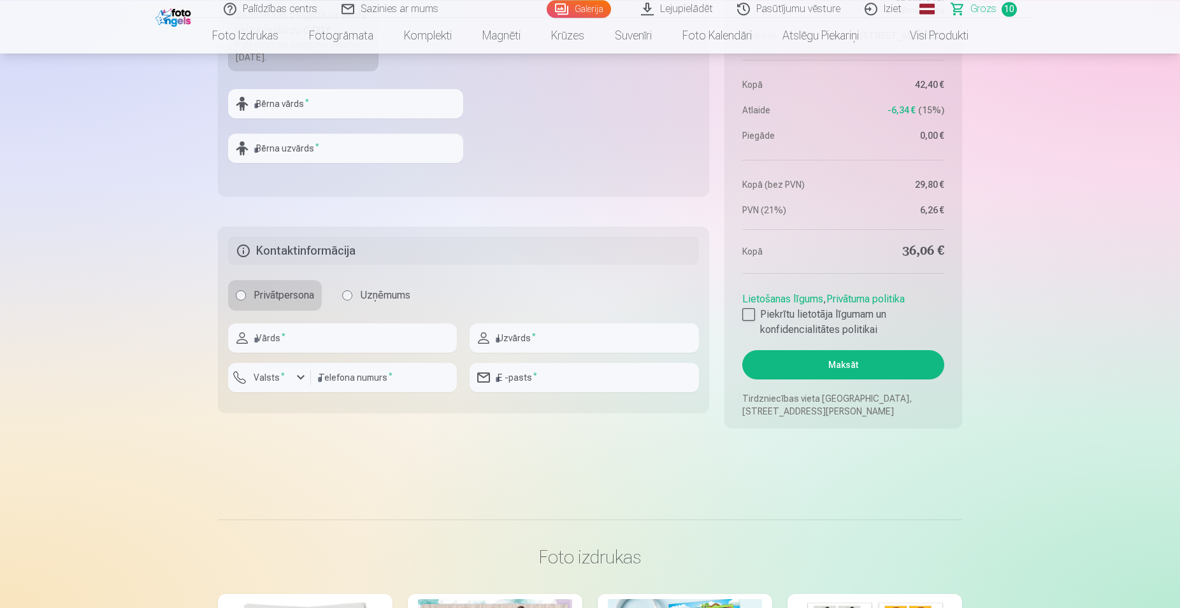
scroll to position [1519, 0]
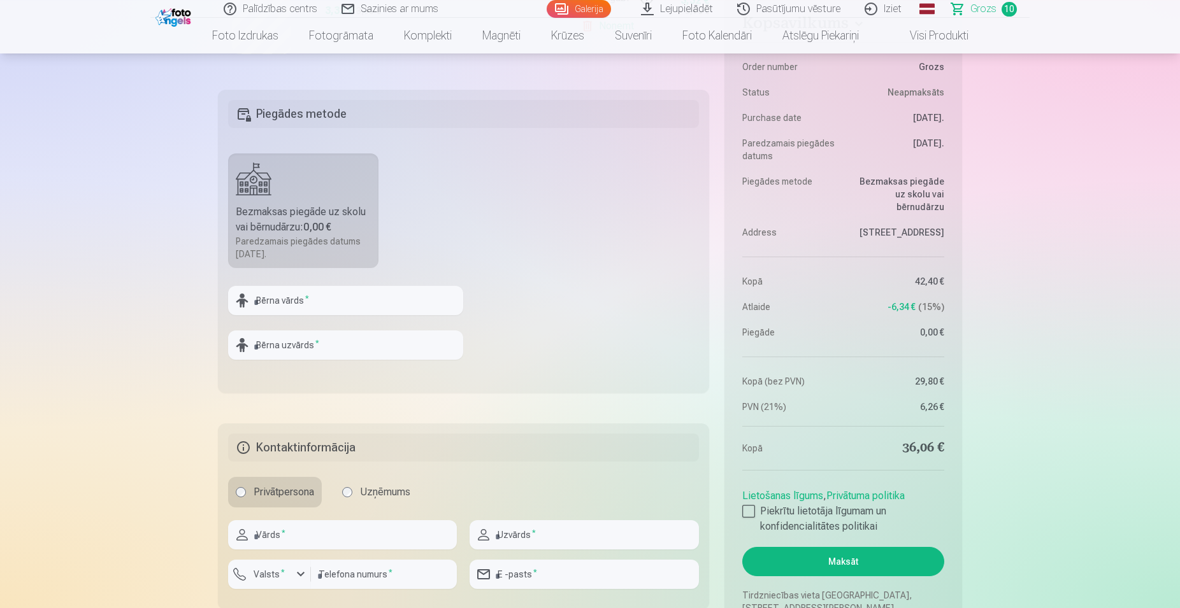
click at [847, 564] on button "Maksāt" at bounding box center [843, 561] width 202 height 29
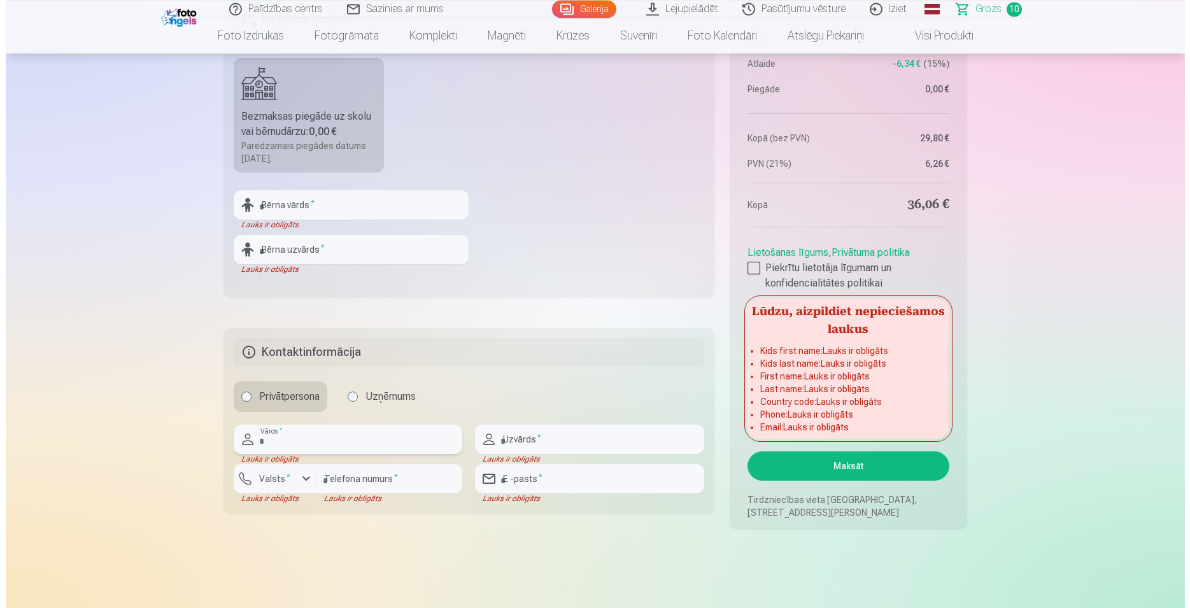
scroll to position [1649, 0]
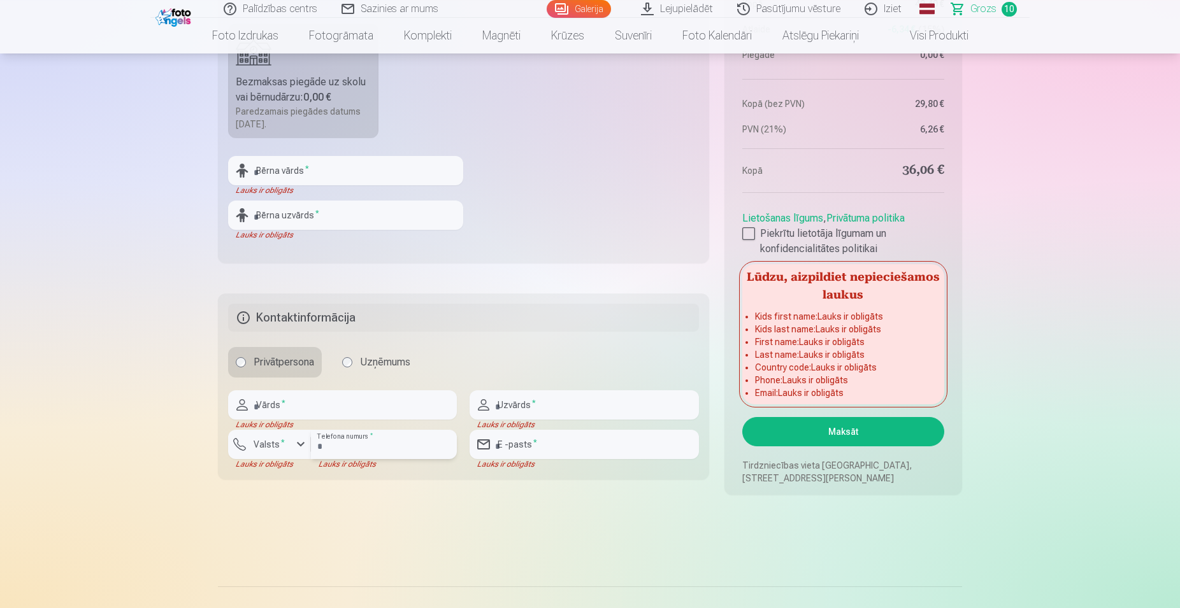
click at [344, 438] on input "number" at bounding box center [384, 444] width 146 height 29
click at [407, 453] on input "number" at bounding box center [384, 444] width 146 height 29
click at [301, 173] on input "text" at bounding box center [345, 170] width 235 height 29
type input "*"
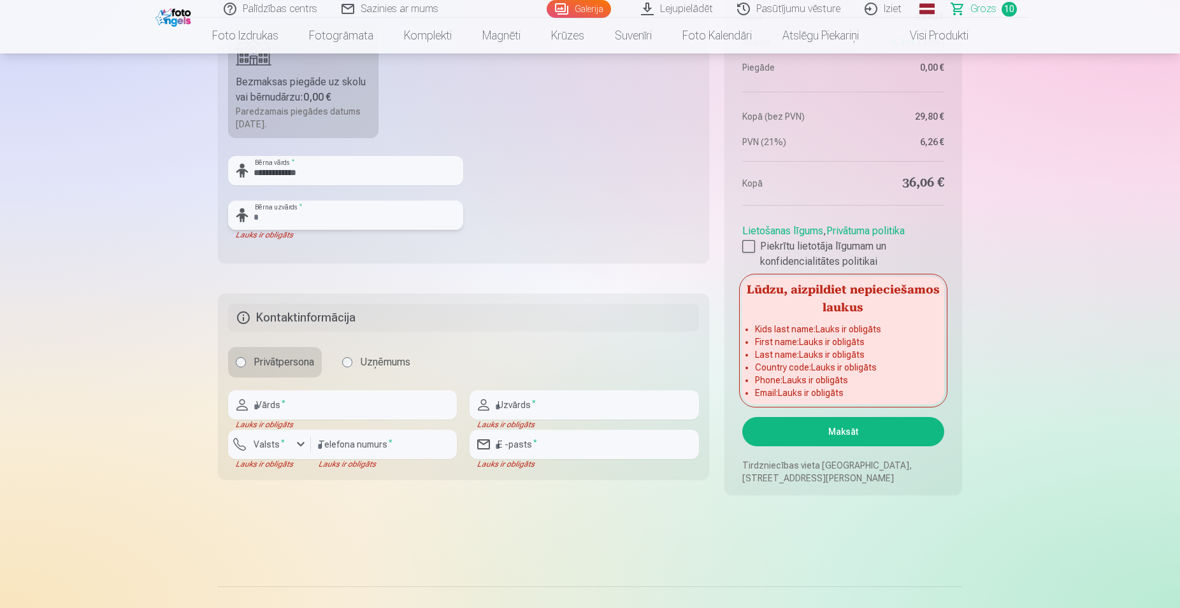
click at [341, 222] on input "text" at bounding box center [345, 215] width 235 height 29
drag, startPoint x: 331, startPoint y: 183, endPoint x: 282, endPoint y: 173, distance: 50.7
click at [282, 173] on input "**********" at bounding box center [345, 170] width 235 height 29
type input "******"
click at [312, 220] on input "text" at bounding box center [345, 215] width 235 height 29
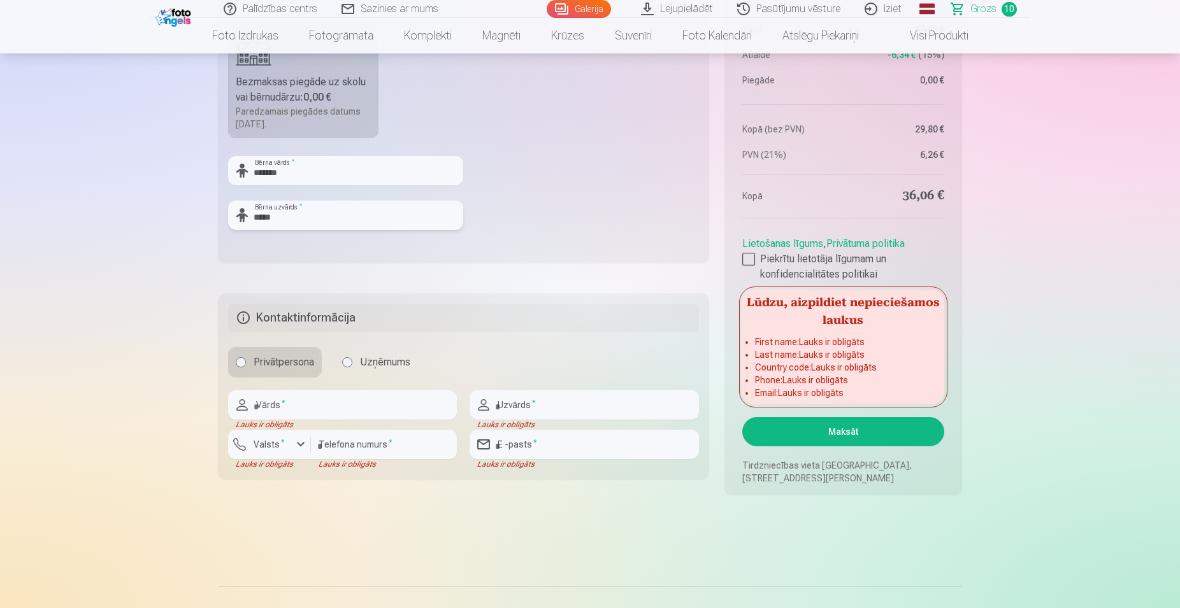
type input "******"
drag, startPoint x: 290, startPoint y: 219, endPoint x: 238, endPoint y: 218, distance: 52.9
click at [238, 218] on input "******" at bounding box center [345, 215] width 235 height 29
type input "*********"
click at [345, 179] on input "******" at bounding box center [345, 170] width 235 height 29
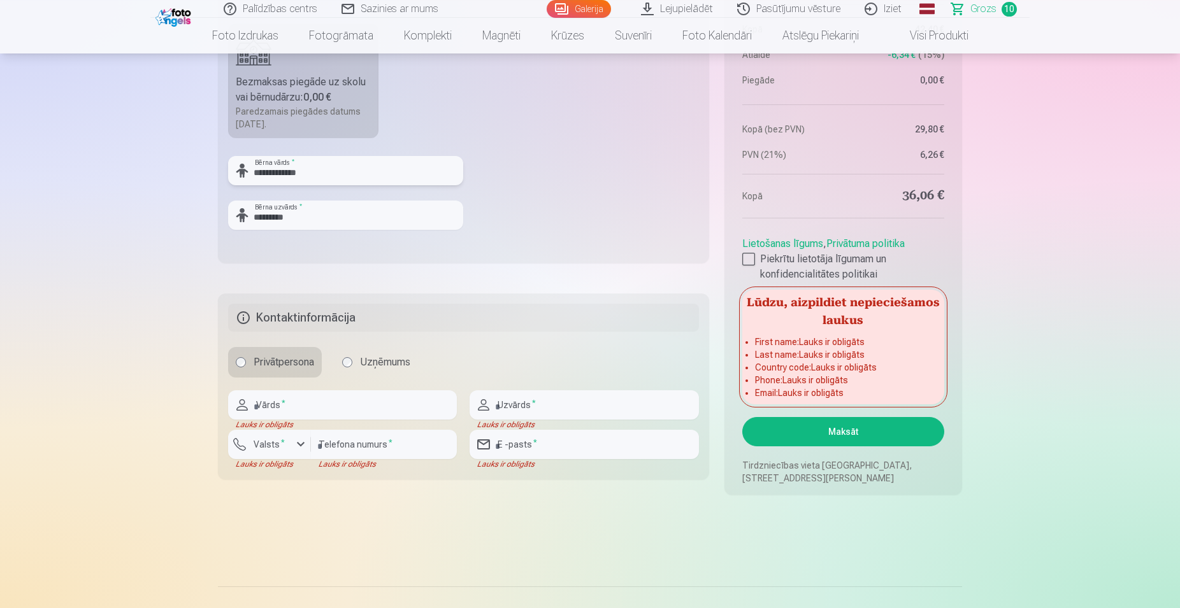
type input "**********"
click at [334, 410] on input "text" at bounding box center [342, 404] width 229 height 29
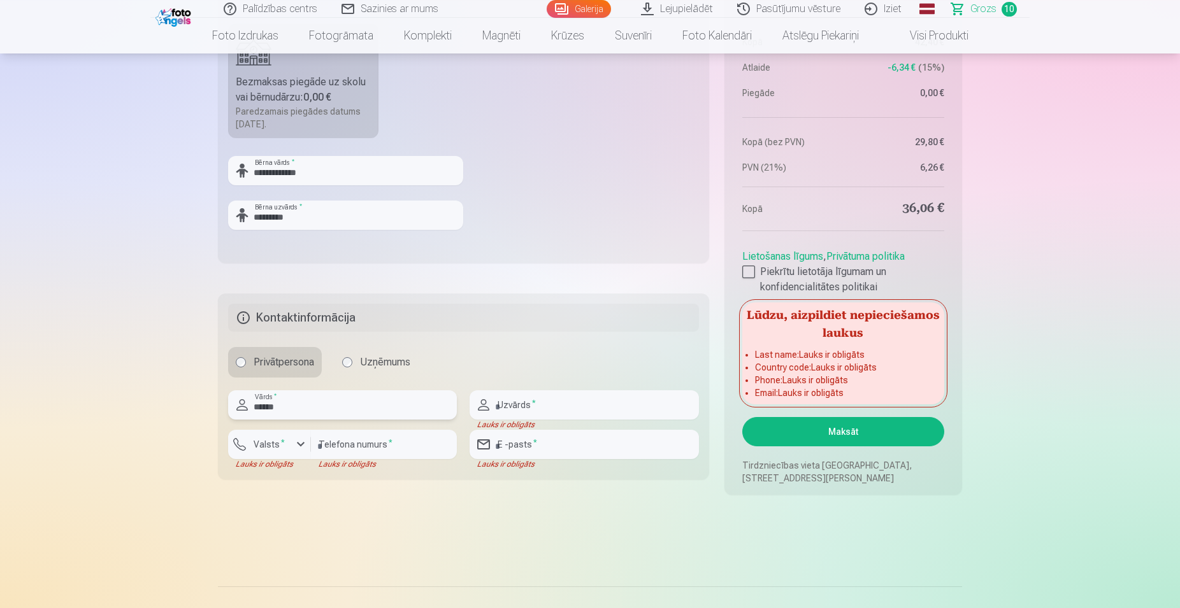
type input "*****"
click at [616, 403] on input "text" at bounding box center [583, 404] width 229 height 29
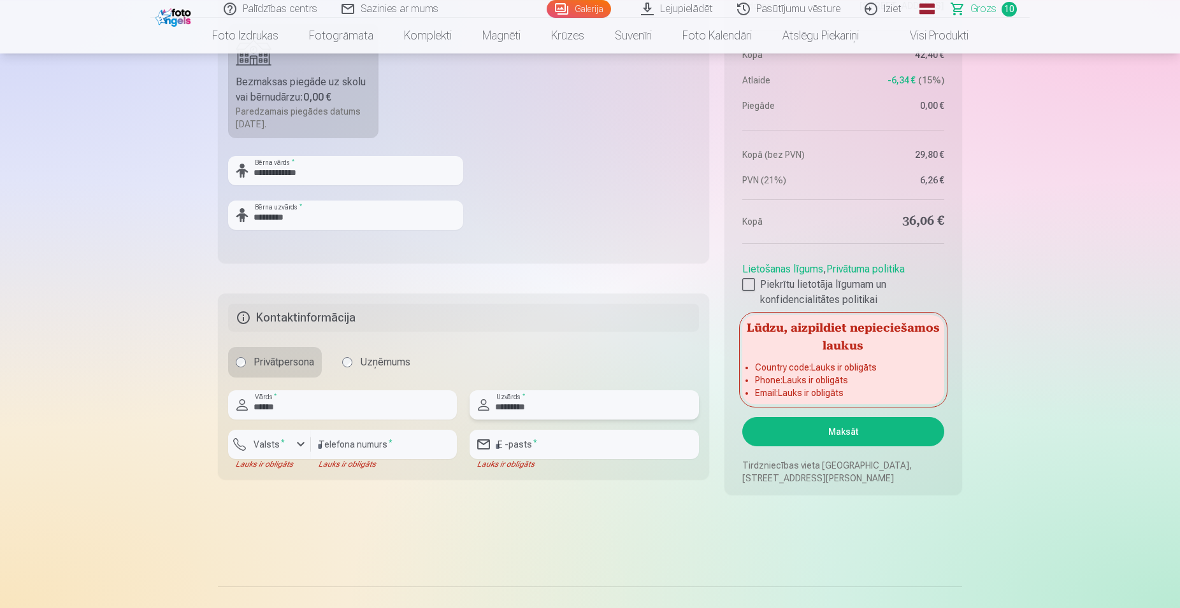
type input "*********"
click at [567, 445] on input "email" at bounding box center [583, 444] width 229 height 29
click at [359, 443] on input "number" at bounding box center [384, 444] width 146 height 29
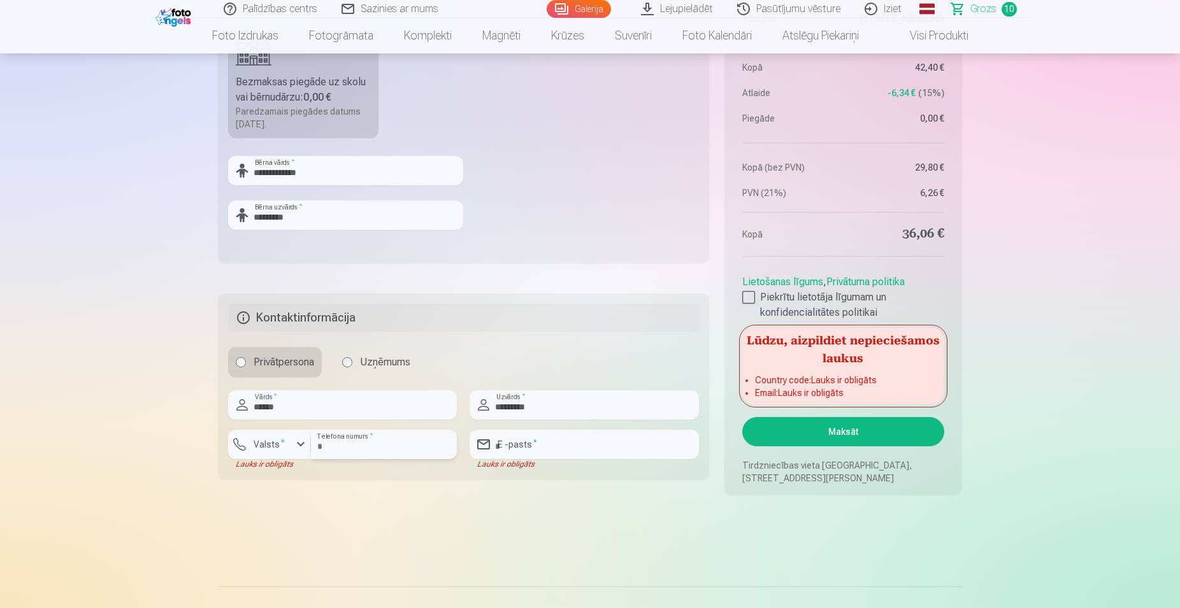
type input "********"
click at [618, 450] on input "email" at bounding box center [583, 444] width 229 height 29
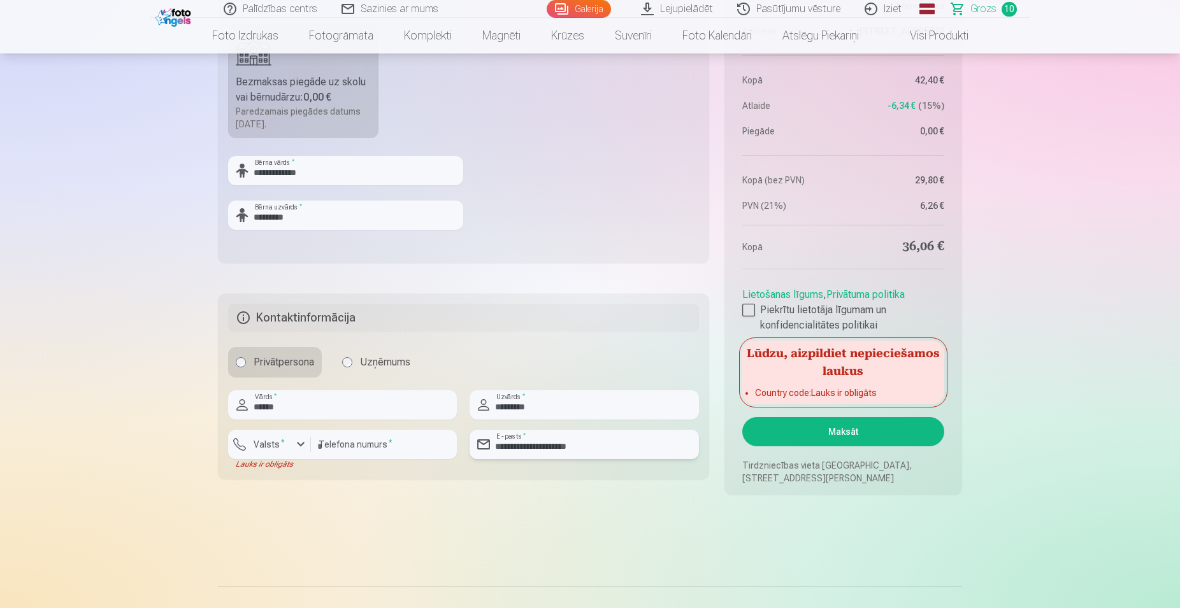
type input "**********"
click at [266, 450] on label "Valsts *" at bounding box center [268, 444] width 41 height 13
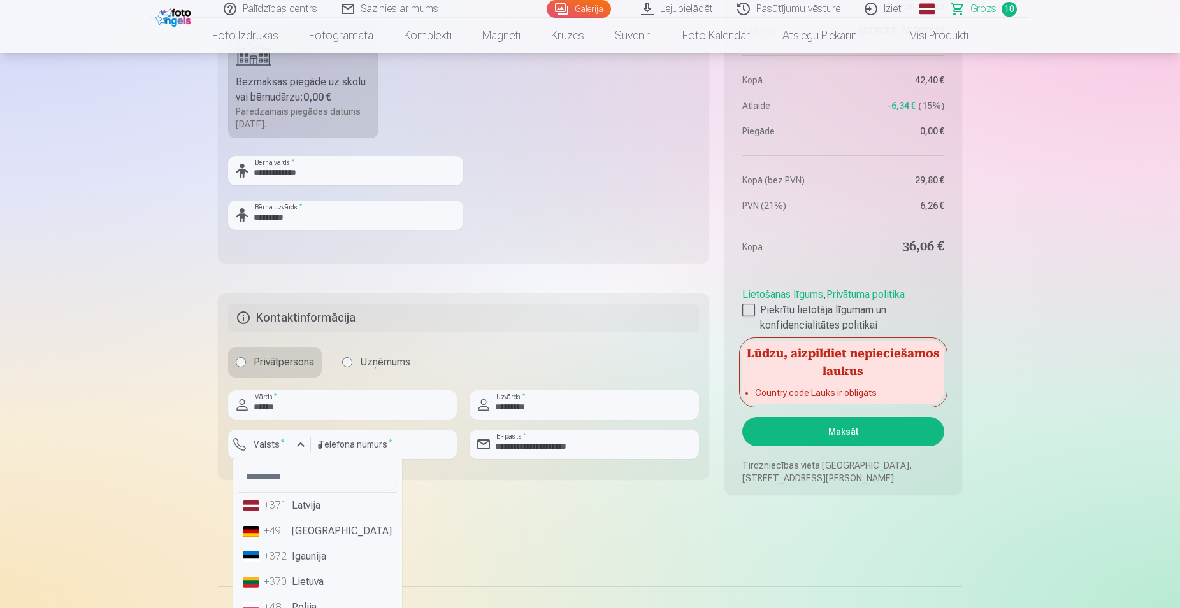
click at [302, 510] on li "+371 Latvija" at bounding box center [317, 505] width 159 height 25
click at [327, 510] on li "+371 Latvija" at bounding box center [317, 505] width 159 height 25
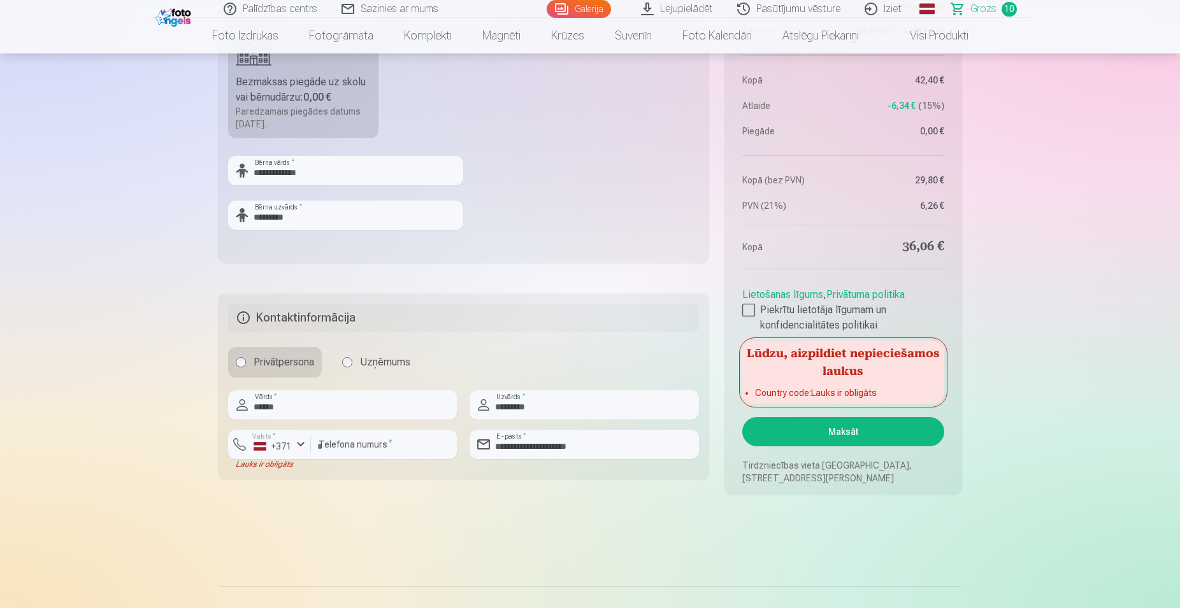
click at [895, 431] on button "Maksāt" at bounding box center [843, 431] width 202 height 29
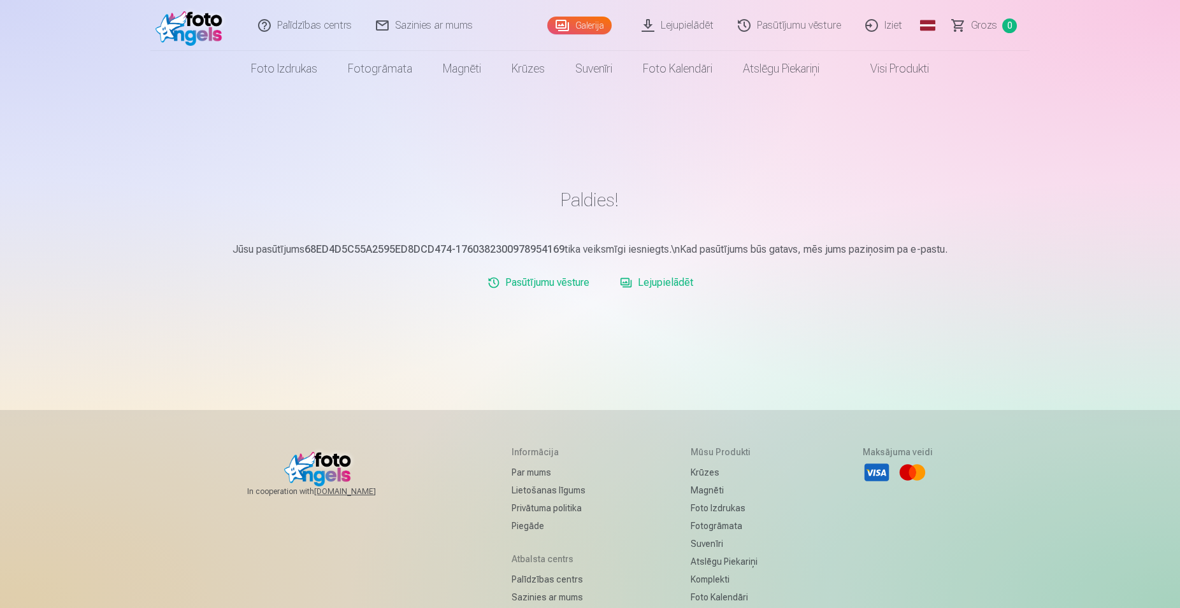
click at [180, 18] on img at bounding box center [191, 25] width 73 height 41
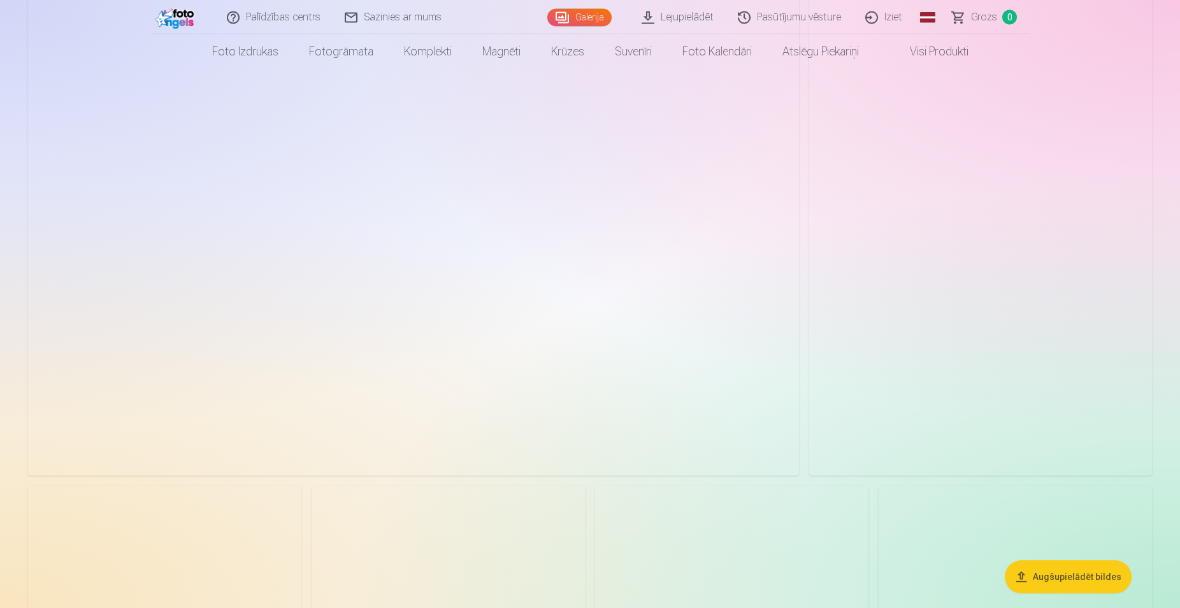
scroll to position [195, 0]
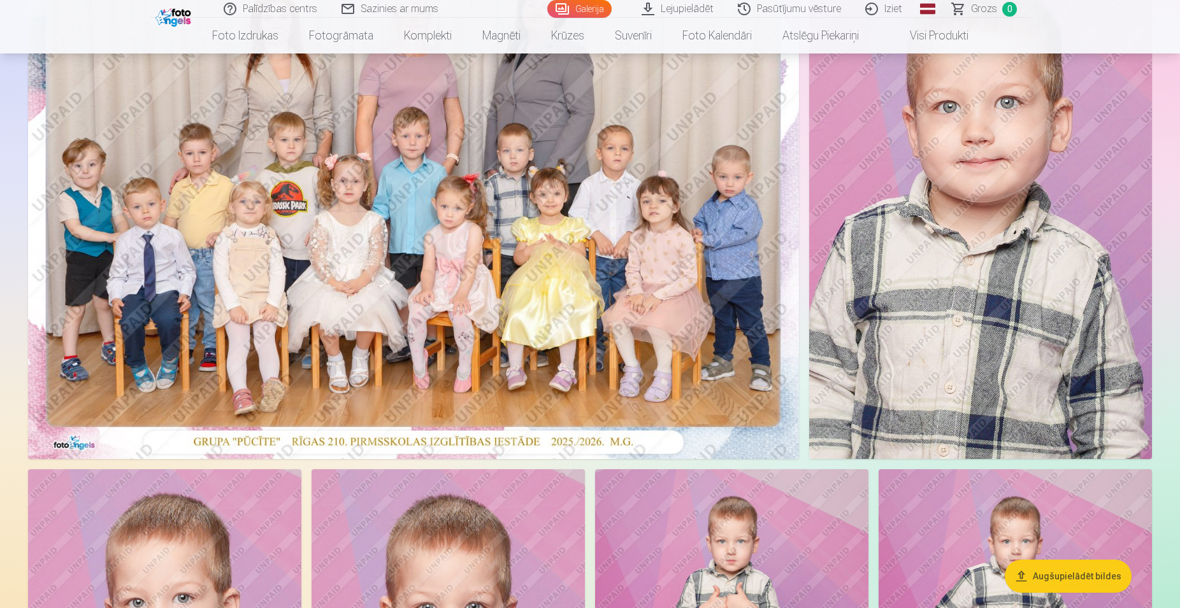
click at [846, 322] on img at bounding box center [980, 202] width 343 height 514
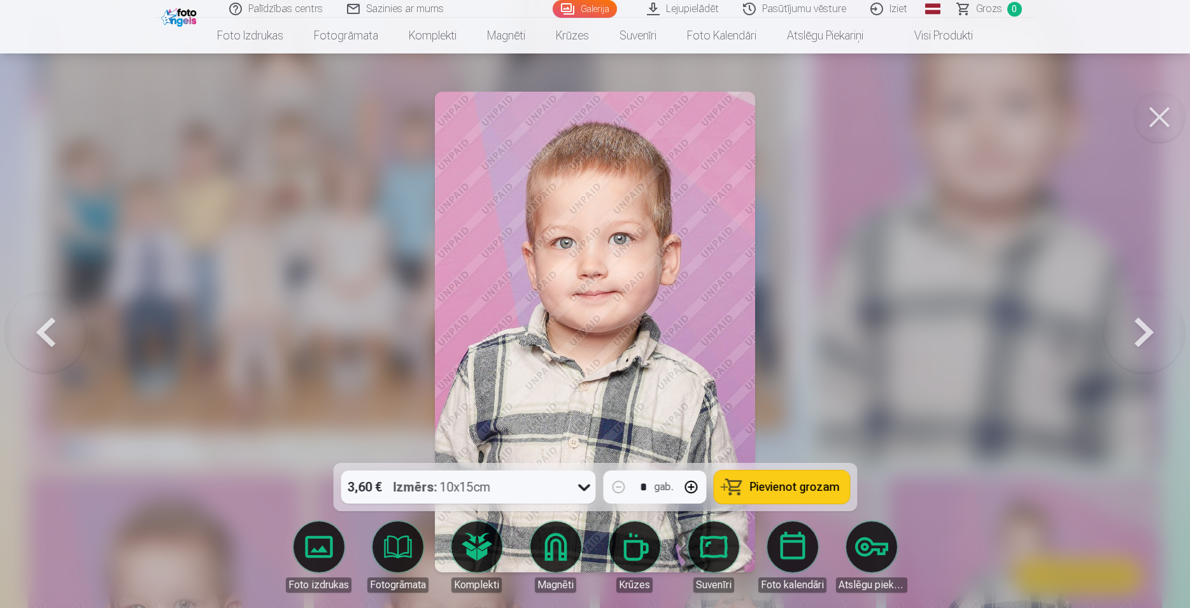
click at [733, 482] on button "Pievienot grozam" at bounding box center [782, 487] width 136 height 33
click at [1155, 124] on button at bounding box center [1159, 117] width 51 height 51
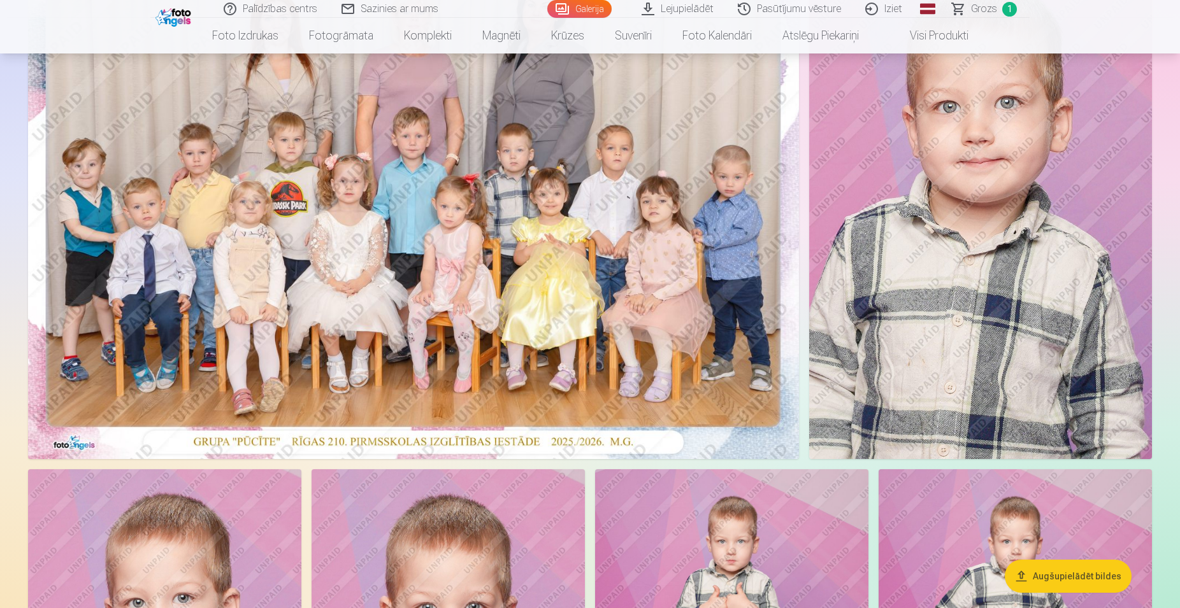
click at [996, 15] on span "Grozs" at bounding box center [984, 8] width 26 height 15
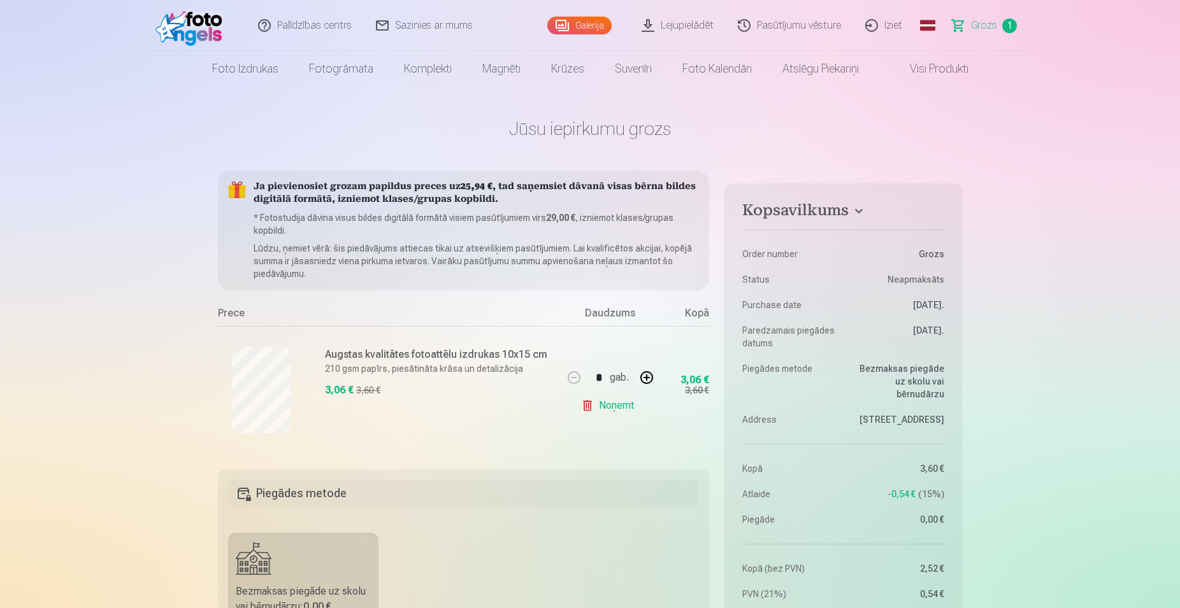
click at [174, 36] on img at bounding box center [191, 25] width 73 height 41
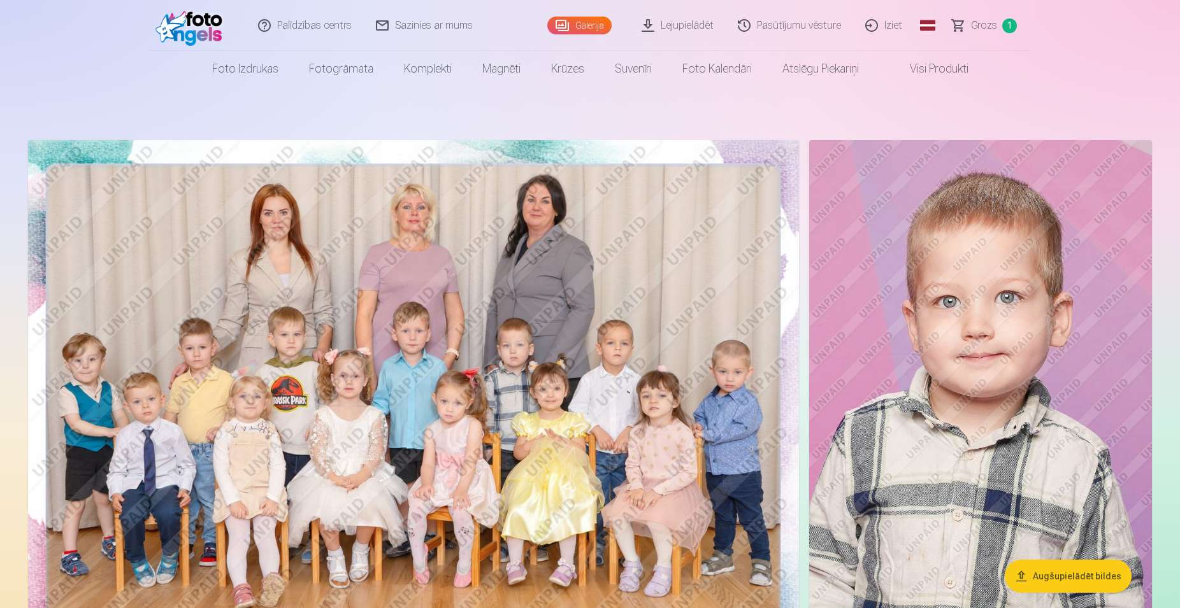
click at [997, 28] on link "Grozs 1" at bounding box center [984, 25] width 89 height 51
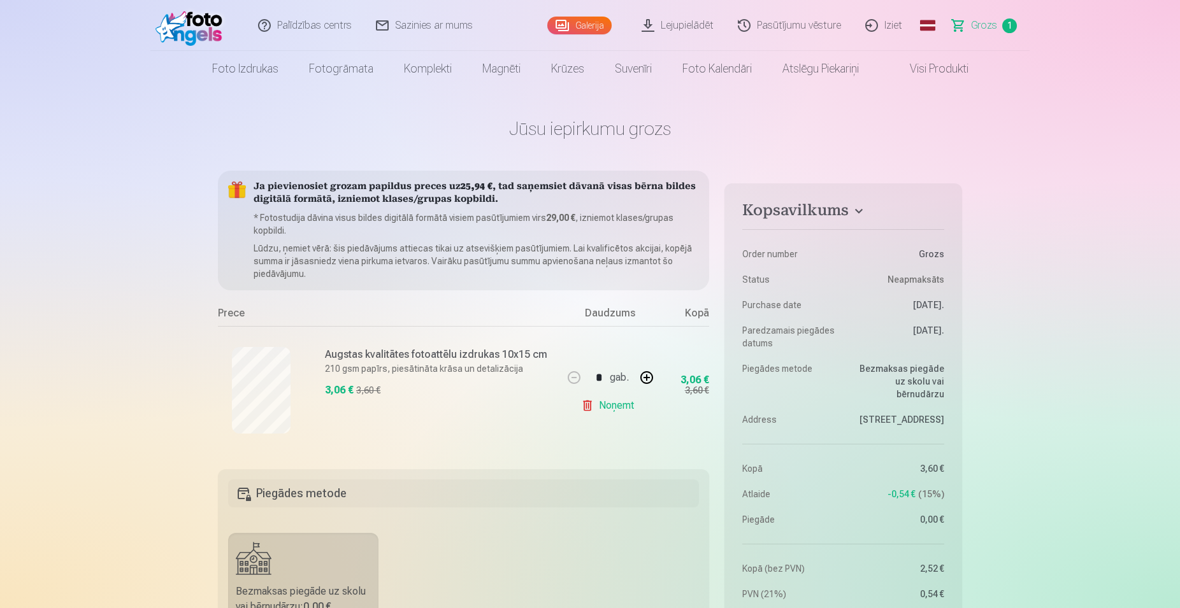
click at [164, 26] on img at bounding box center [191, 25] width 73 height 41
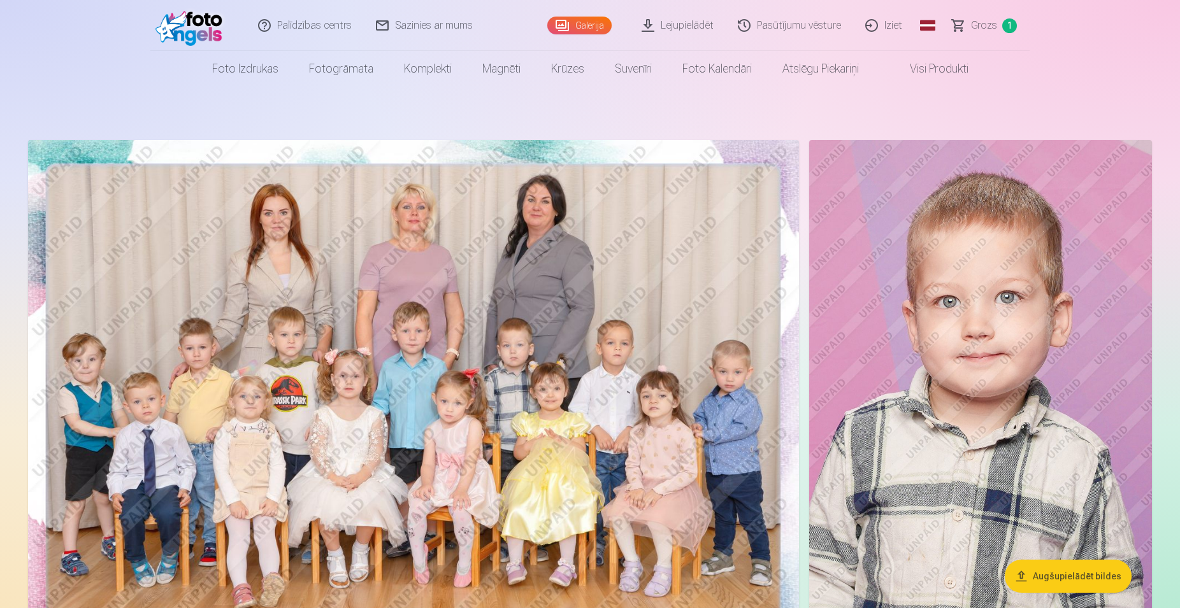
scroll to position [260, 0]
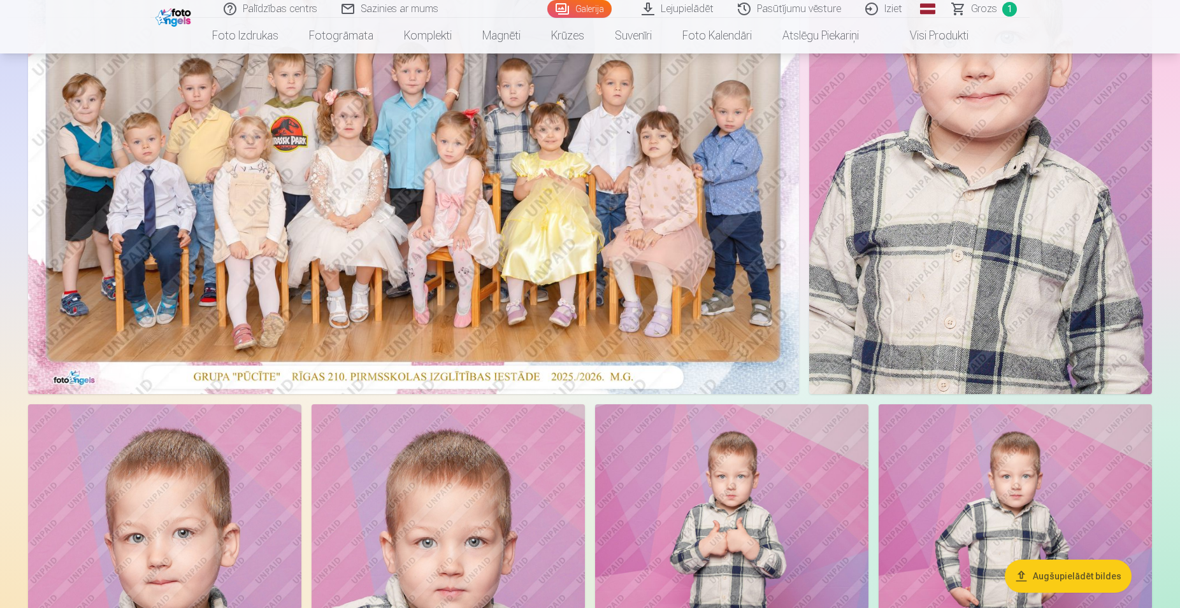
click at [951, 273] on img at bounding box center [980, 137] width 343 height 514
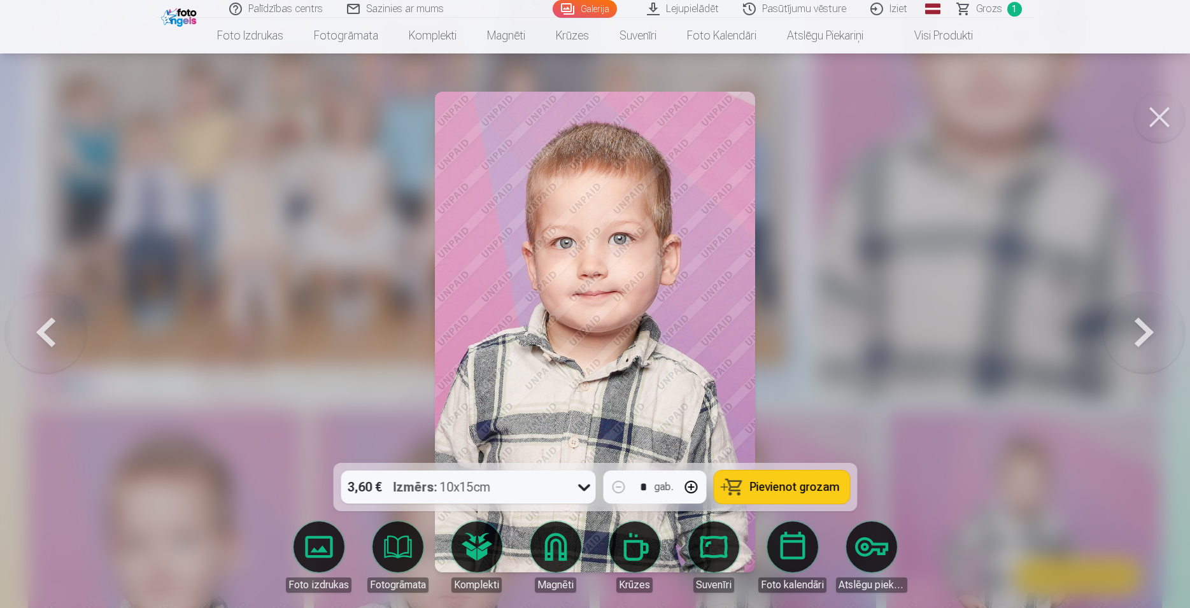
click at [1165, 127] on button at bounding box center [1159, 117] width 51 height 51
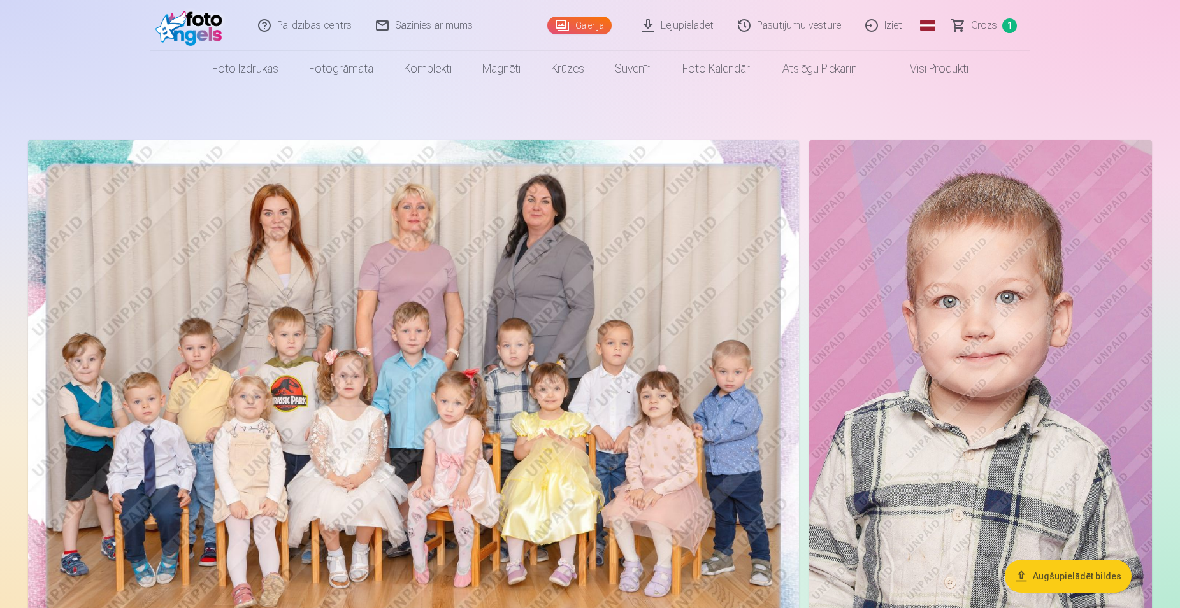
click at [683, 25] on link "Lejupielādēt" at bounding box center [678, 25] width 96 height 51
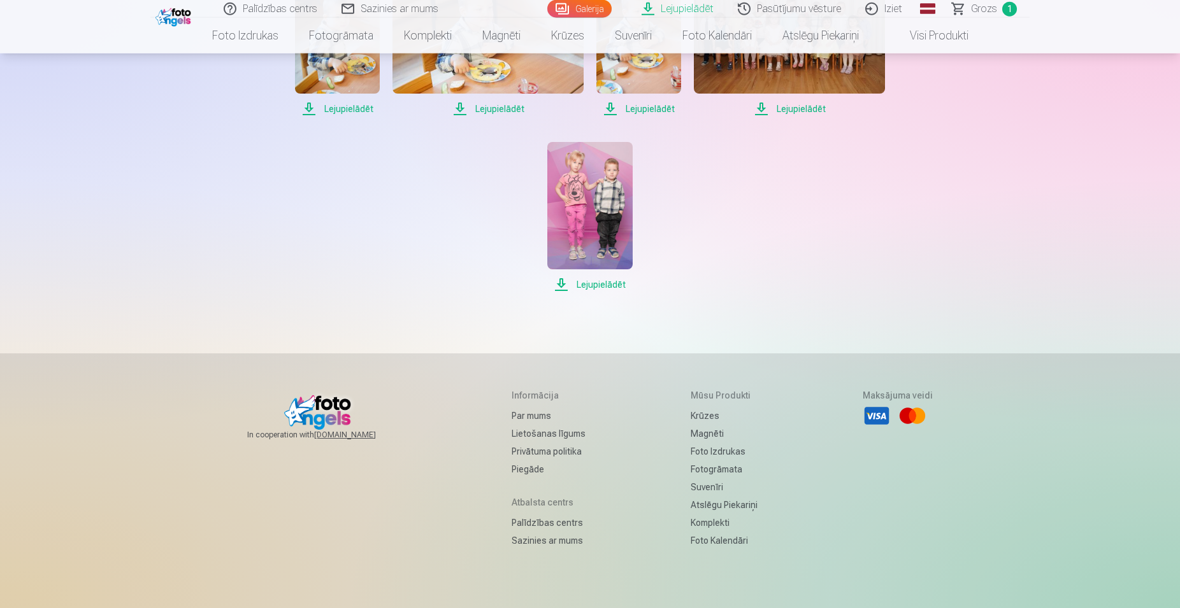
scroll to position [1299, 0]
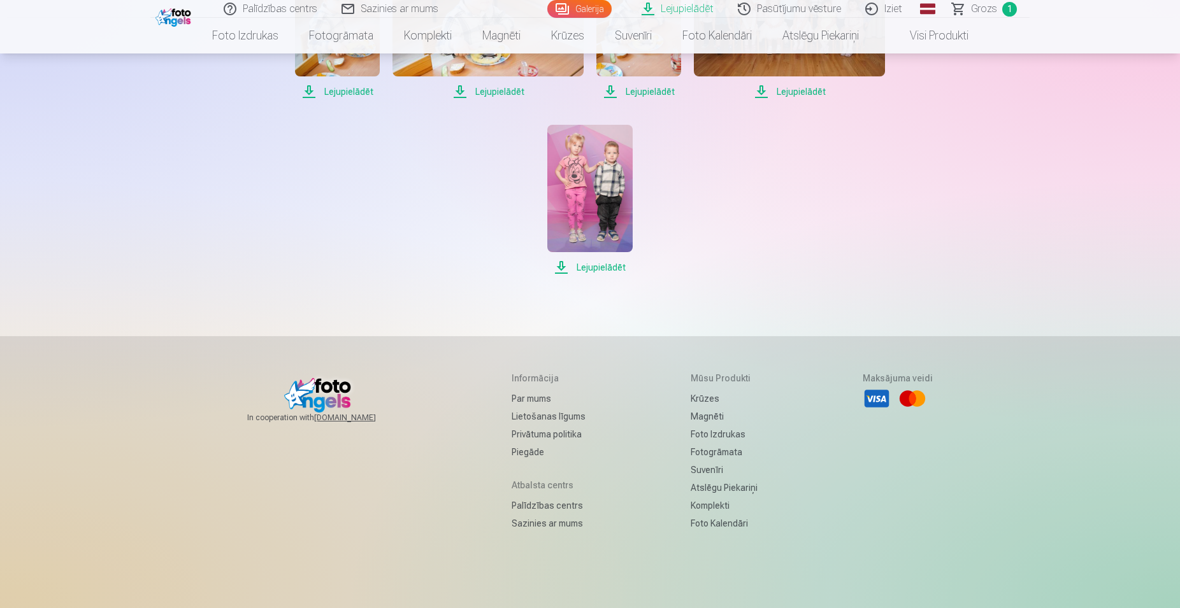
click at [596, 275] on span "Lejupielādēt" at bounding box center [589, 267] width 85 height 15
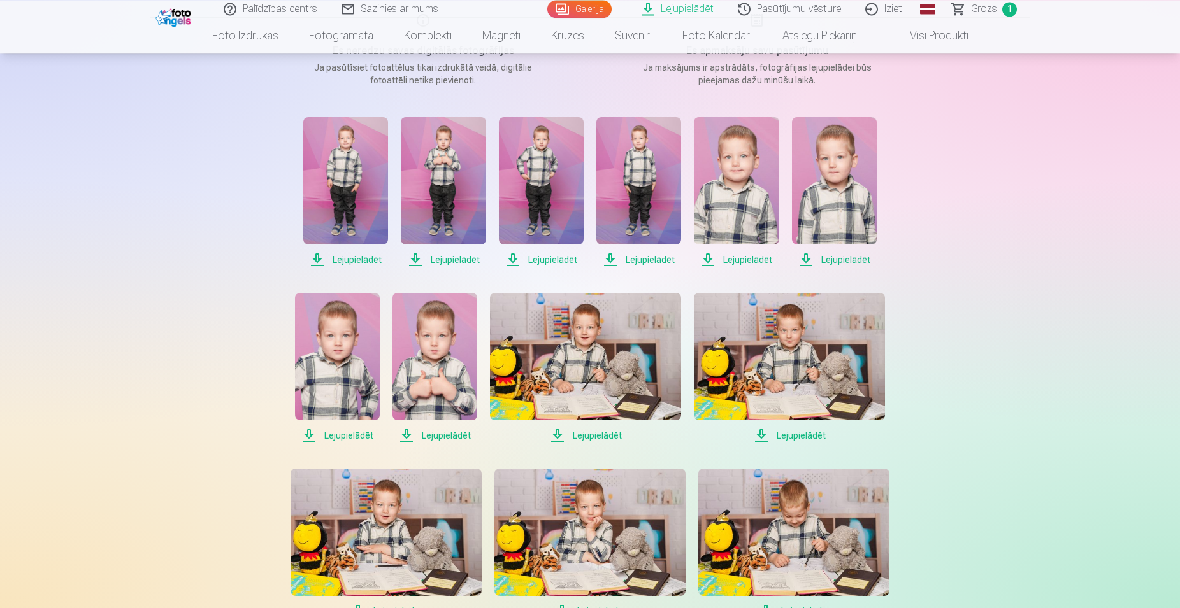
scroll to position [65, 0]
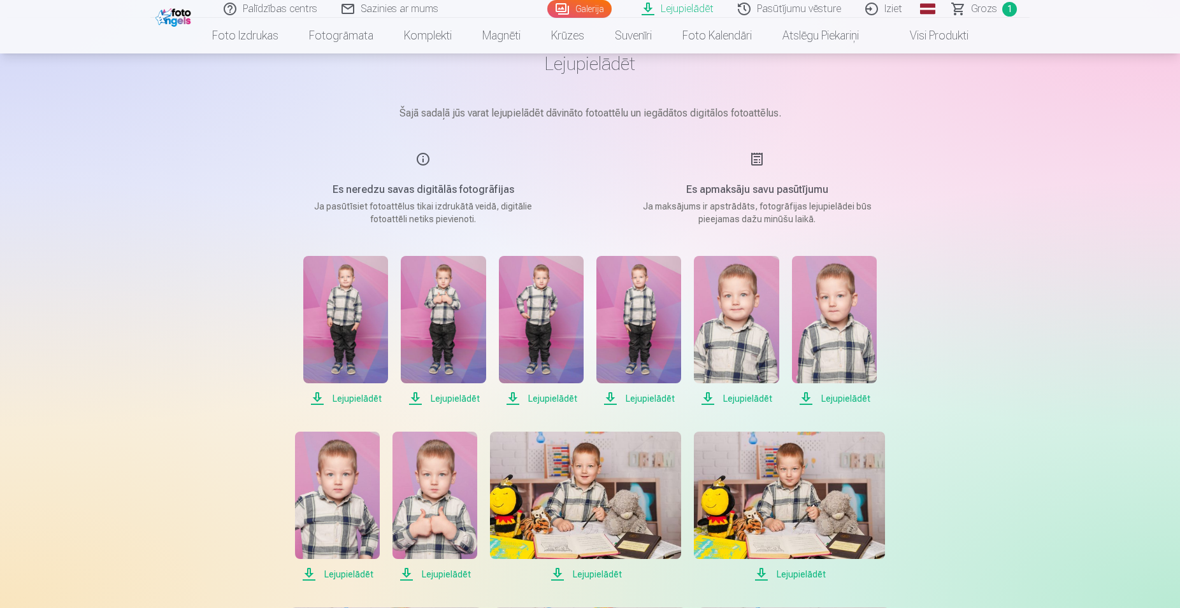
click at [362, 394] on span "Lejupielādēt" at bounding box center [345, 398] width 85 height 15
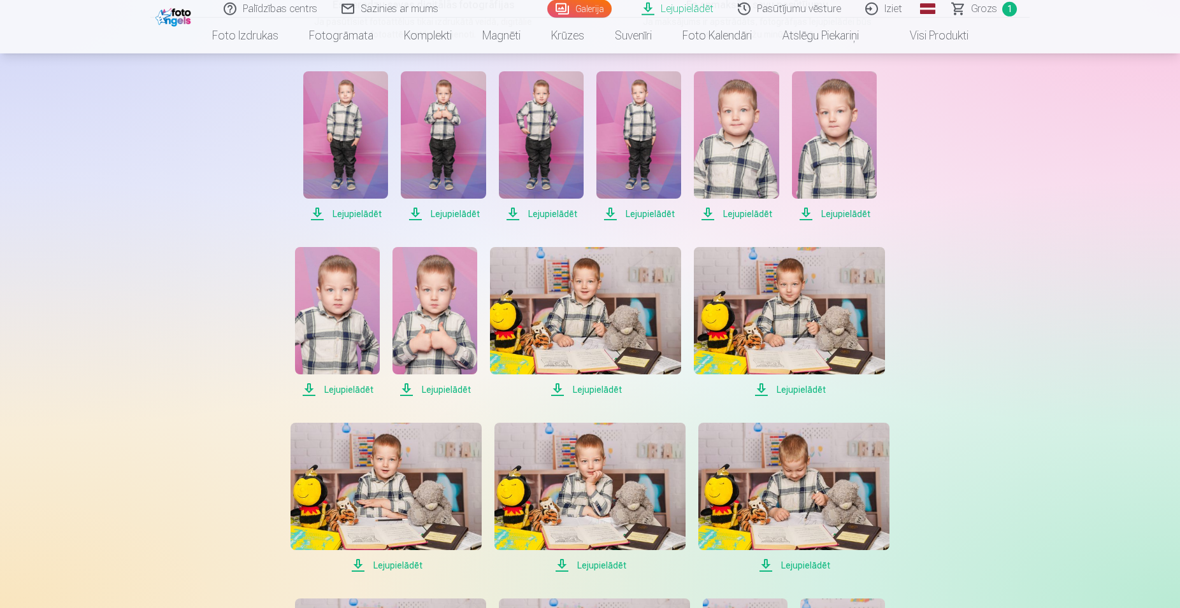
scroll to position [260, 0]
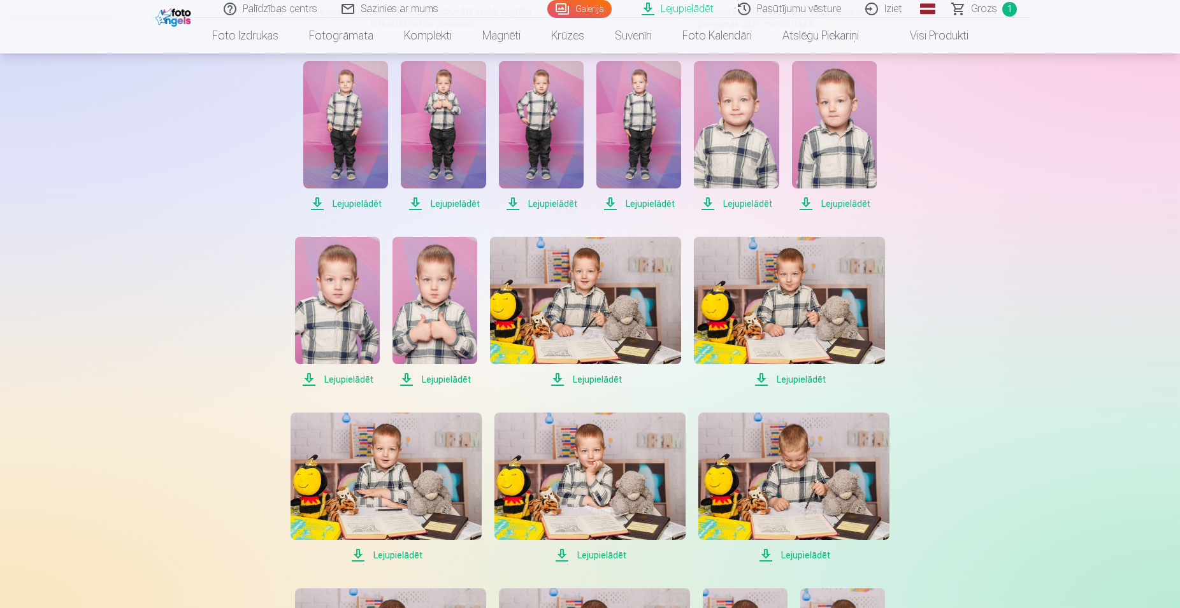
click at [797, 376] on span "Lejupielādēt" at bounding box center [789, 379] width 191 height 15
click at [352, 376] on span "Lejupielādēt" at bounding box center [337, 379] width 85 height 15
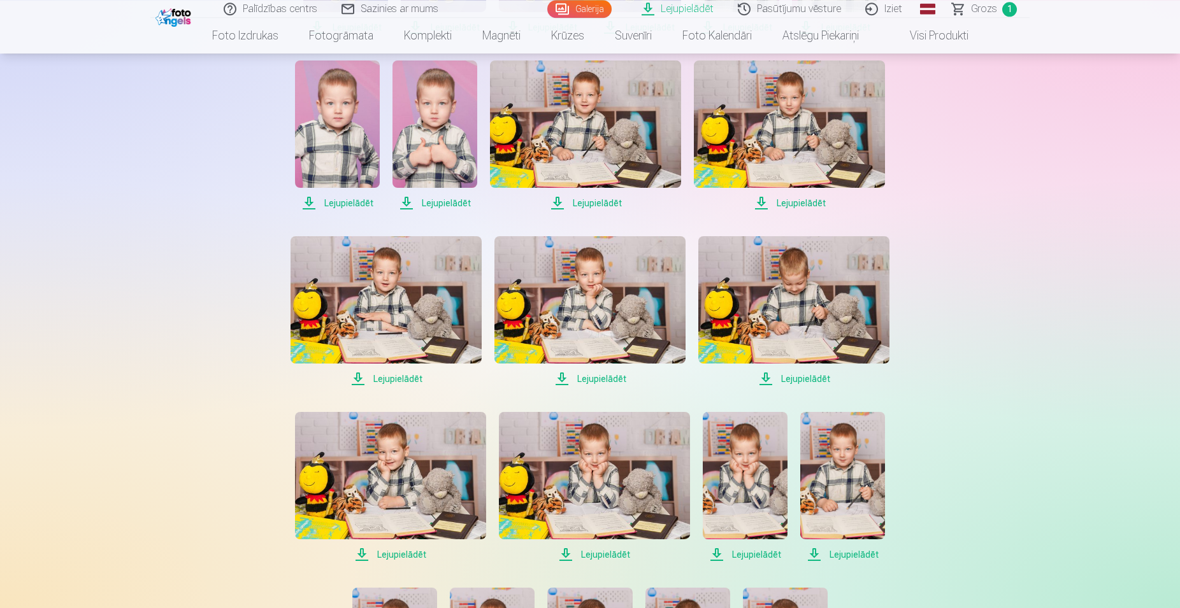
scroll to position [455, 0]
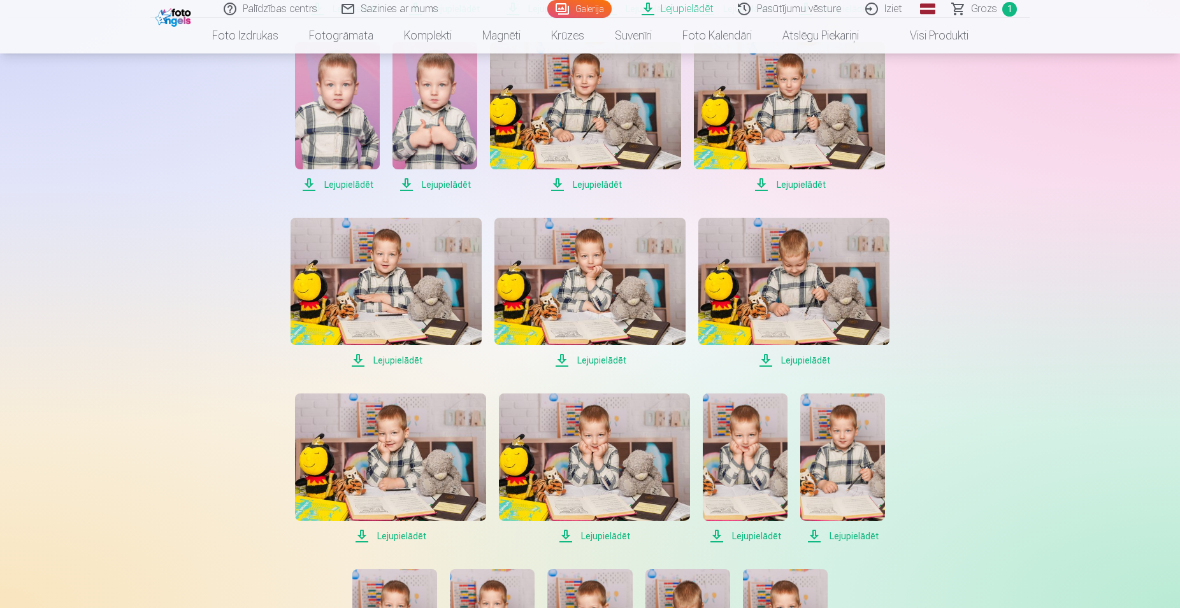
click at [844, 534] on span "Lejupielādēt" at bounding box center [842, 536] width 85 height 15
click at [762, 541] on span "Lejupielādēt" at bounding box center [745, 536] width 85 height 15
click at [617, 540] on span "Lejupielādēt" at bounding box center [594, 536] width 191 height 15
click at [397, 541] on span "Lejupielādēt" at bounding box center [390, 536] width 191 height 15
click at [394, 355] on span "Lejupielādēt" at bounding box center [385, 360] width 191 height 15
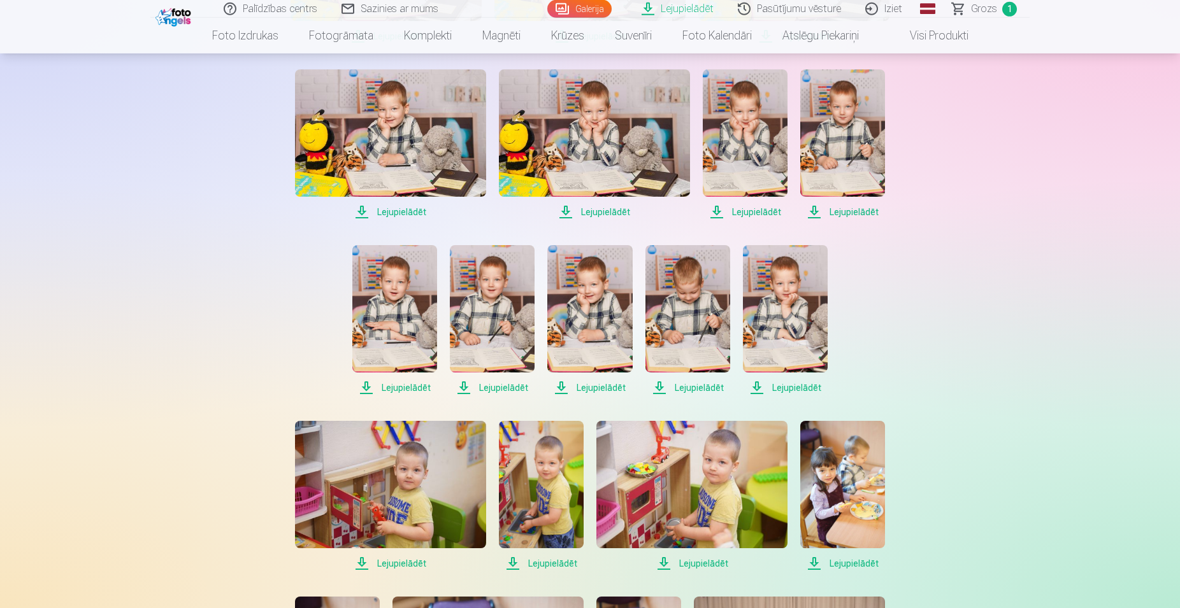
scroll to position [780, 0]
drag, startPoint x: 393, startPoint y: 388, endPoint x: 408, endPoint y: 388, distance: 14.6
click at [394, 388] on span "Lejupielādēt" at bounding box center [394, 387] width 85 height 15
click at [497, 386] on span "Lejupielādēt" at bounding box center [492, 387] width 85 height 15
click at [590, 386] on span "Lejupielādēt" at bounding box center [589, 387] width 85 height 15
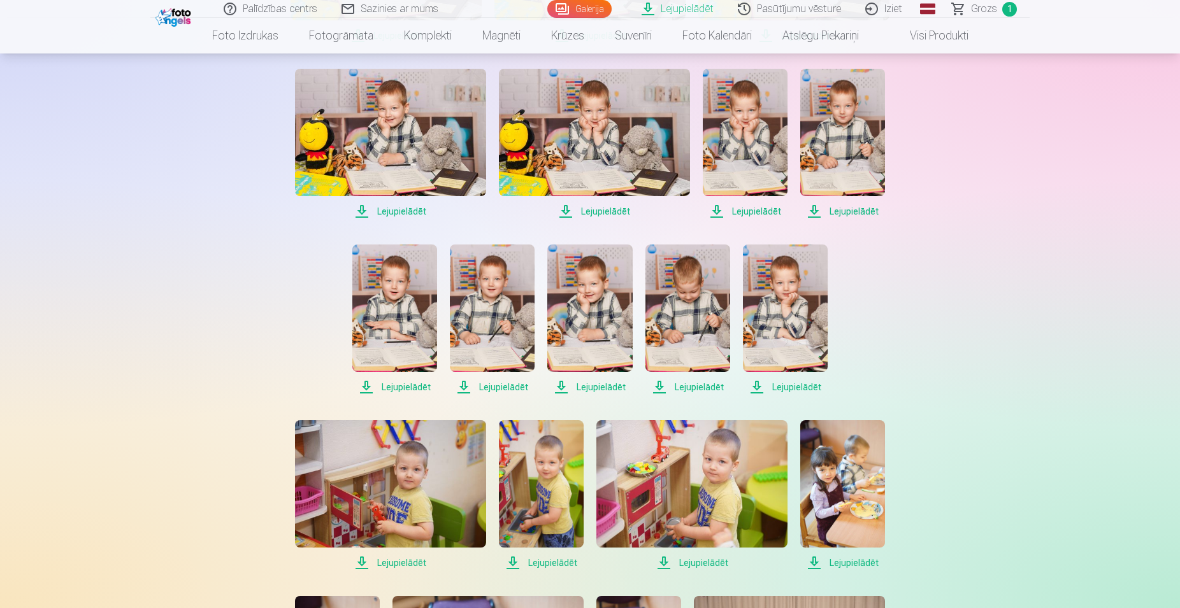
click at [689, 387] on span "Lejupielādēt" at bounding box center [687, 387] width 85 height 15
click at [811, 382] on span "Lejupielādēt" at bounding box center [785, 387] width 85 height 15
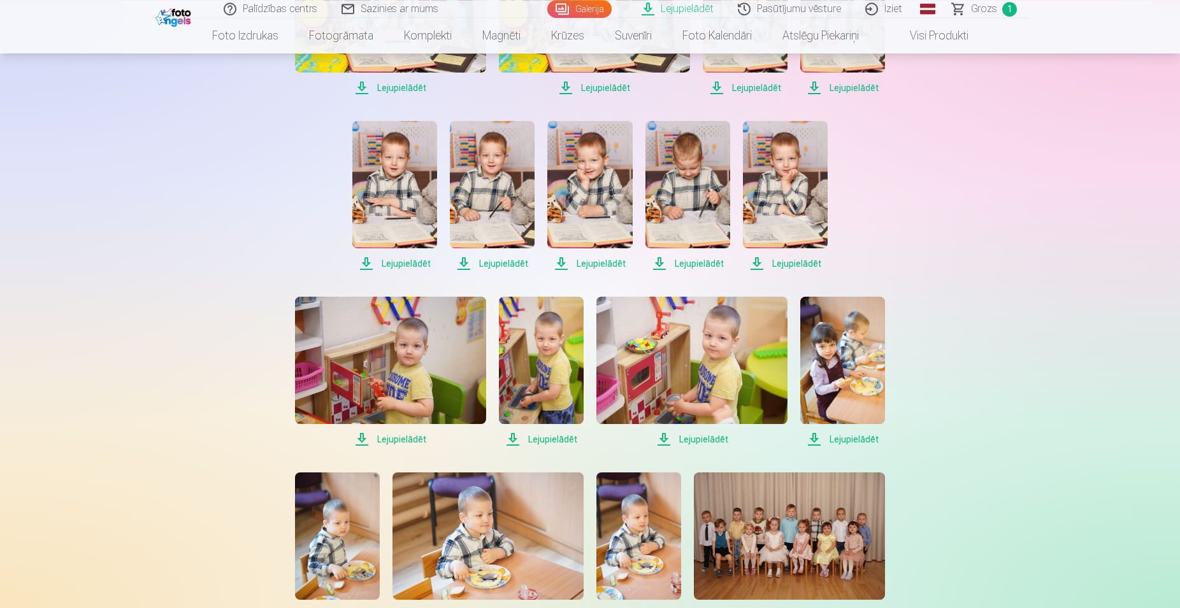
scroll to position [910, 0]
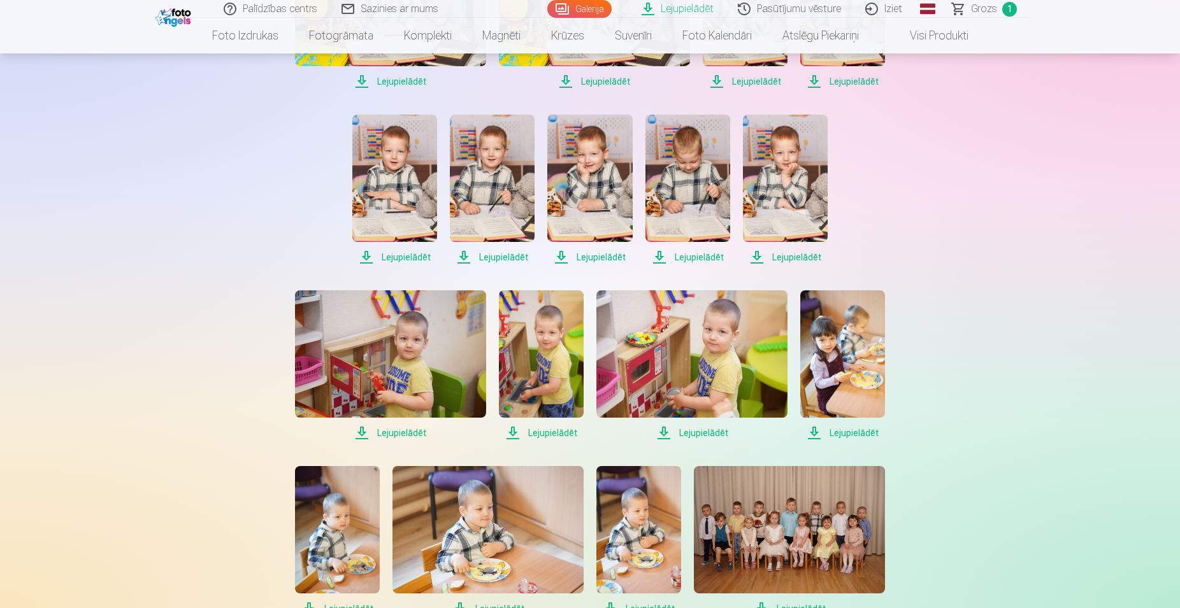
click at [698, 432] on span "Lejupielādēt" at bounding box center [691, 432] width 191 height 15
click at [550, 431] on span "Lejupielādēt" at bounding box center [541, 432] width 85 height 15
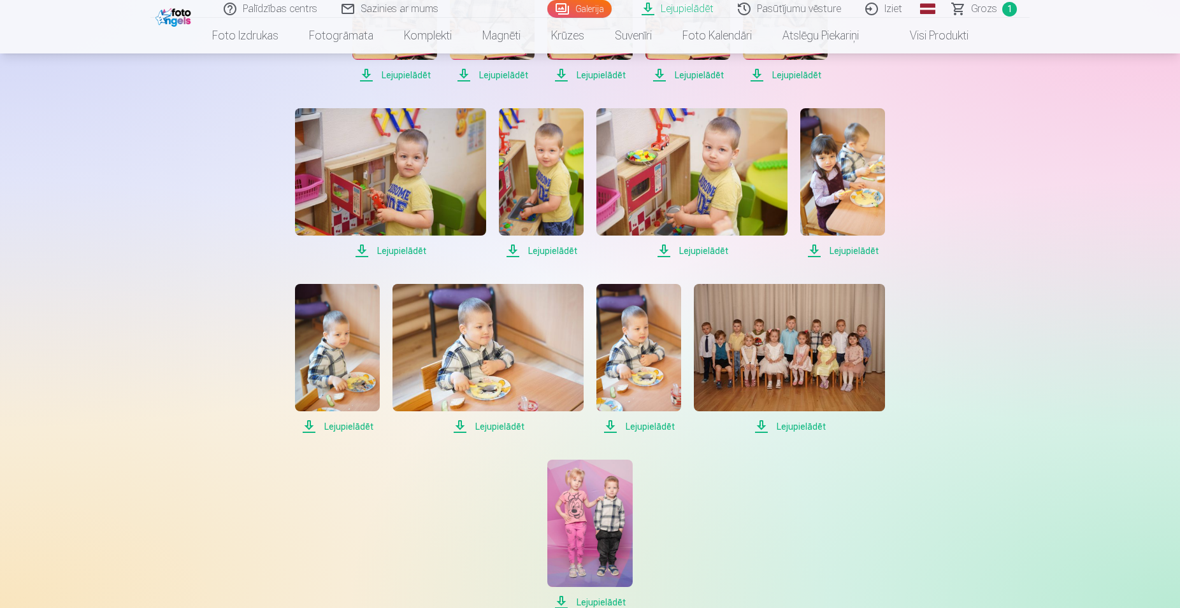
scroll to position [1104, 0]
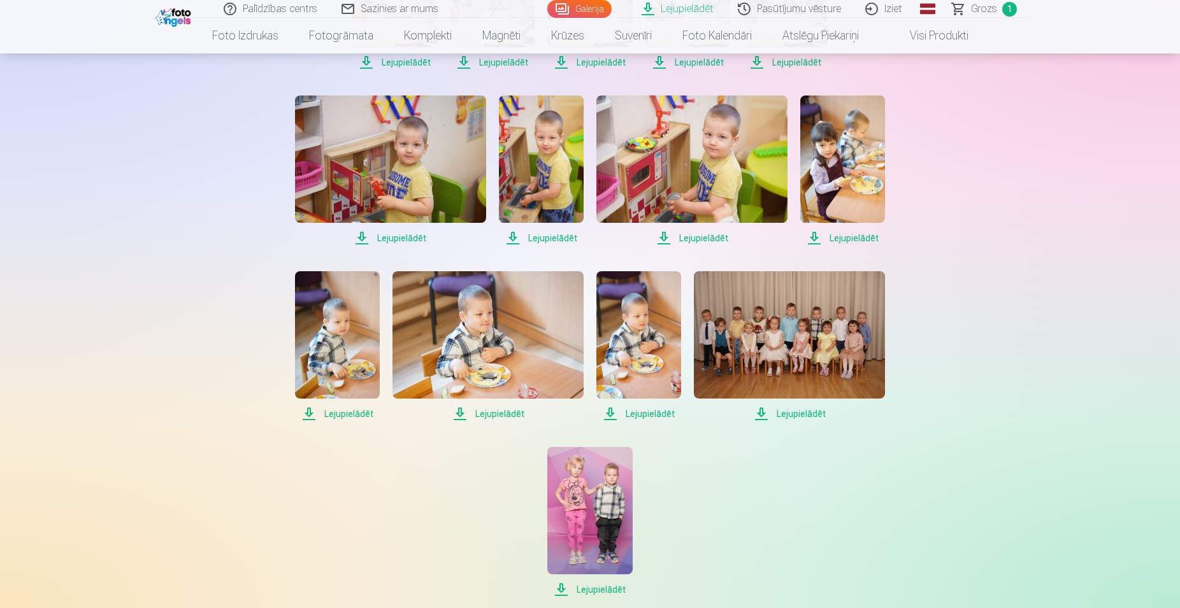
click at [803, 413] on span "Lejupielādēt" at bounding box center [789, 413] width 191 height 15
